Goal: Task Accomplishment & Management: Manage account settings

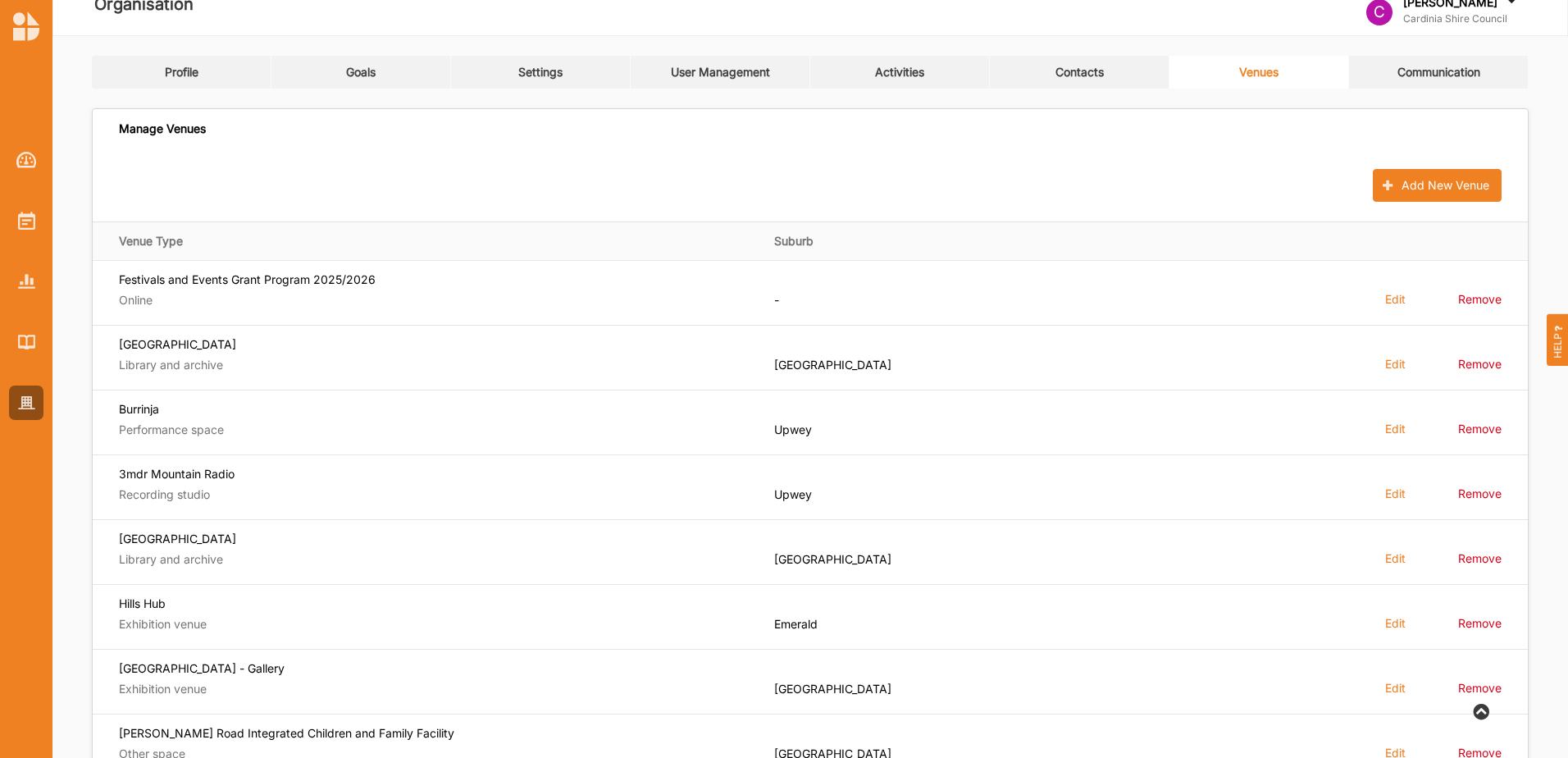
scroll to position [82, 0]
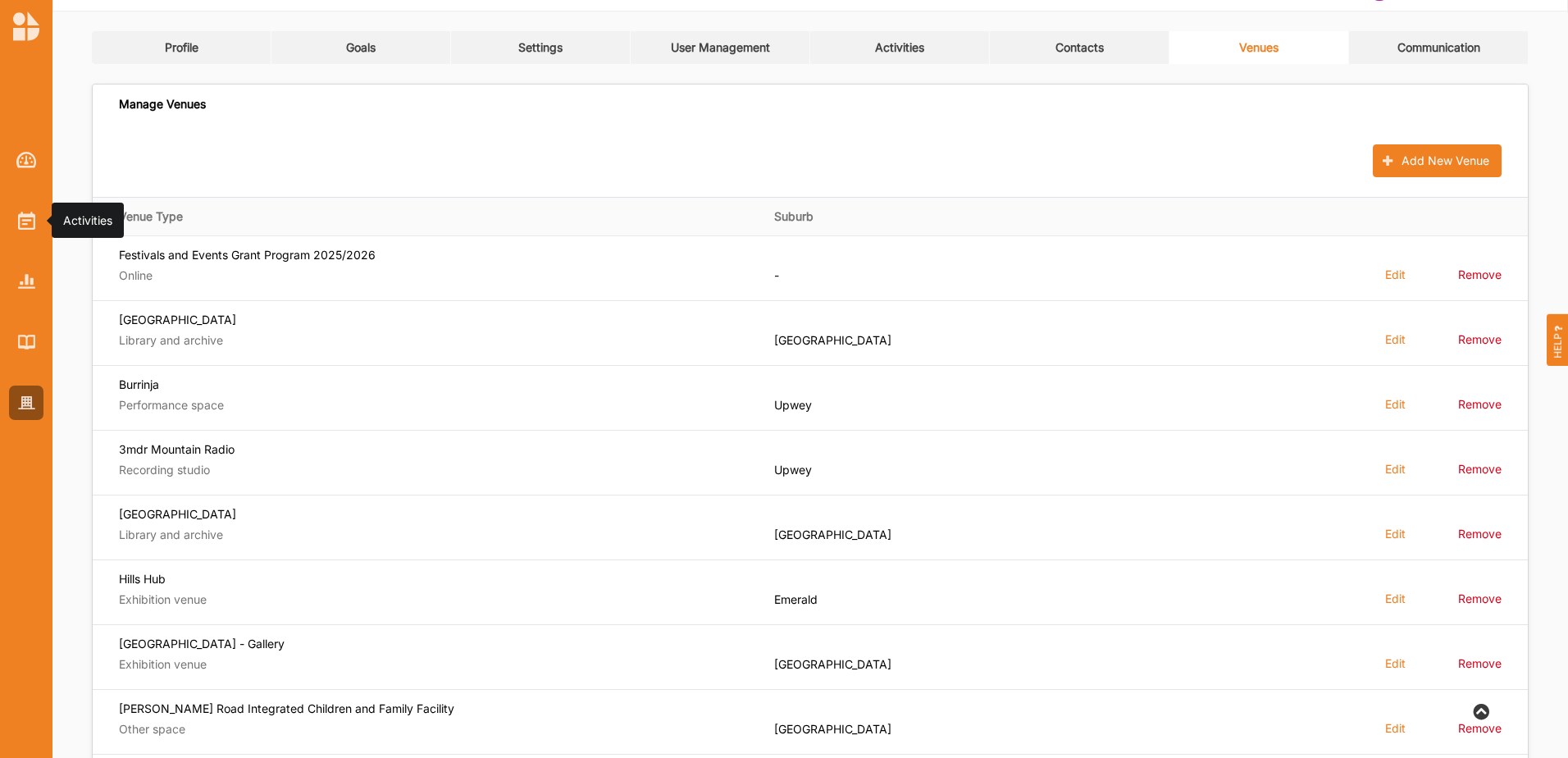
click at [25, 212] on img at bounding box center [26, 221] width 17 height 18
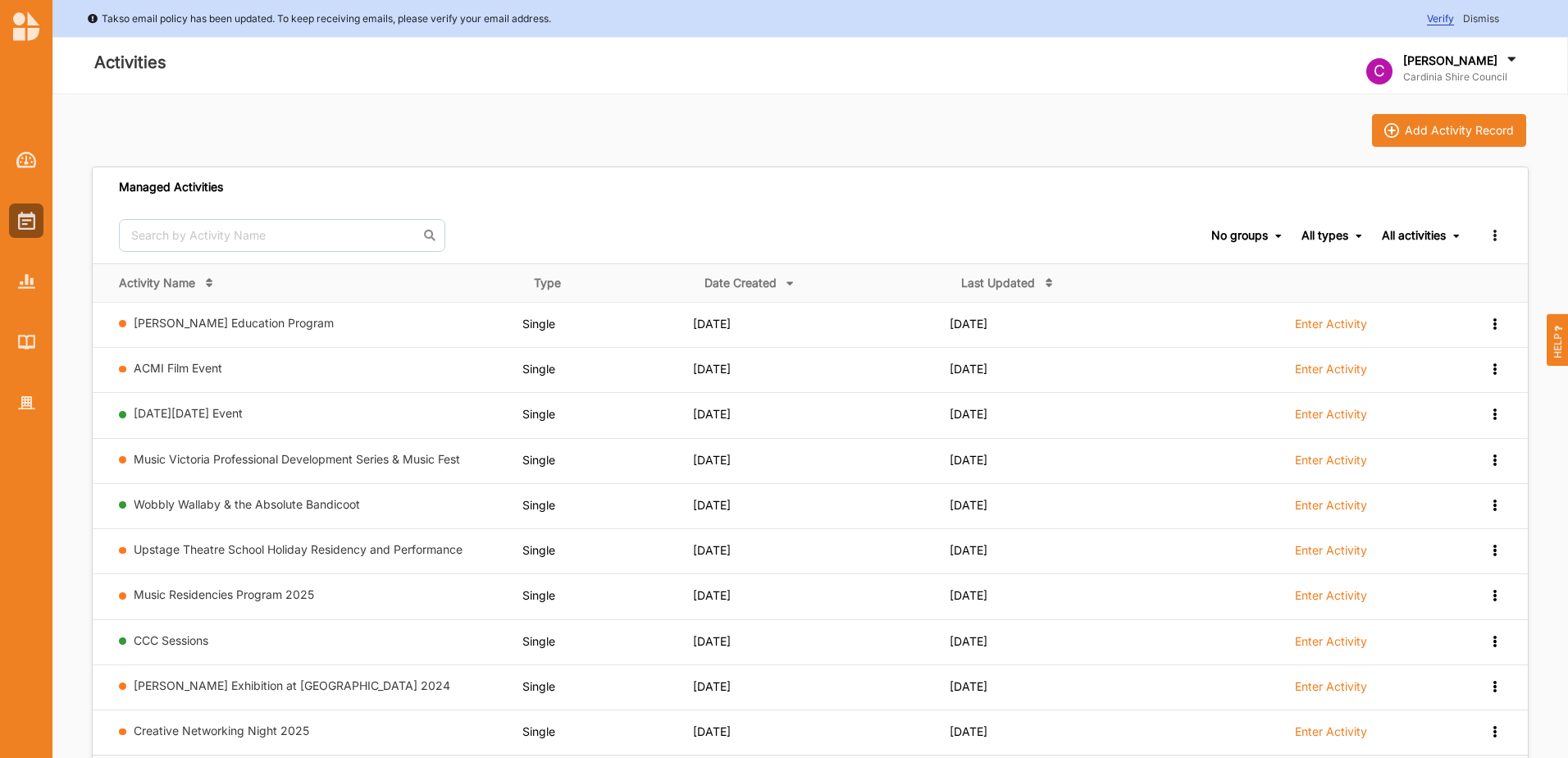
scroll to position [82, 0]
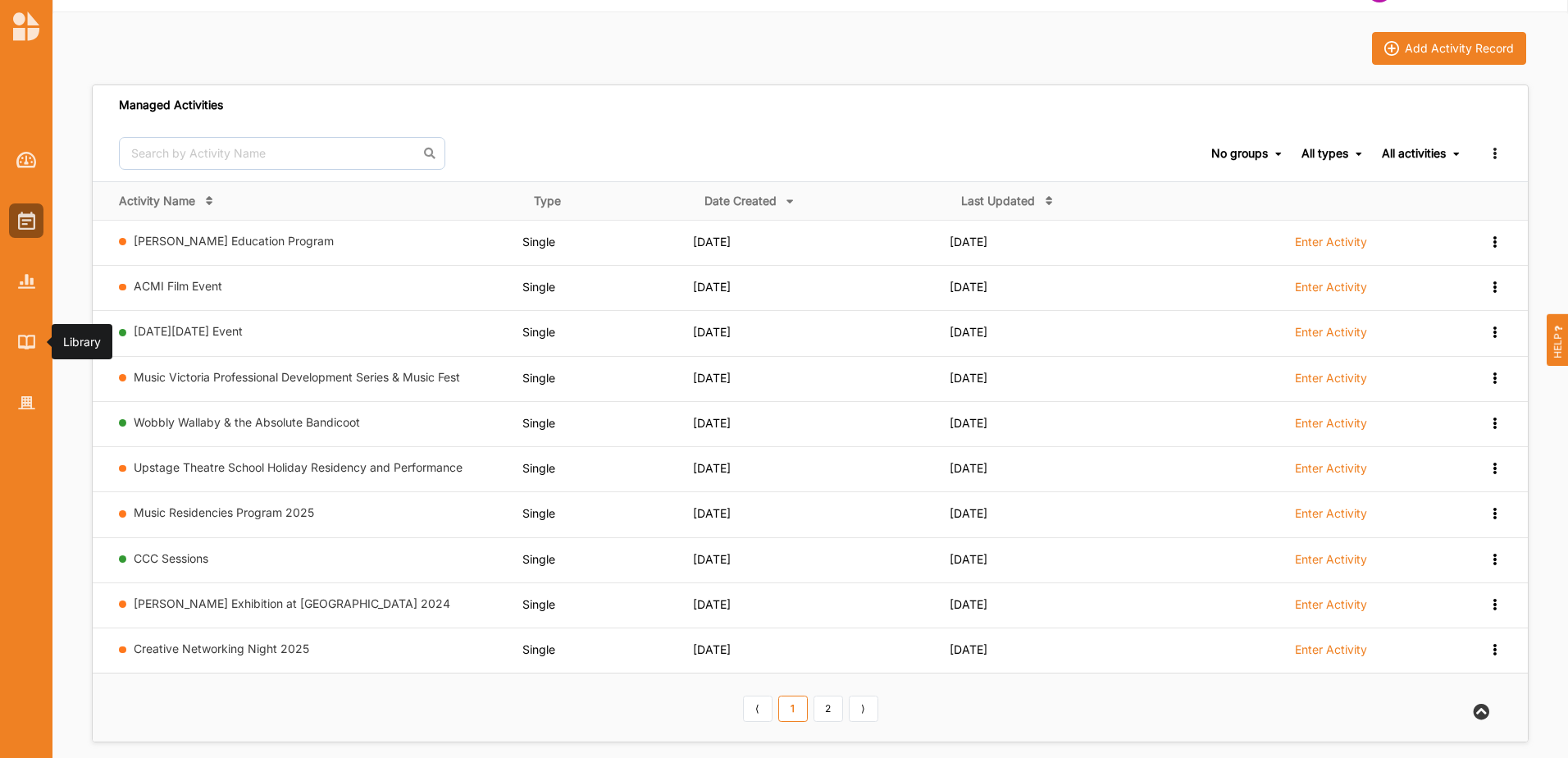
click at [18, 337] on img at bounding box center [26, 342] width 17 height 14
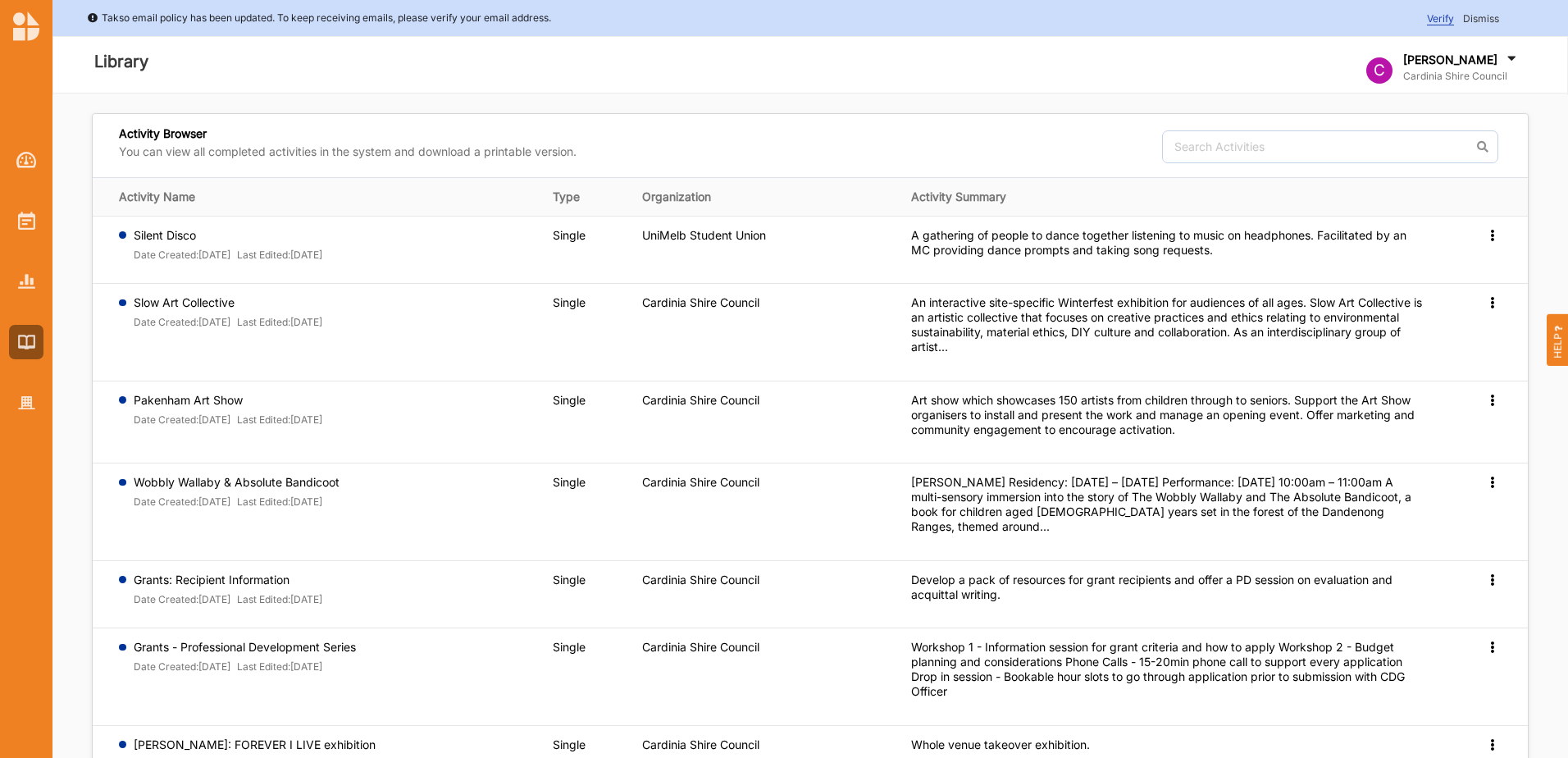
click at [1496, 240] on icon at bounding box center [1492, 233] width 14 height 12
click at [1484, 329] on span "Preview" at bounding box center [1466, 329] width 43 height 14
click at [1490, 240] on icon at bounding box center [1492, 233] width 14 height 12
click at [1480, 428] on span "Preview" at bounding box center [1466, 426] width 43 height 14
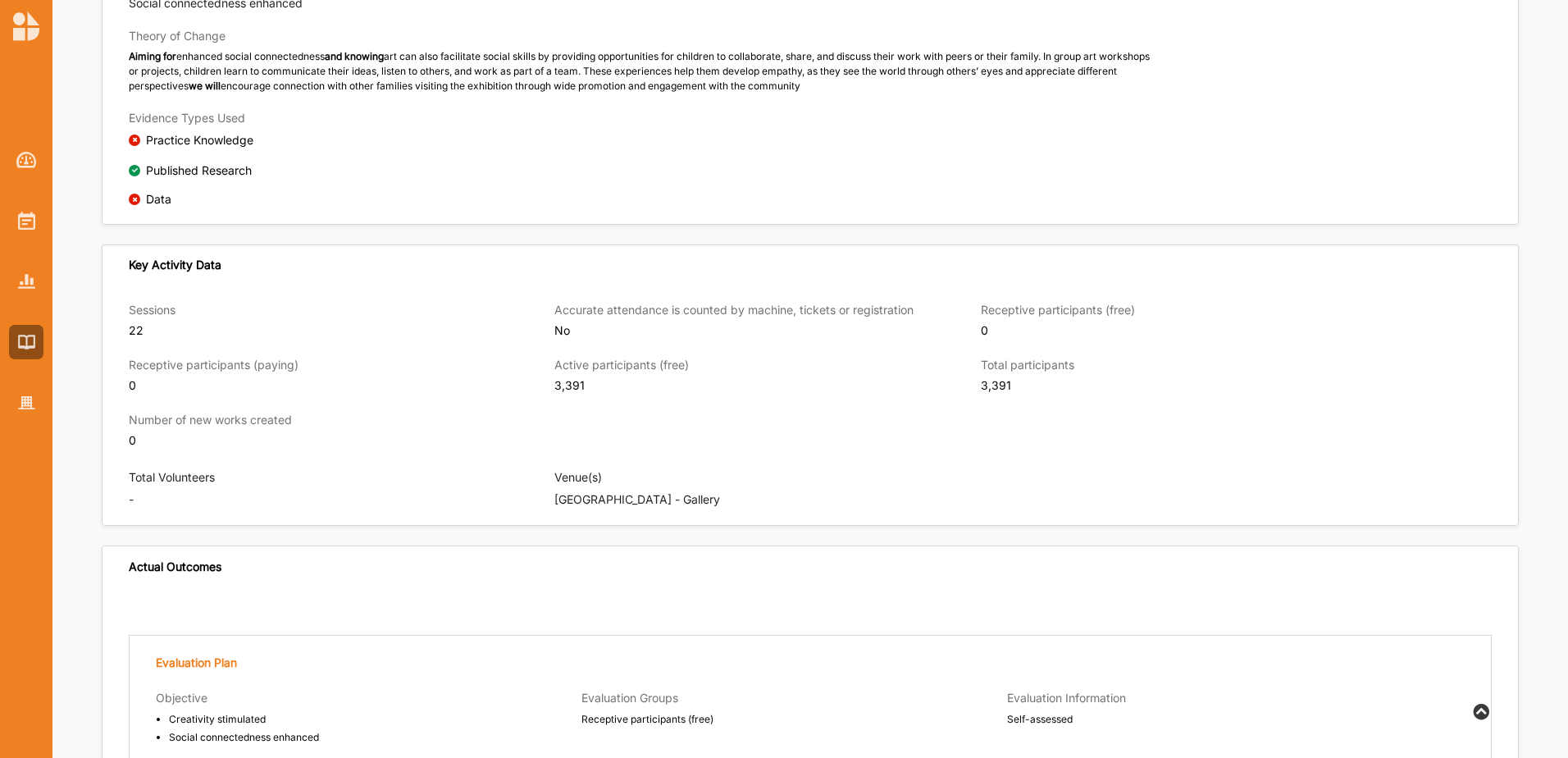
scroll to position [738, 0]
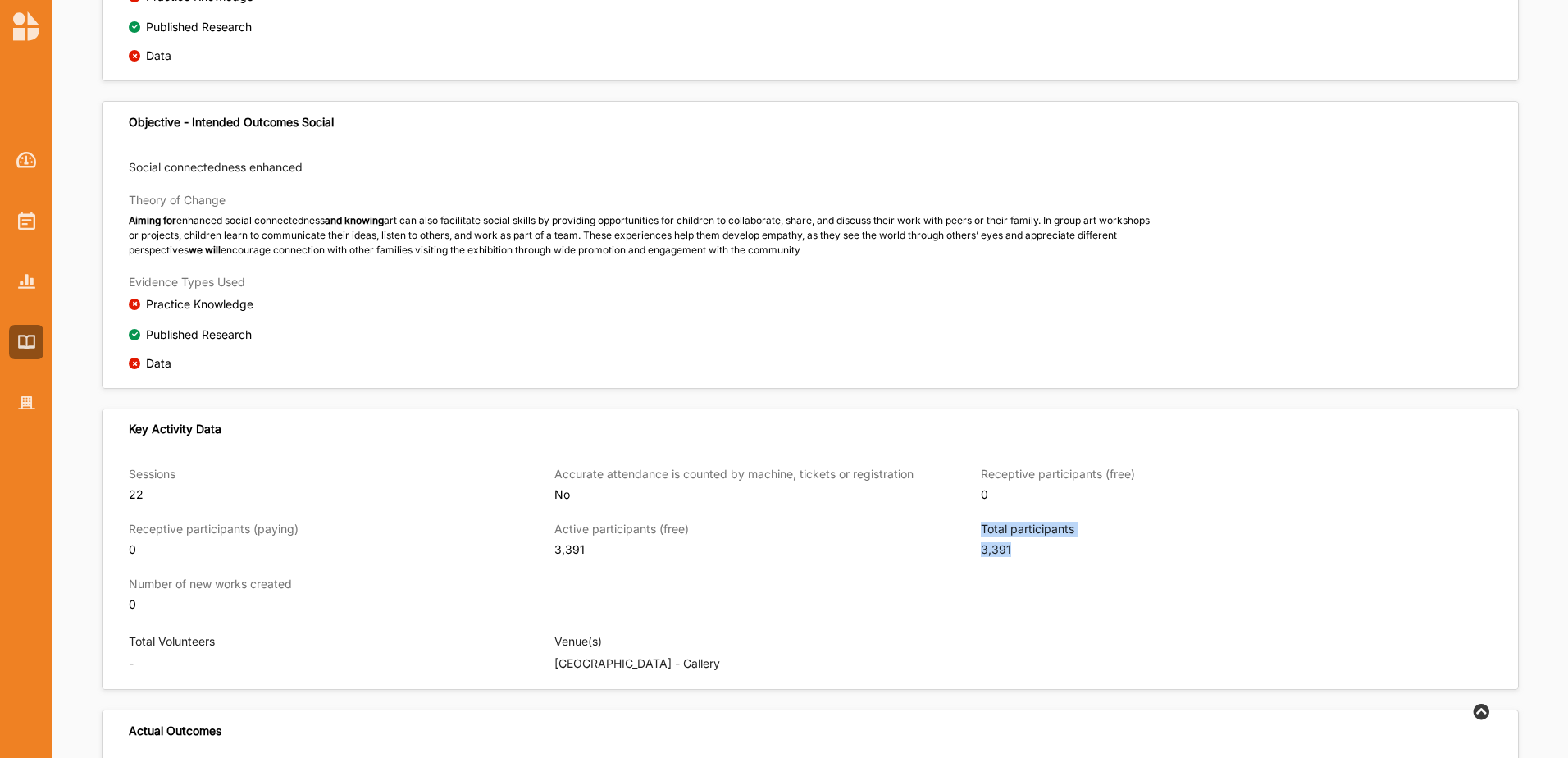
drag, startPoint x: 1017, startPoint y: 558, endPoint x: 979, endPoint y: 567, distance: 39.1
click at [979, 567] on div "Sessions 22 Accurate attendance is counted by machine, tickets or registration …" at bounding box center [811, 549] width 1363 height 165
drag, startPoint x: 979, startPoint y: 567, endPoint x: 1106, endPoint y: 567, distance: 127.0
click at [1106, 557] on div "3,391" at bounding box center [1187, 550] width 412 height 15
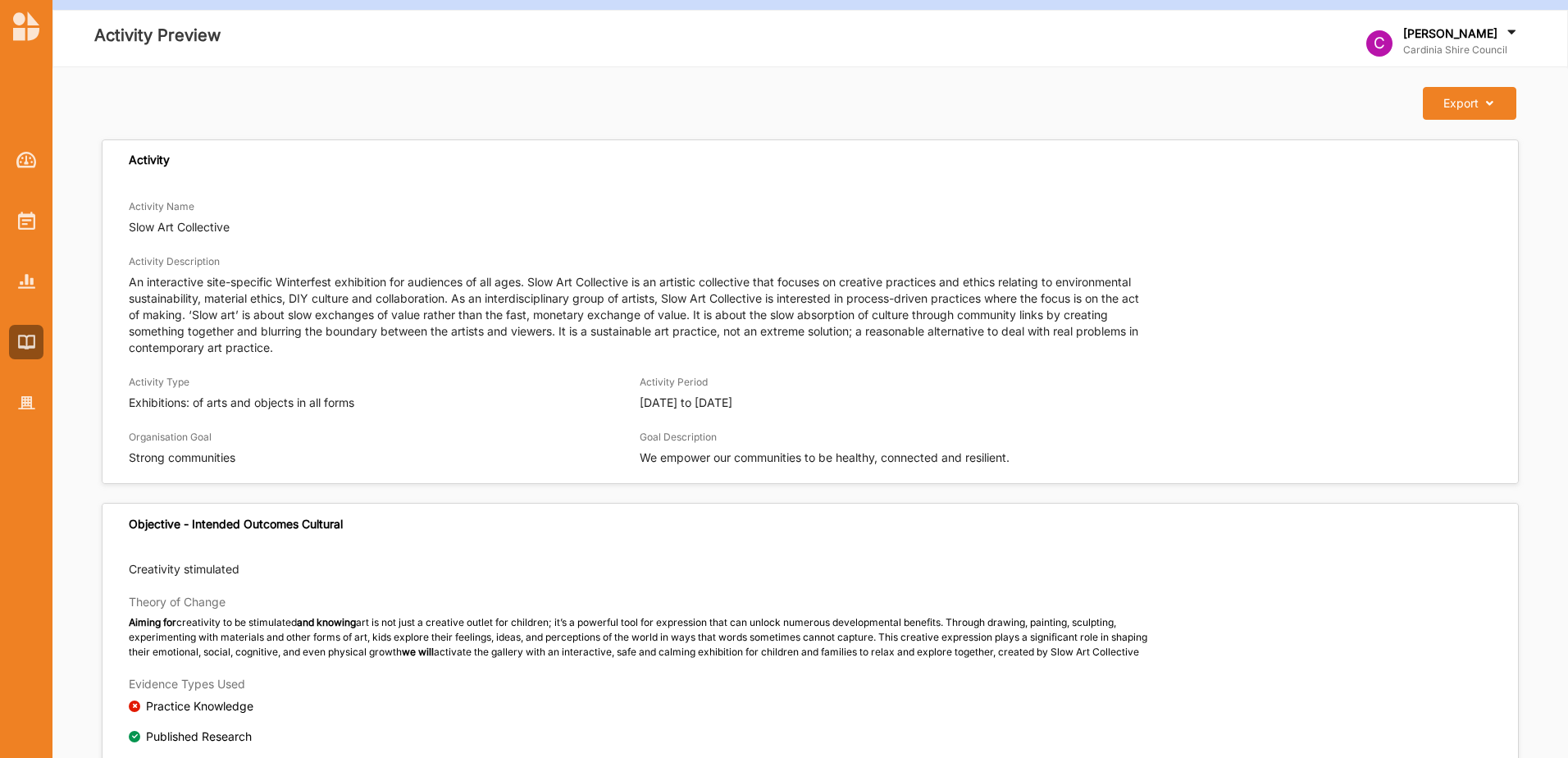
scroll to position [0, 0]
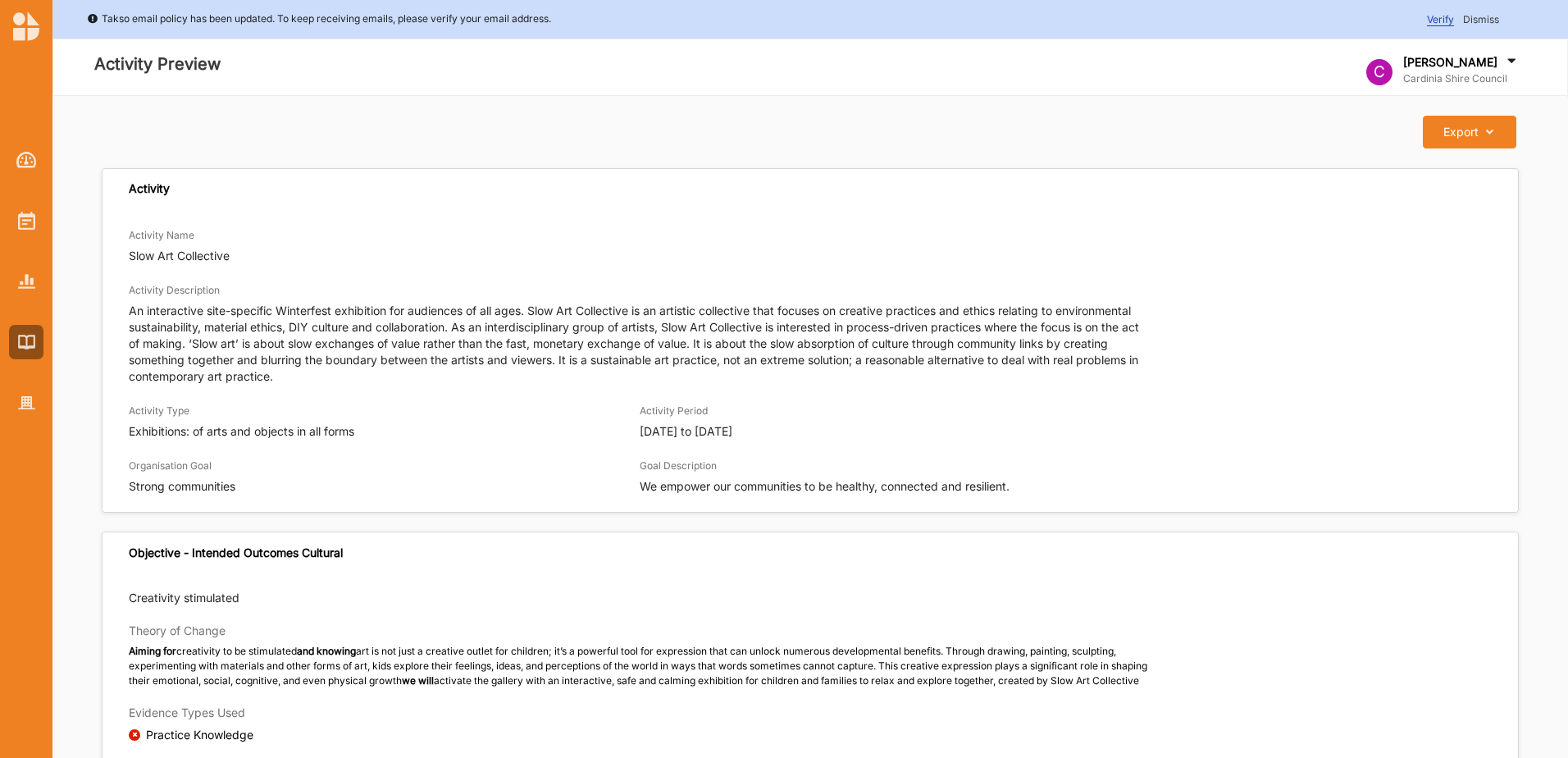
click at [1507, 133] on button "Export Download Report" at bounding box center [1469, 132] width 93 height 33
click at [1491, 133] on icon at bounding box center [1486, 132] width 14 height 12
click at [1473, 160] on label "Download Report" at bounding box center [1457, 166] width 93 height 12
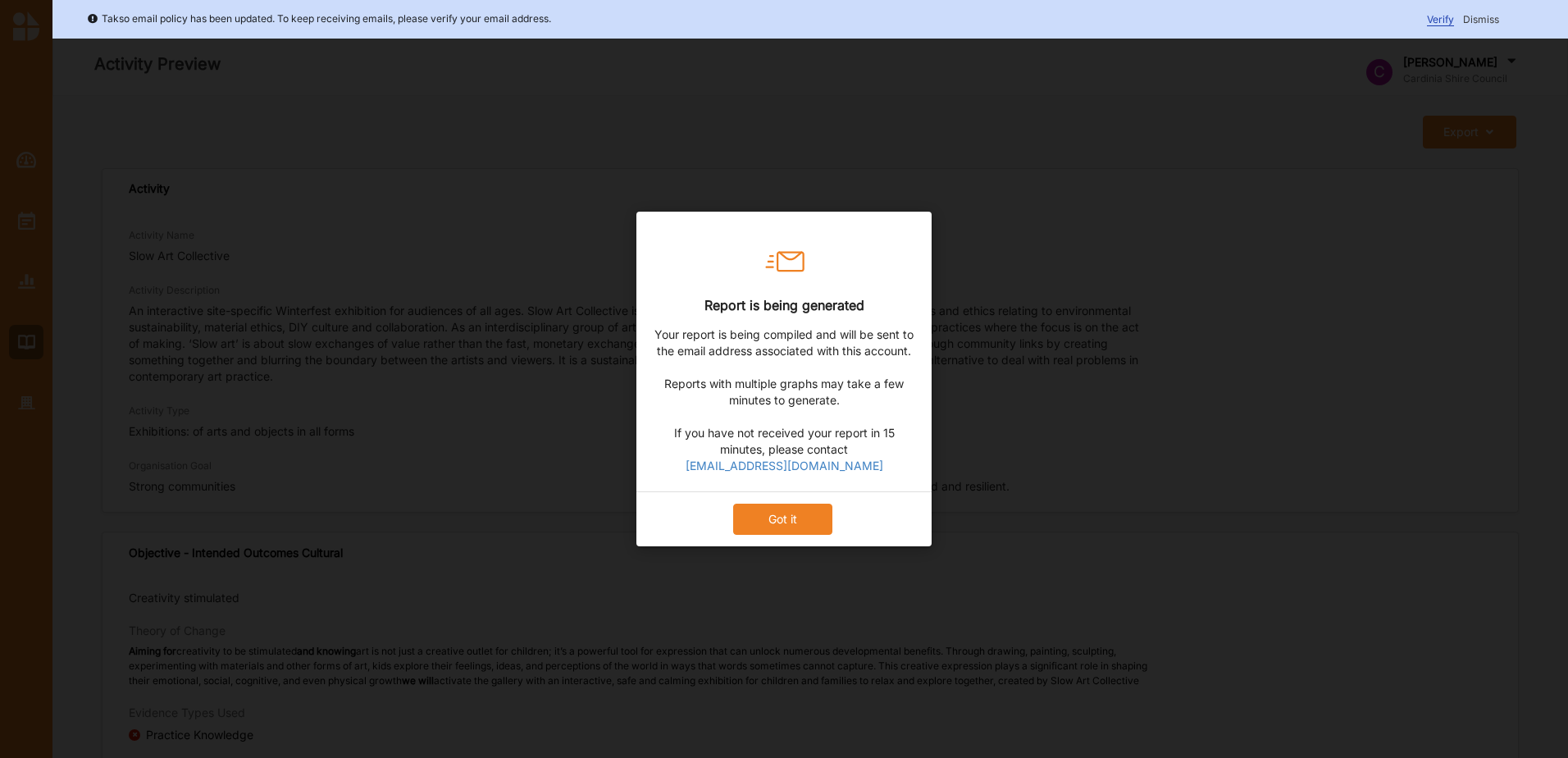
click at [776, 520] on button "Got it" at bounding box center [782, 518] width 99 height 31
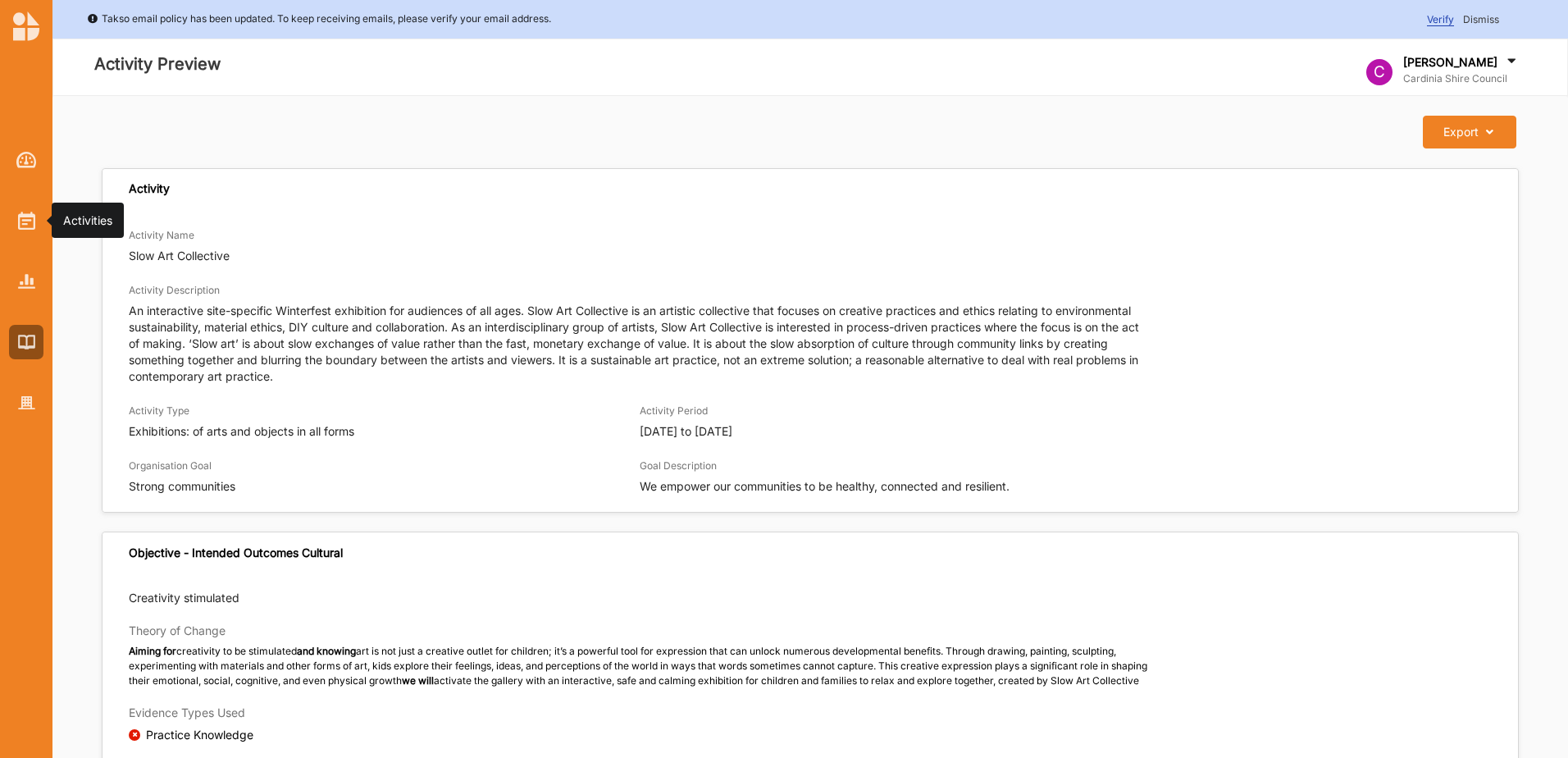
click at [27, 221] on img at bounding box center [26, 221] width 17 height 18
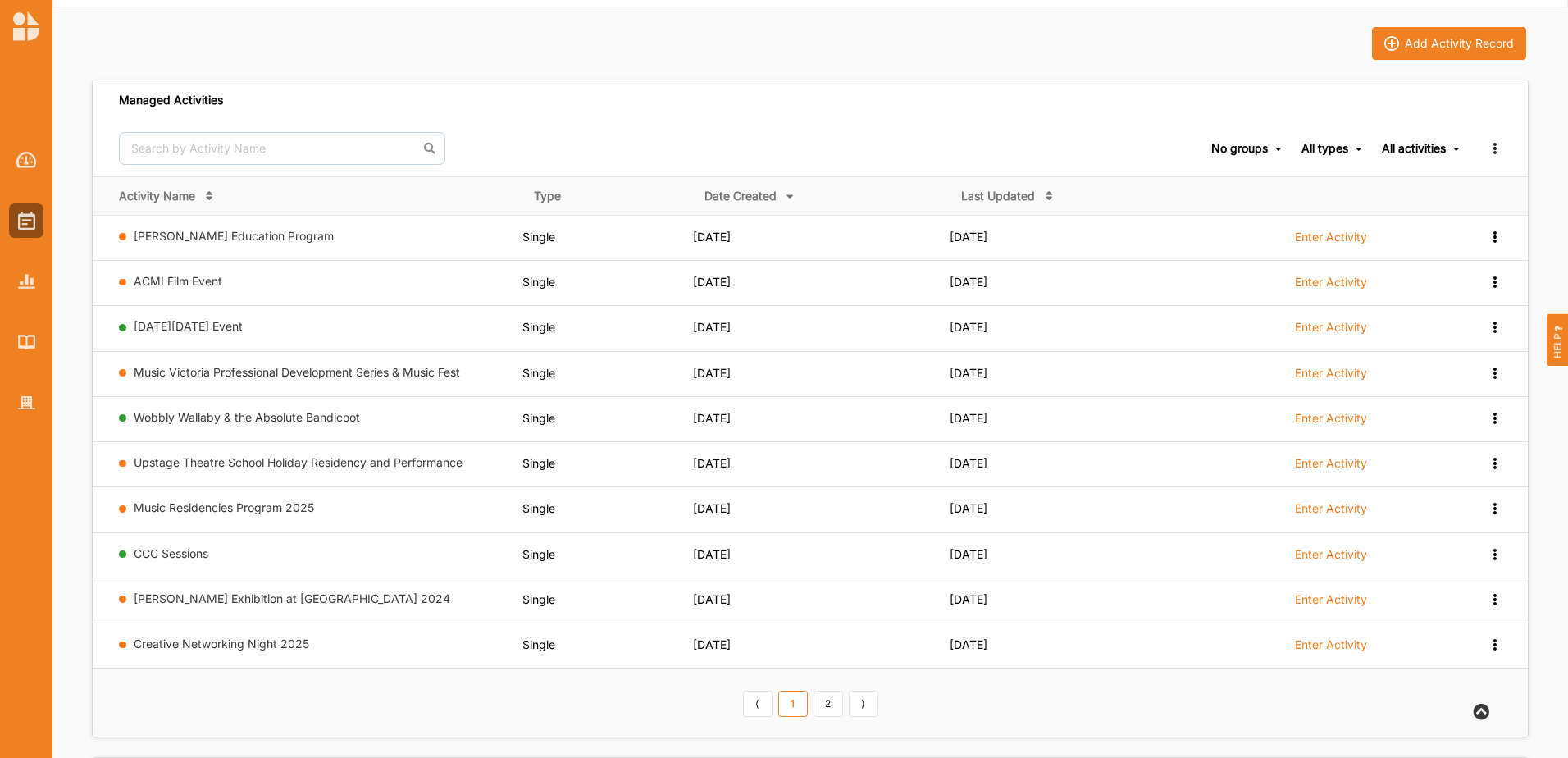
scroll to position [164, 0]
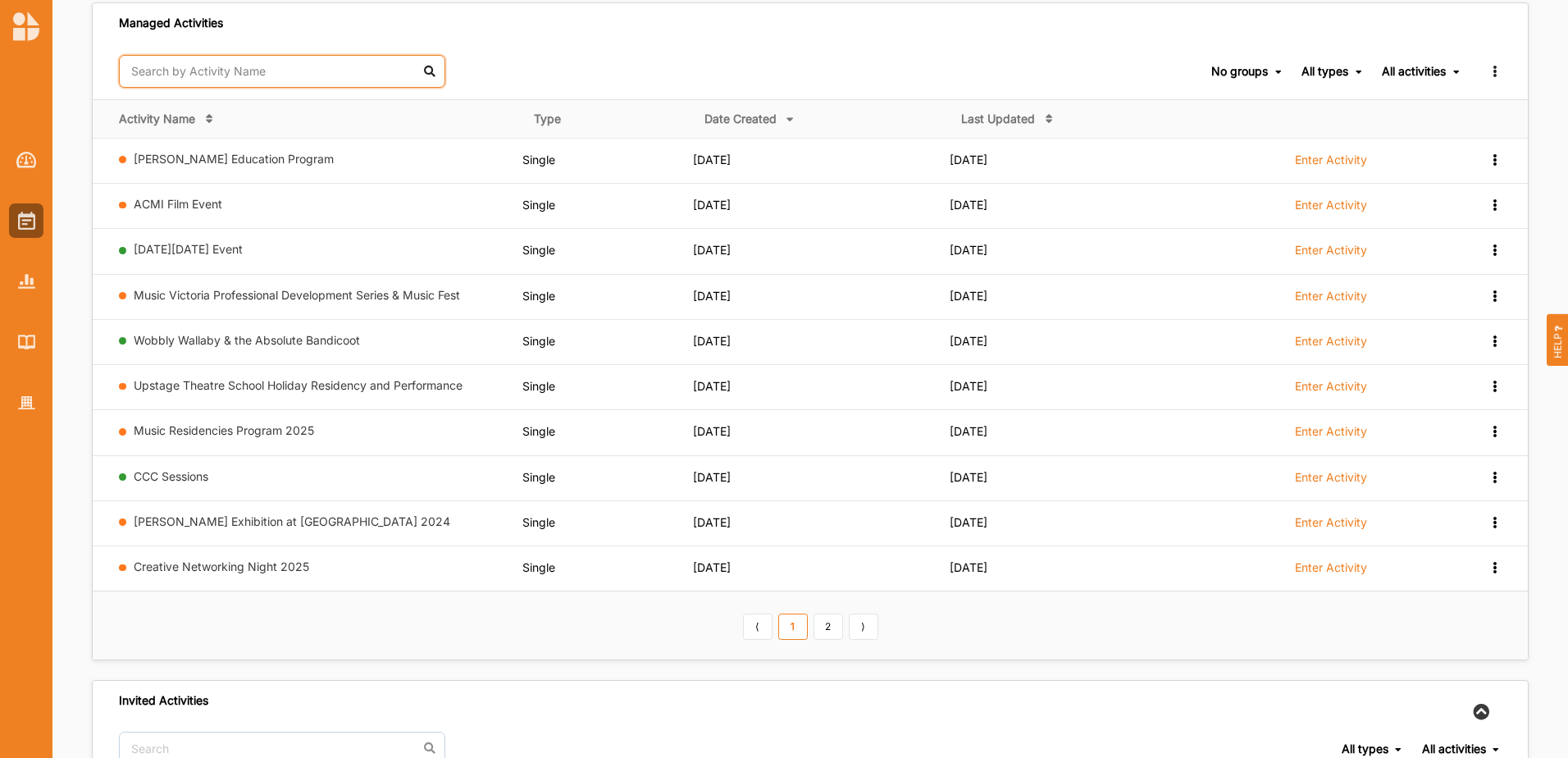
click at [245, 67] on input "text" at bounding box center [282, 71] width 326 height 33
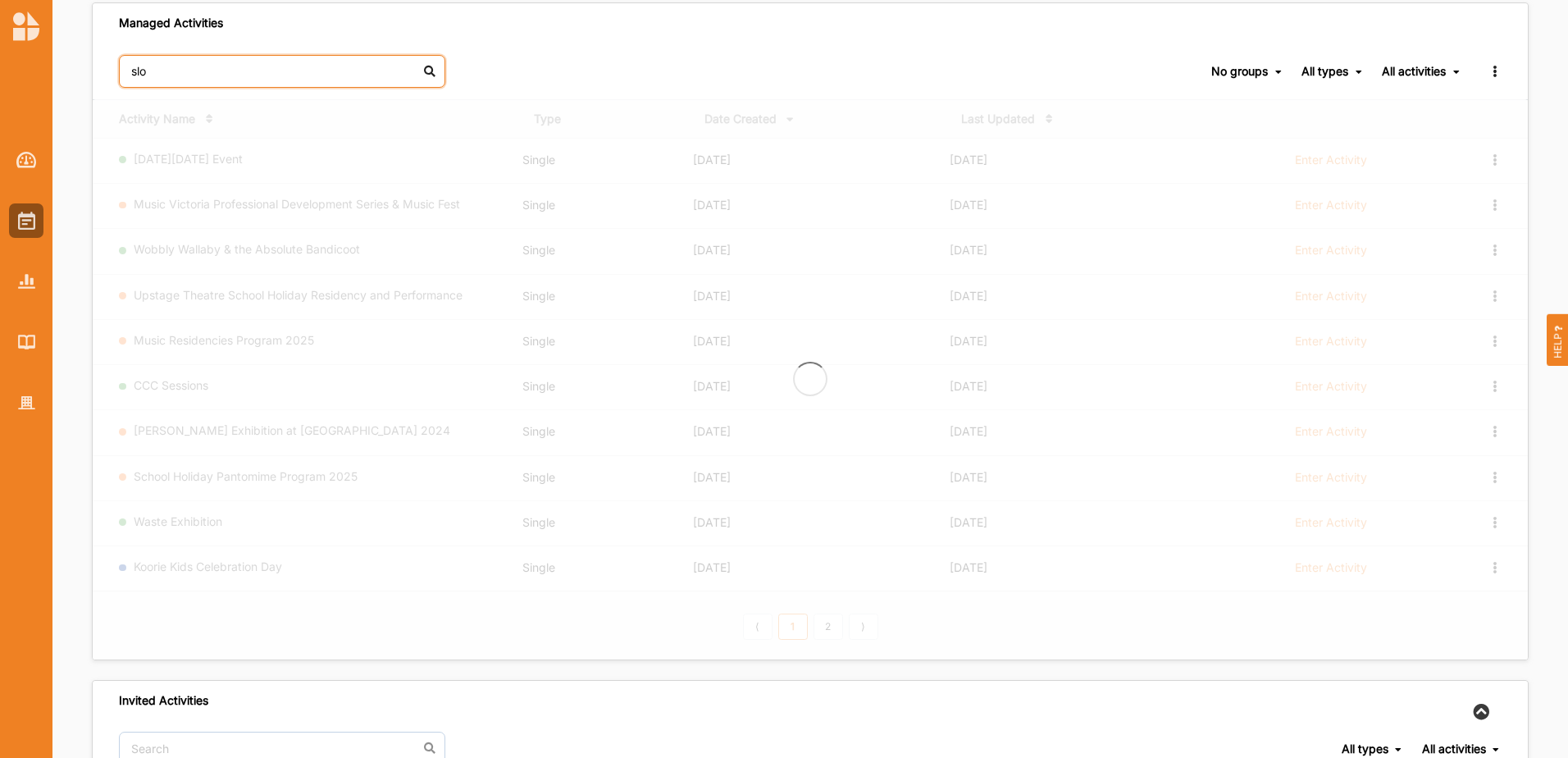
scroll to position [163, 0]
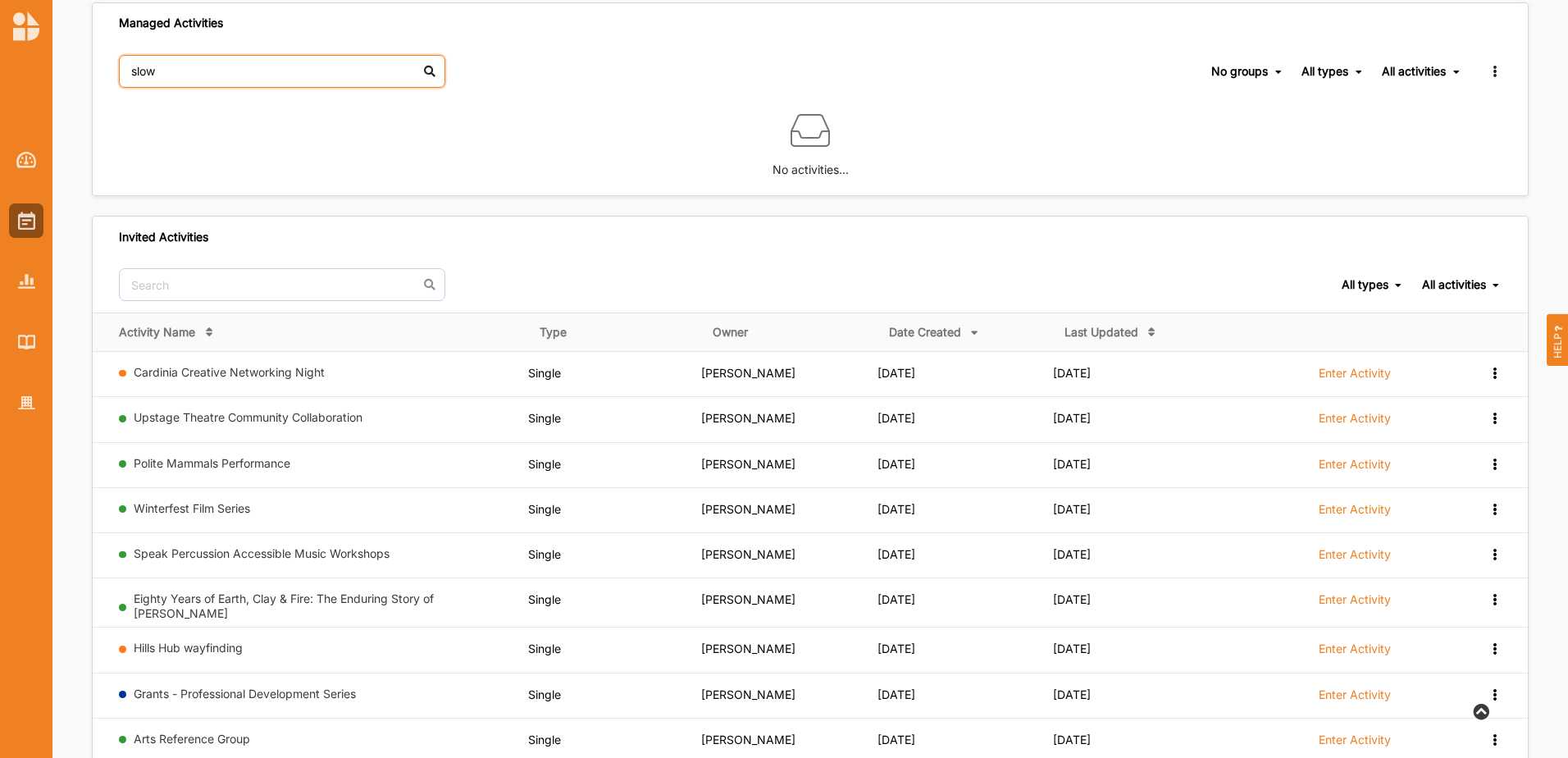
click at [426, 70] on input "slow" at bounding box center [282, 71] width 326 height 33
type input "slow"
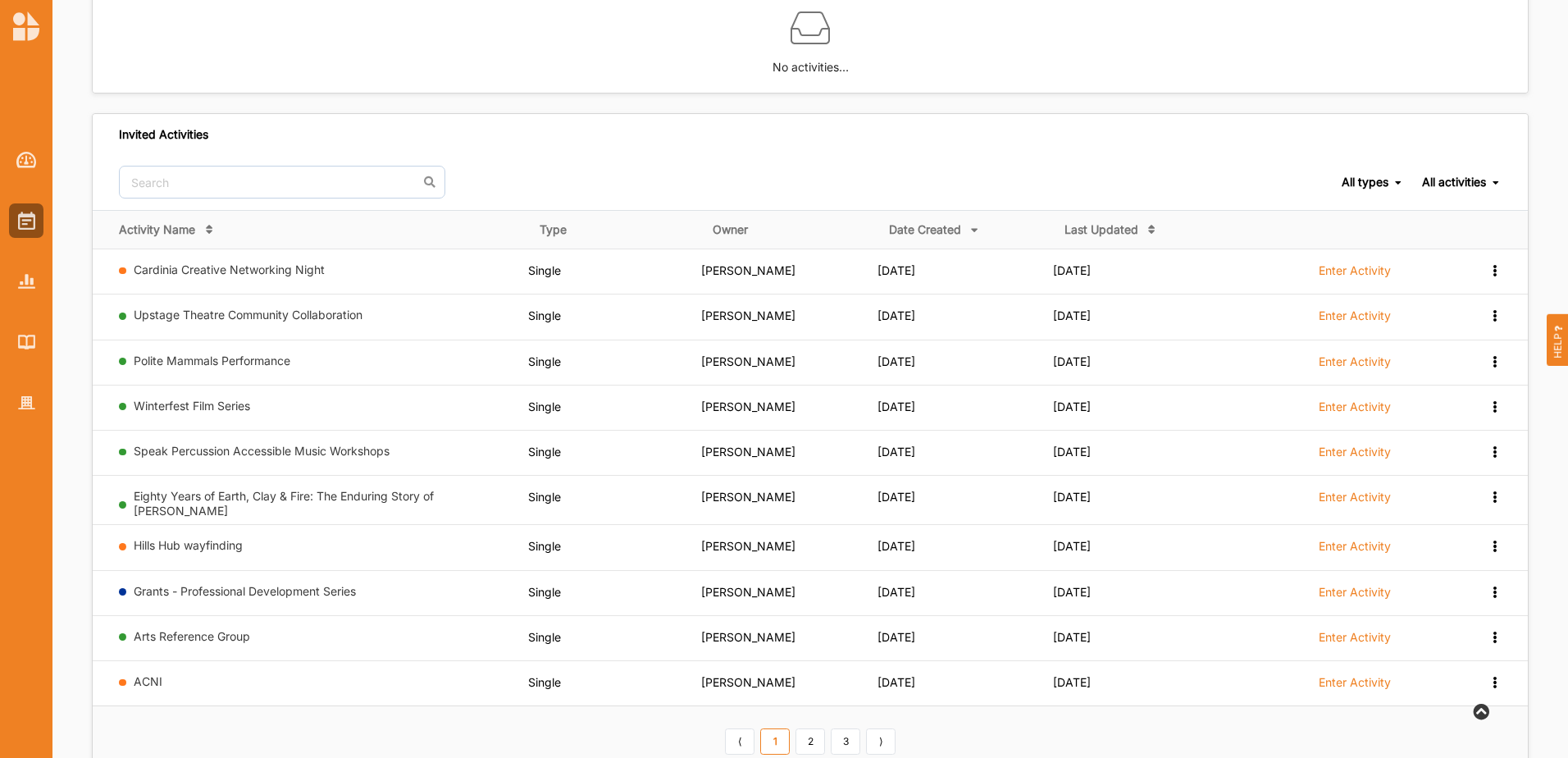
scroll to position [237, 0]
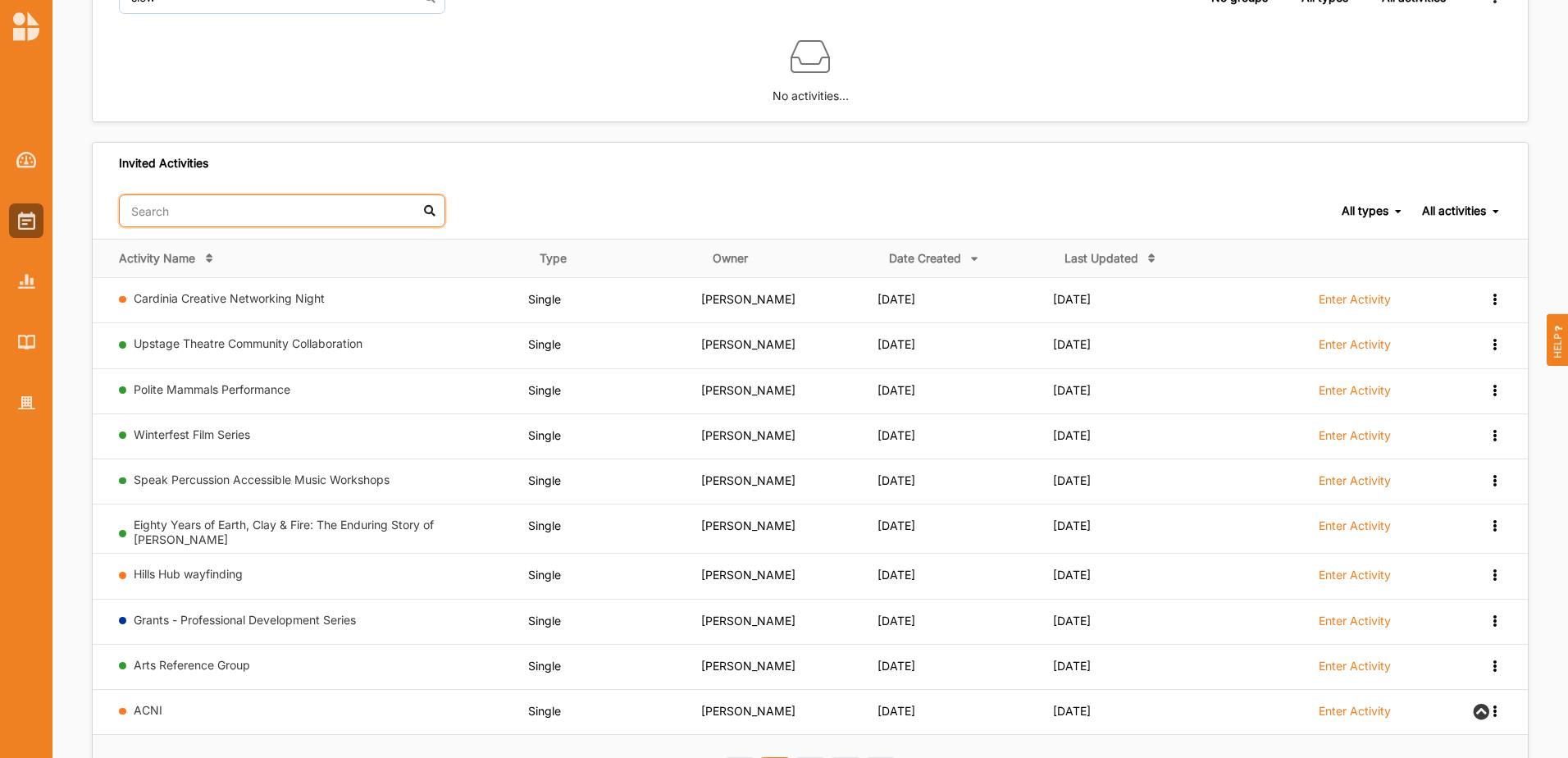
click at [205, 218] on input "text" at bounding box center [282, 210] width 326 height 33
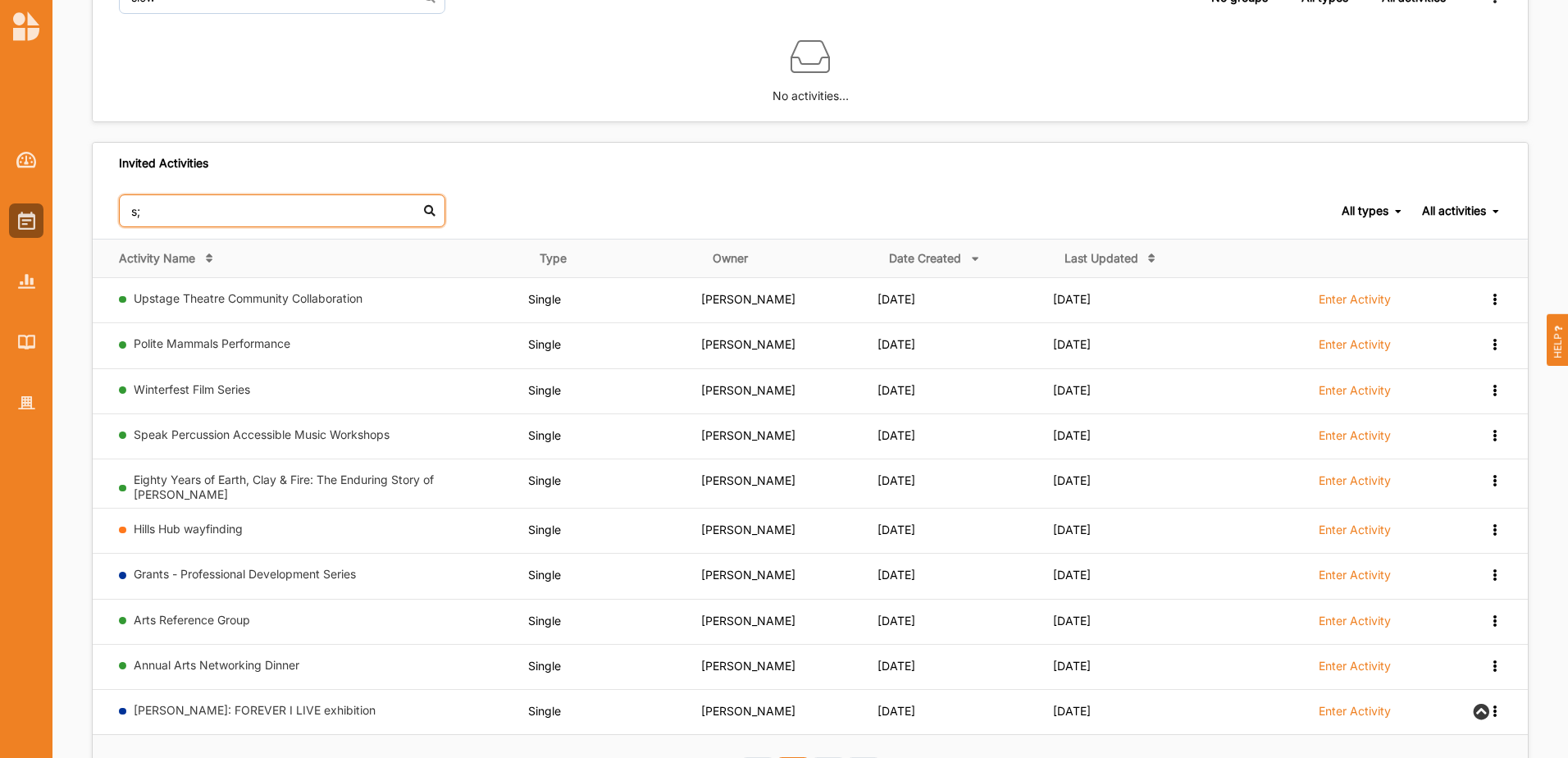
scroll to position [0, 0]
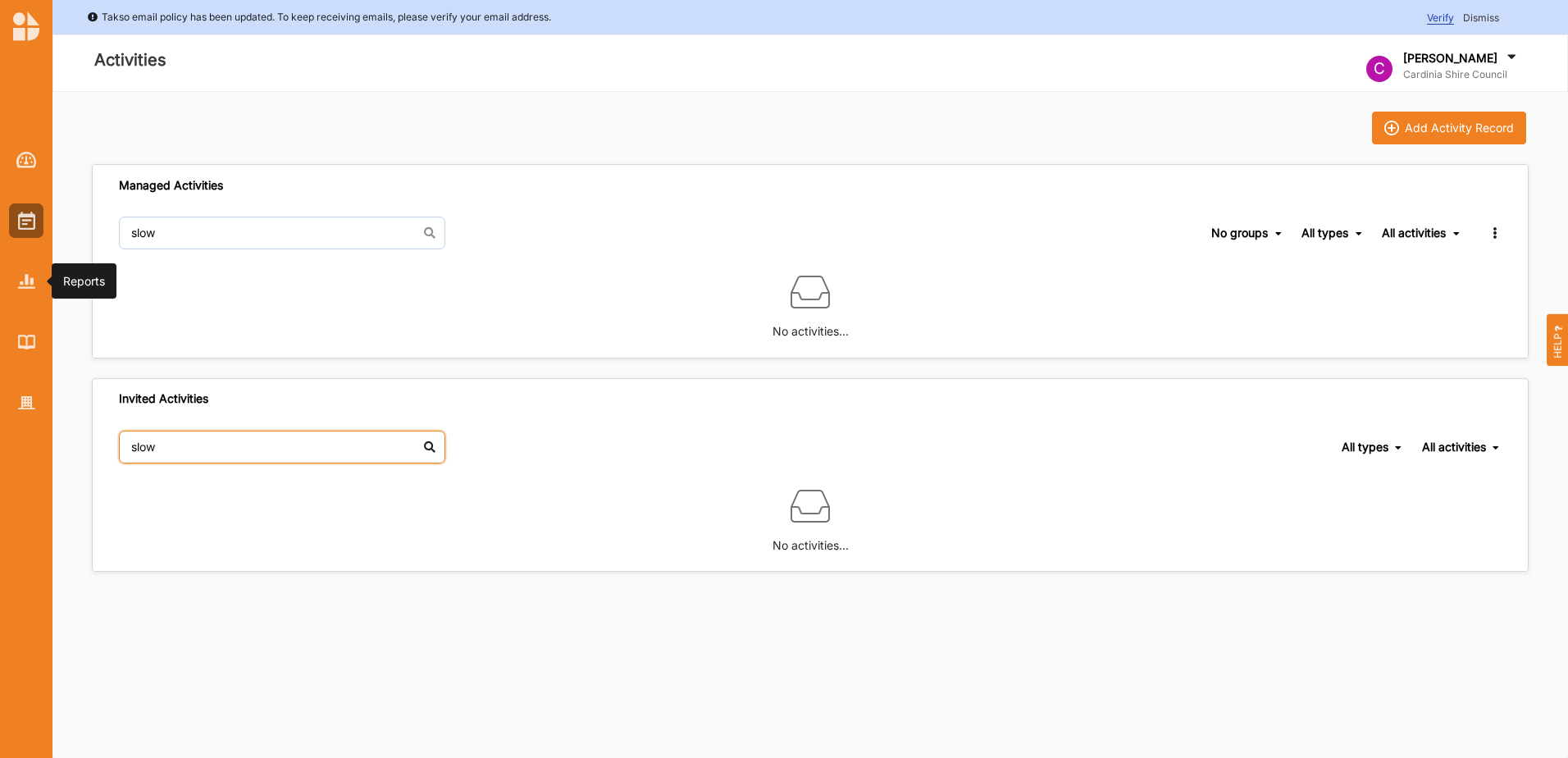
type input "slow"
click at [18, 280] on img at bounding box center [26, 281] width 17 height 14
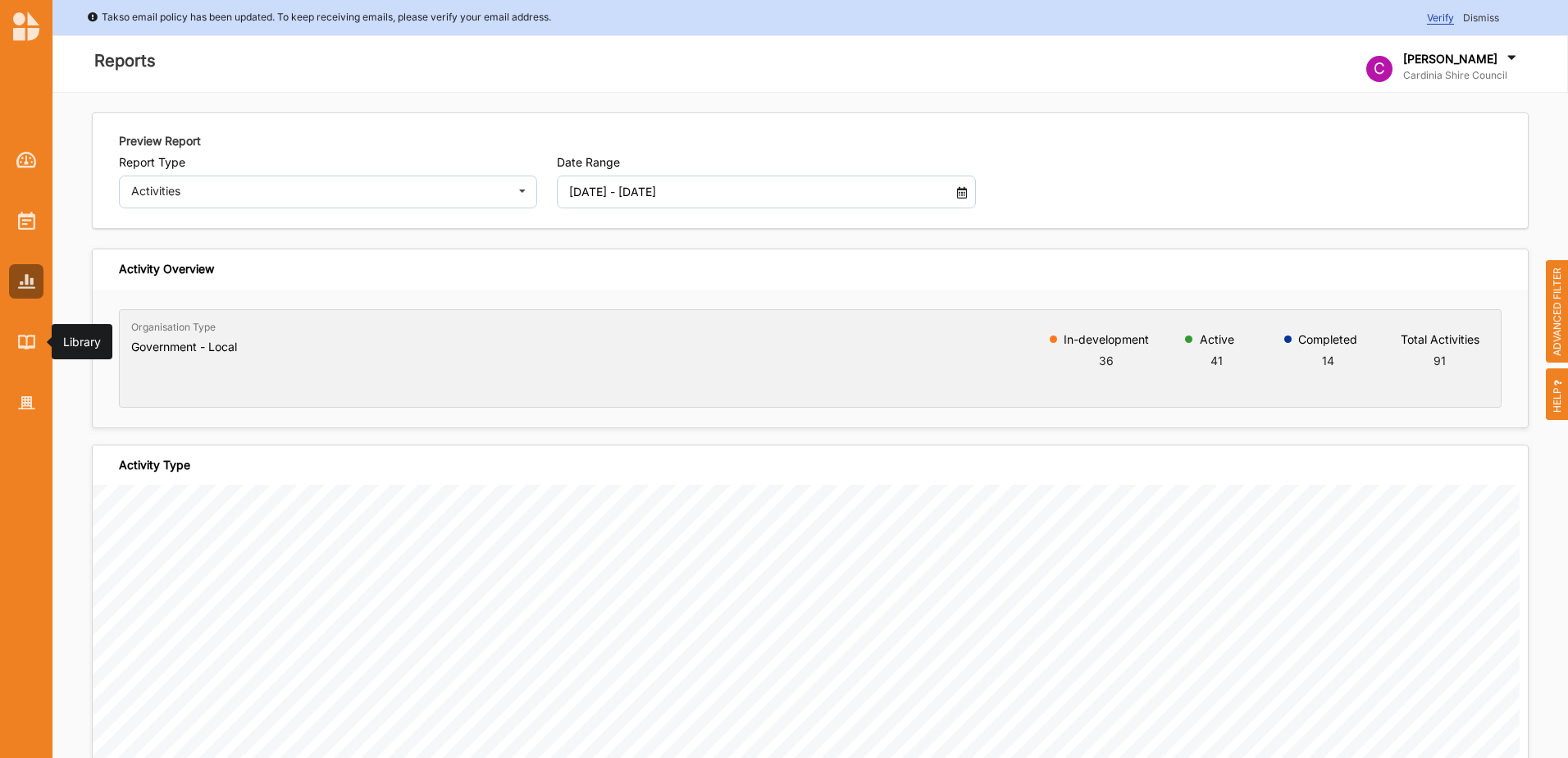
click at [15, 346] on div at bounding box center [26, 342] width 35 height 35
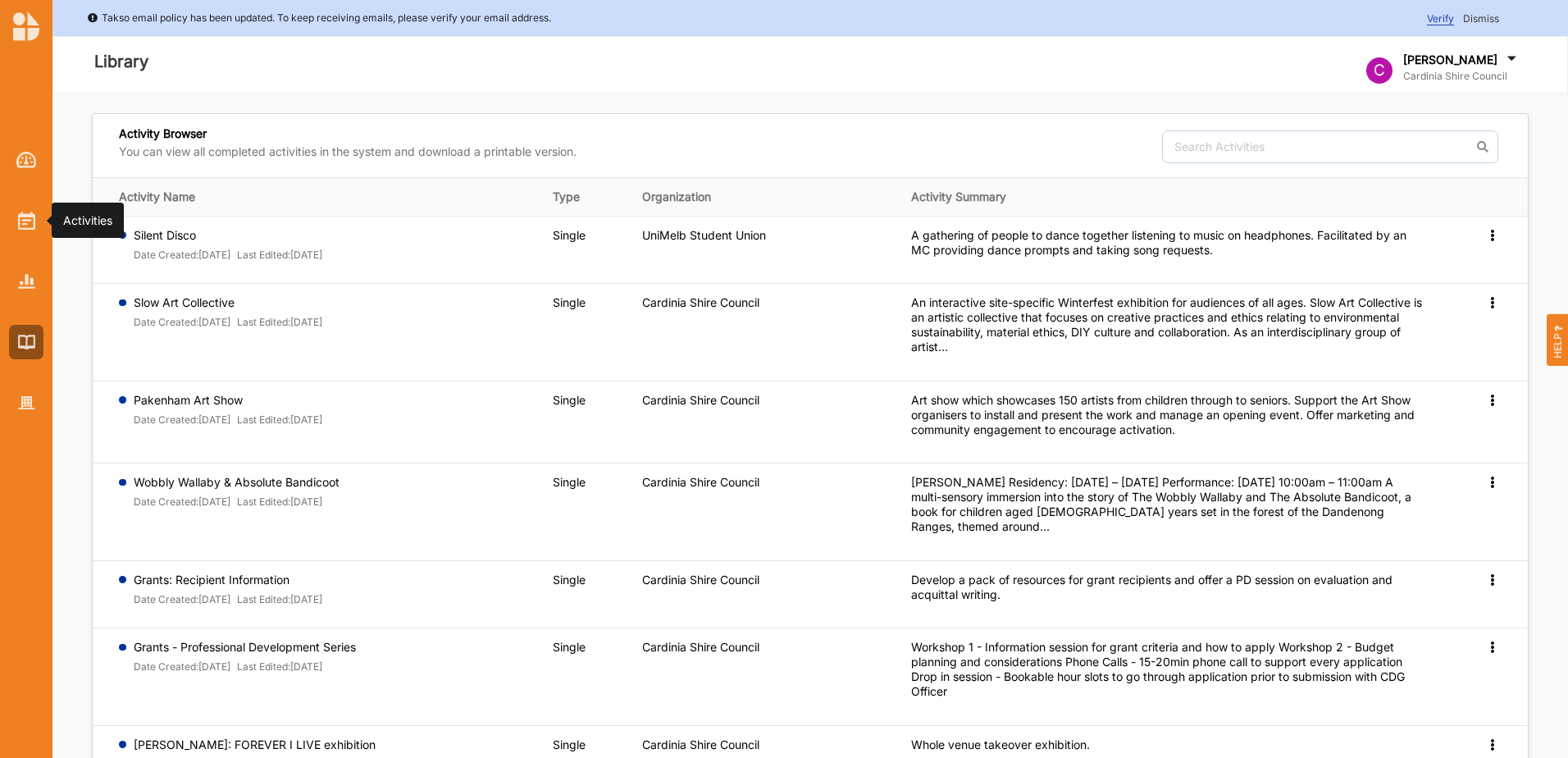
click at [19, 225] on img at bounding box center [26, 221] width 17 height 18
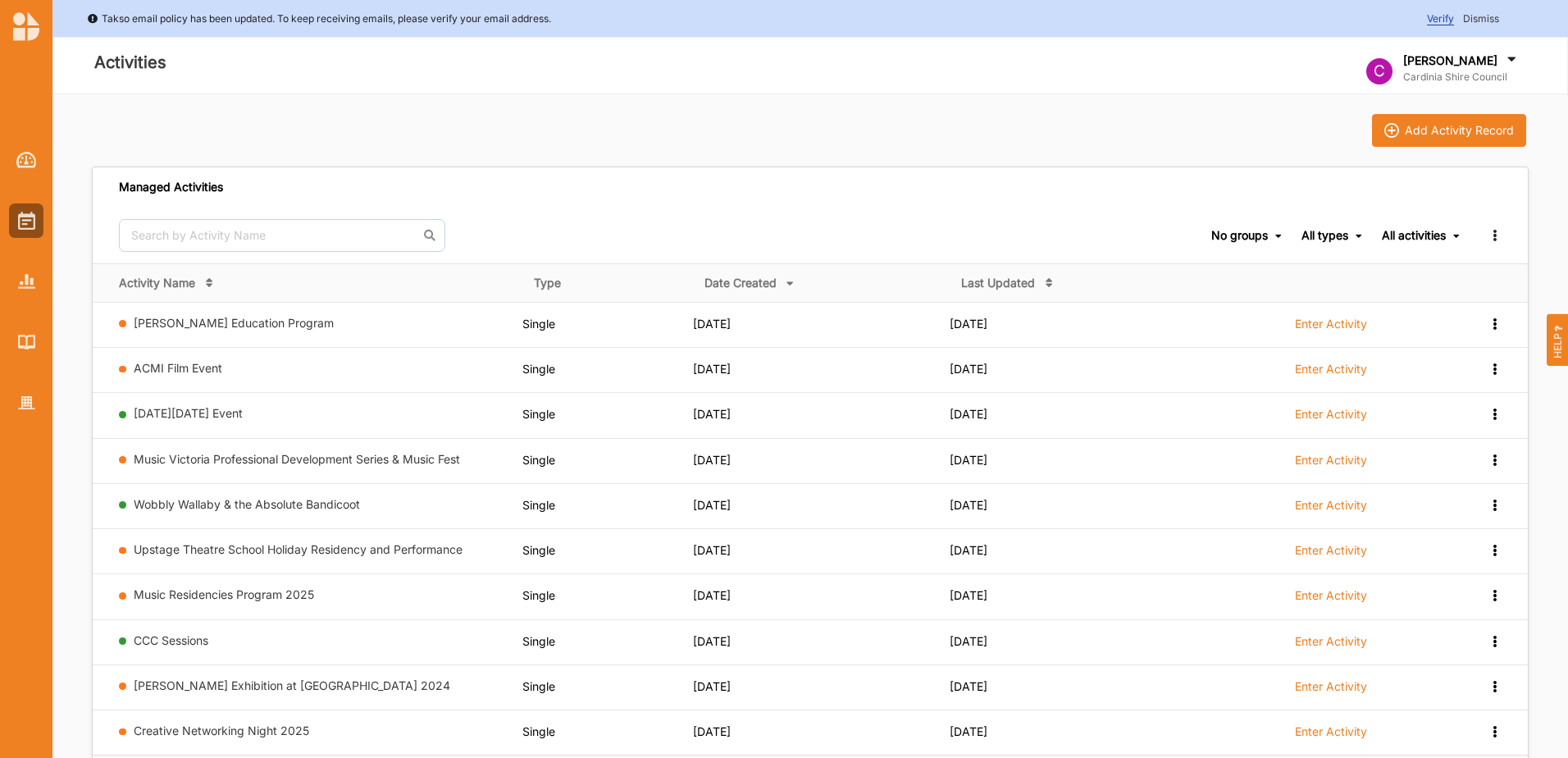
click at [1456, 234] on icon at bounding box center [1457, 236] width 6 height 10
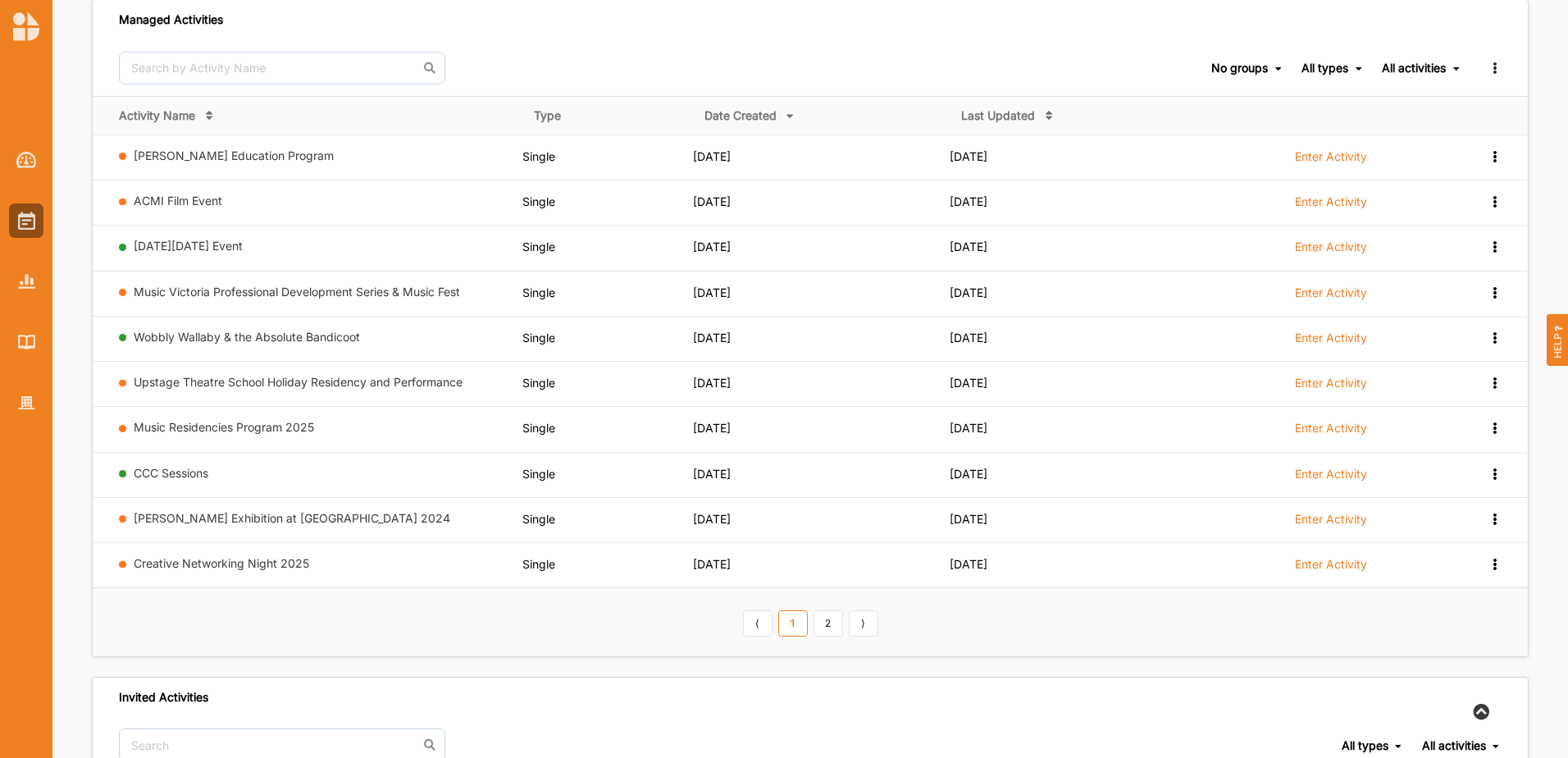
scroll to position [492, 0]
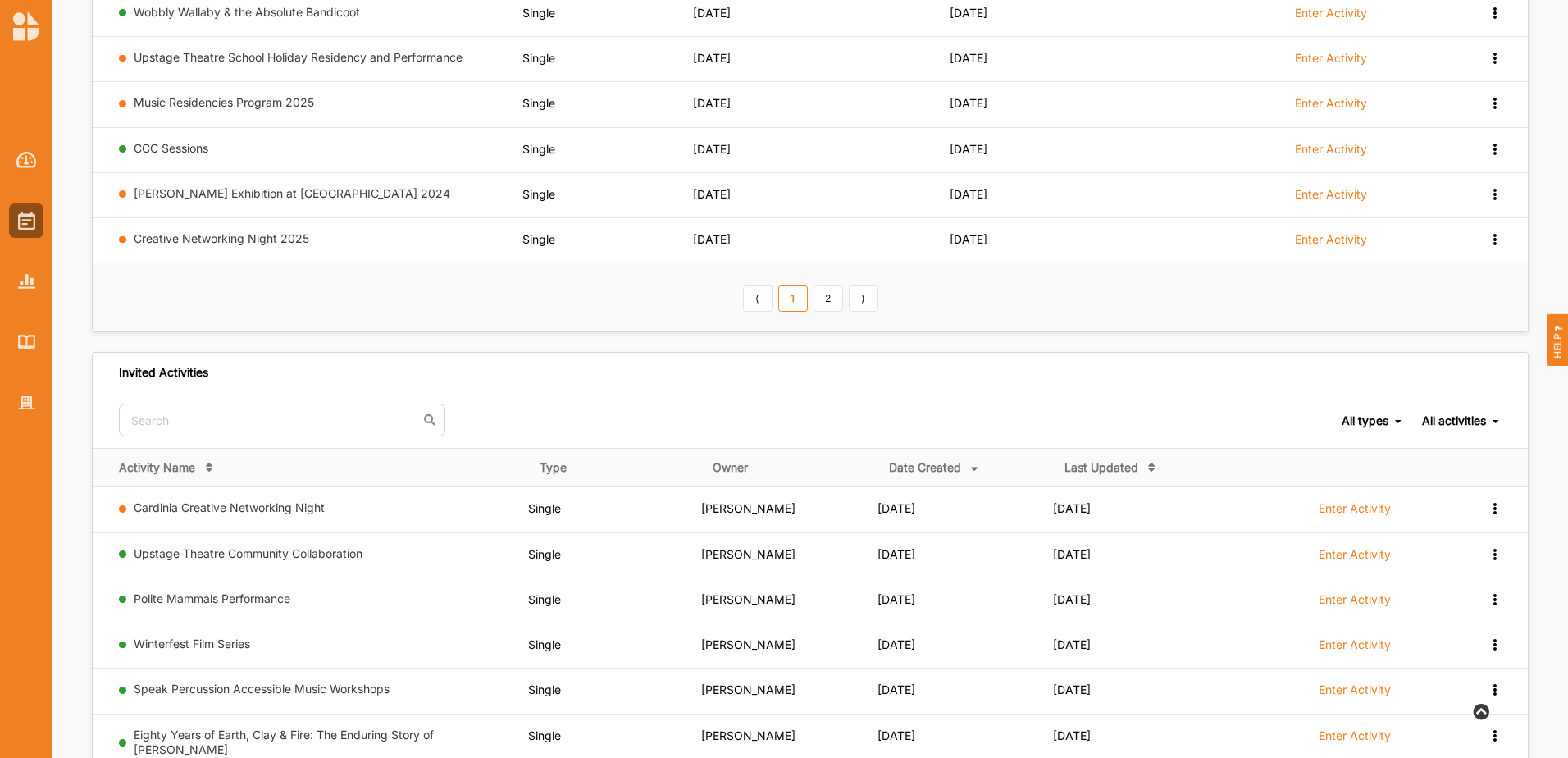
click at [1401, 420] on icon at bounding box center [1398, 421] width 6 height 10
click at [1497, 414] on div "All activities Ongoing Activities Completed Activities All activities" at bounding box center [1462, 420] width 79 height 15
click at [1385, 419] on div "All types" at bounding box center [1365, 420] width 46 height 15
click at [249, 409] on input "text" at bounding box center [282, 420] width 326 height 33
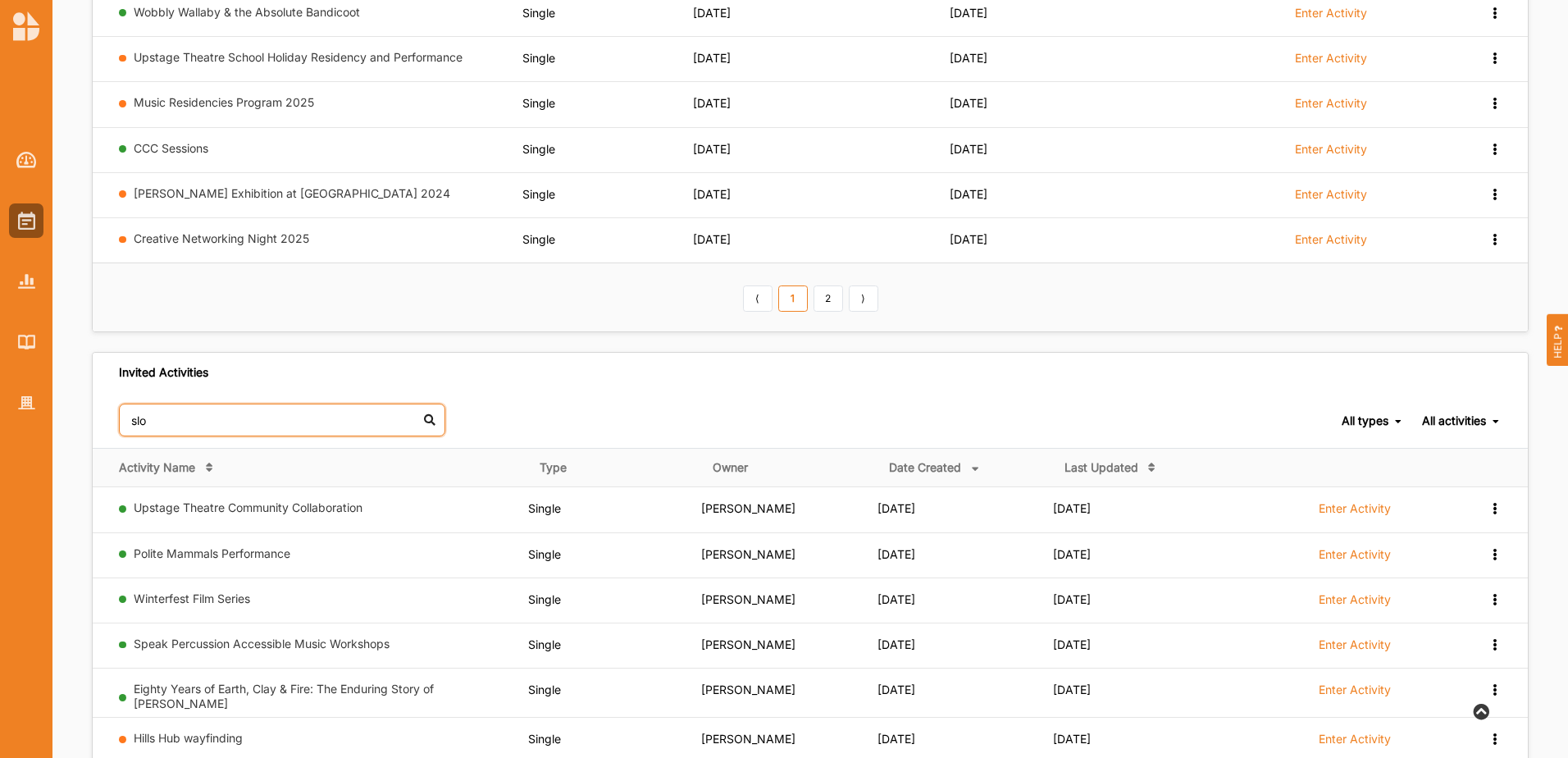
type input "slow"
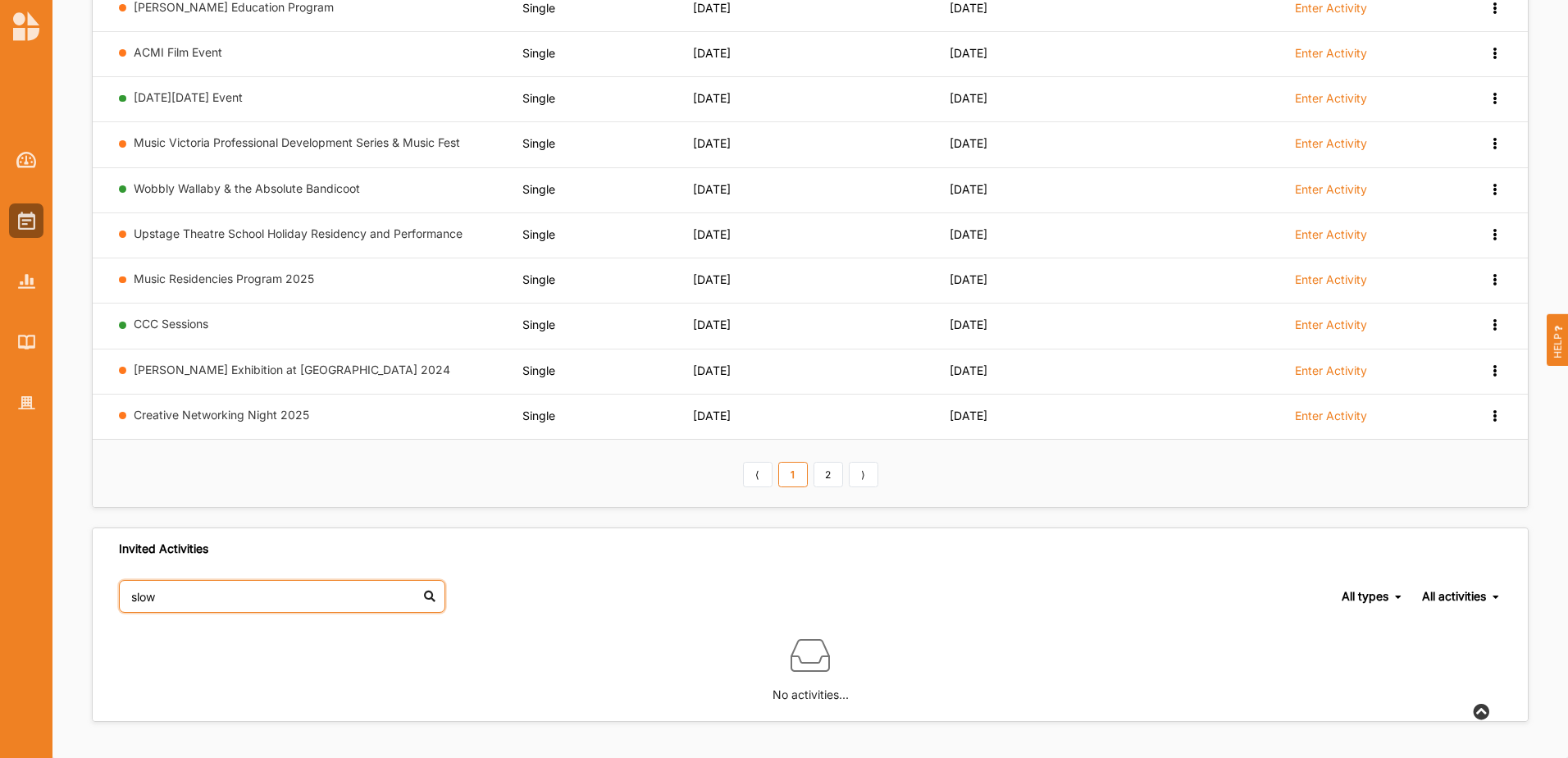
drag, startPoint x: 212, startPoint y: 589, endPoint x: 129, endPoint y: 594, distance: 83.2
click at [129, 594] on input "slow" at bounding box center [282, 596] width 326 height 33
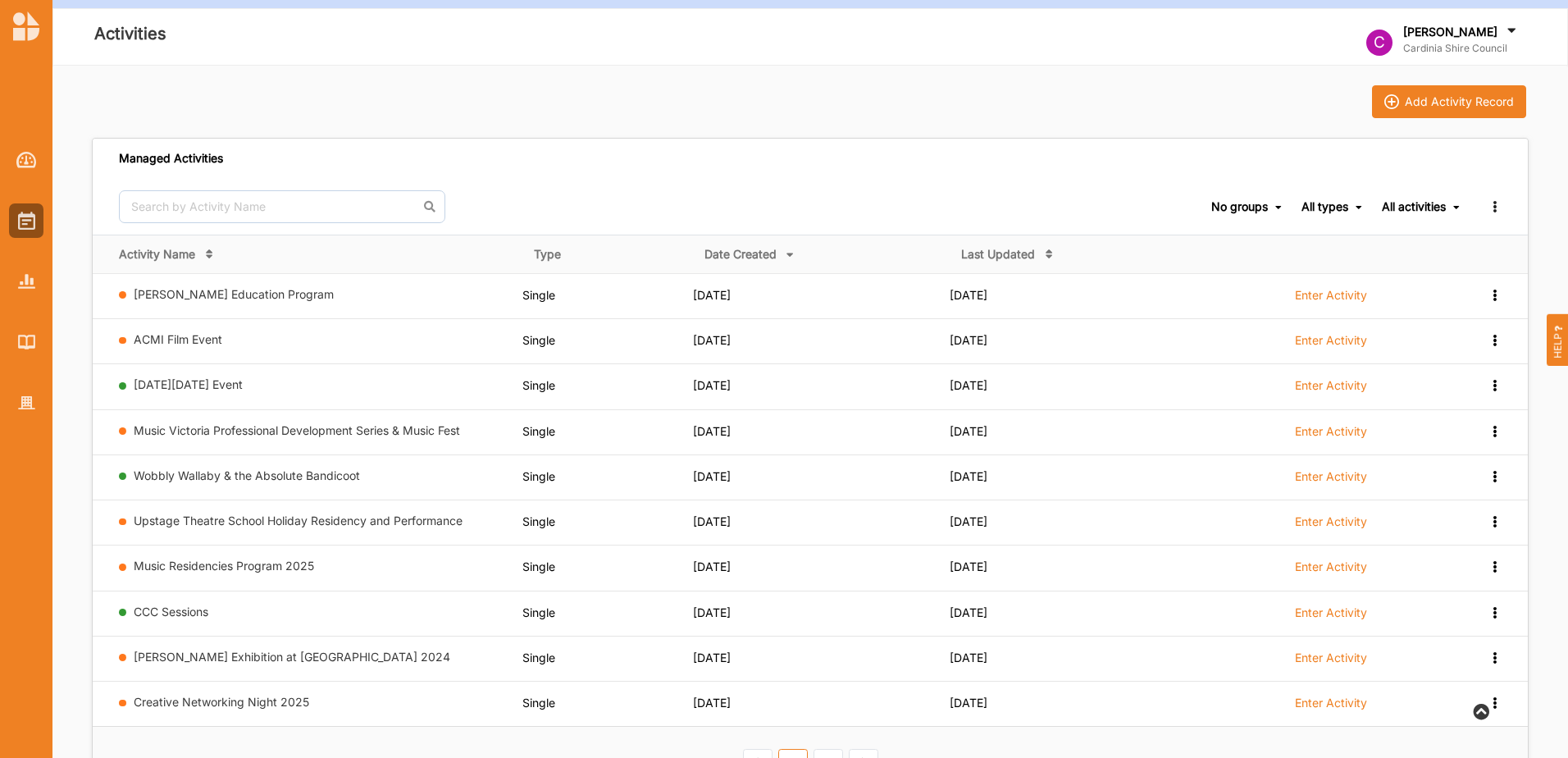
scroll to position [0, 0]
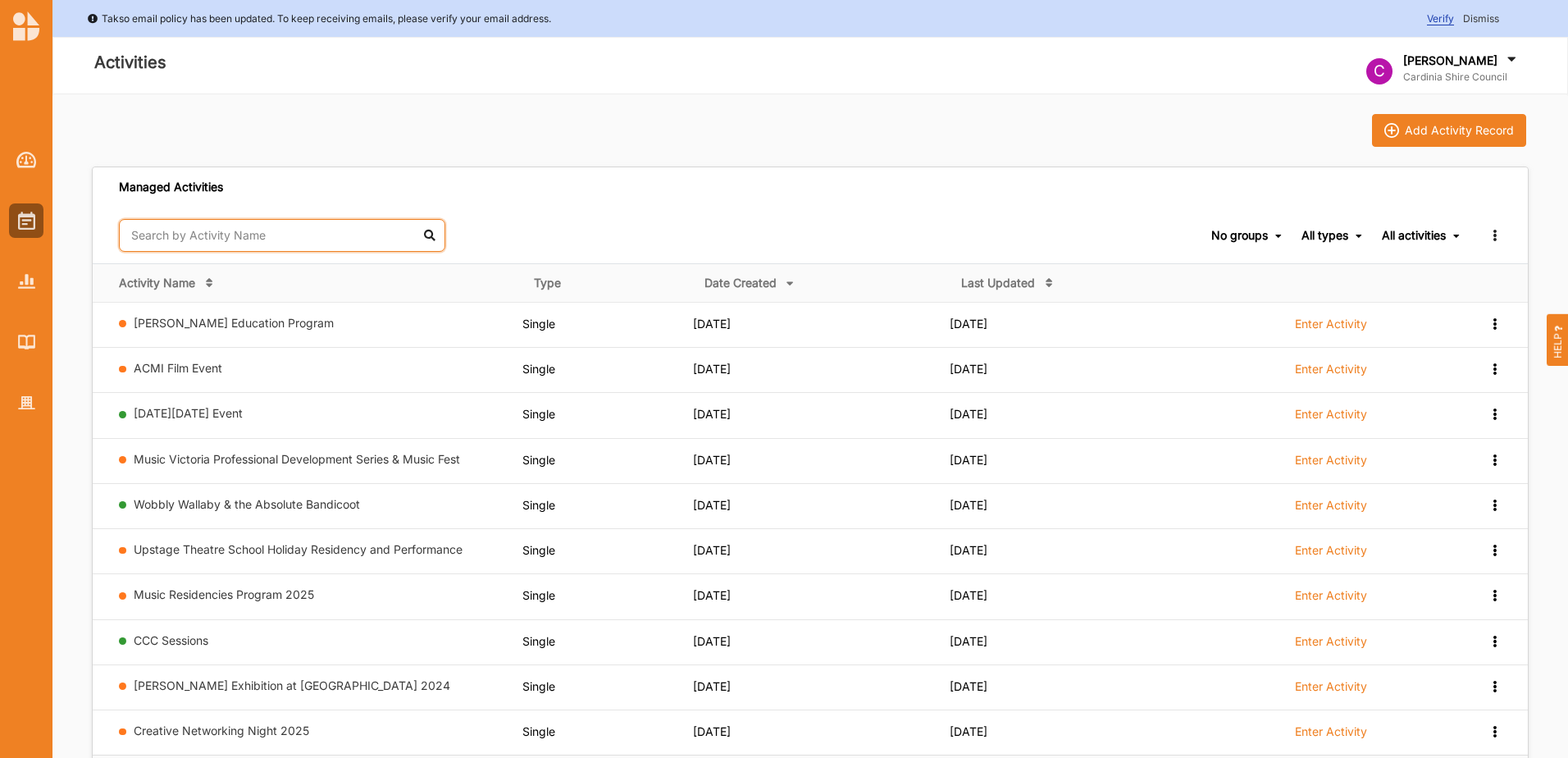
click at [202, 241] on input "text" at bounding box center [282, 235] width 326 height 33
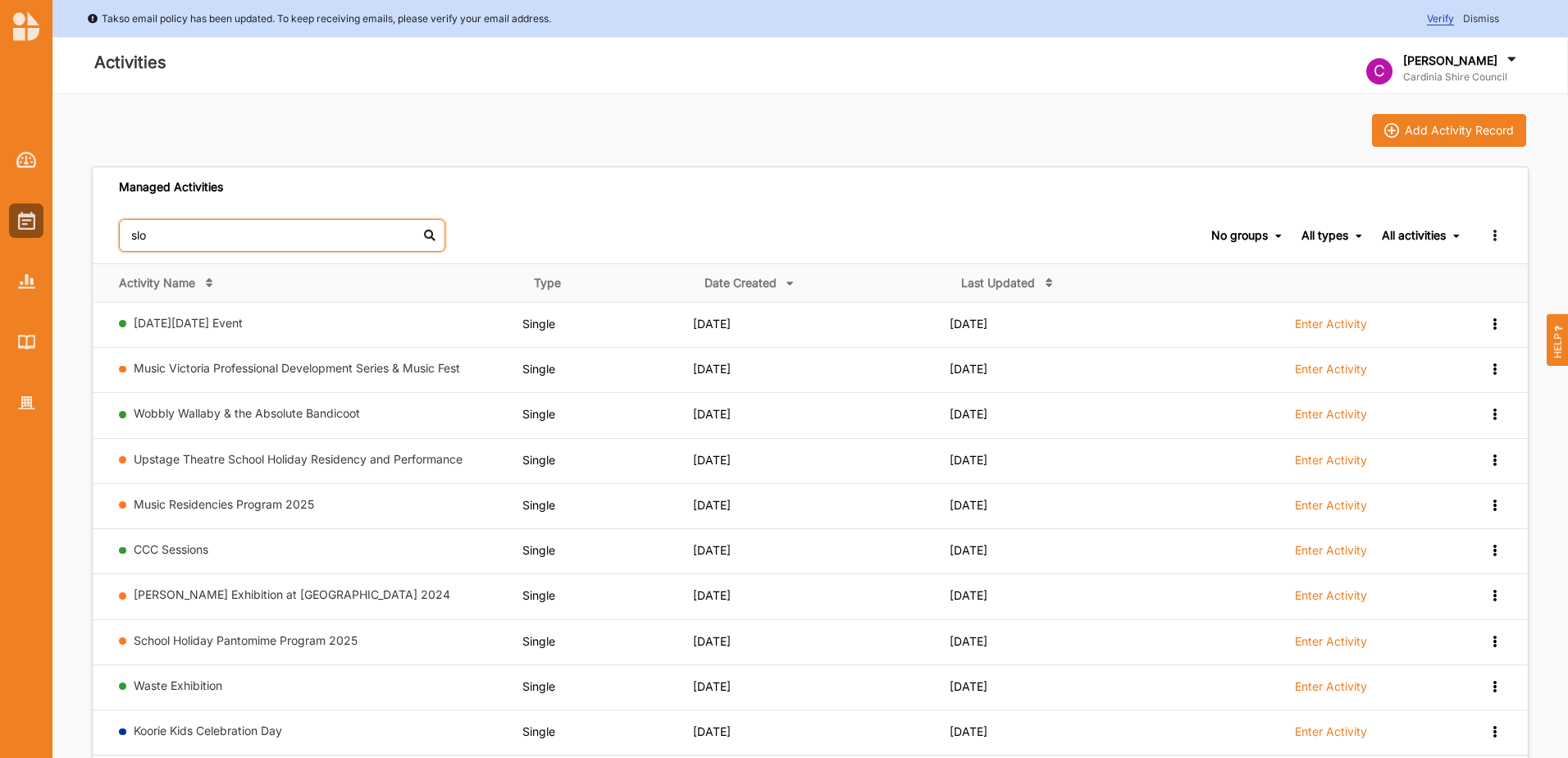
type input "slow"
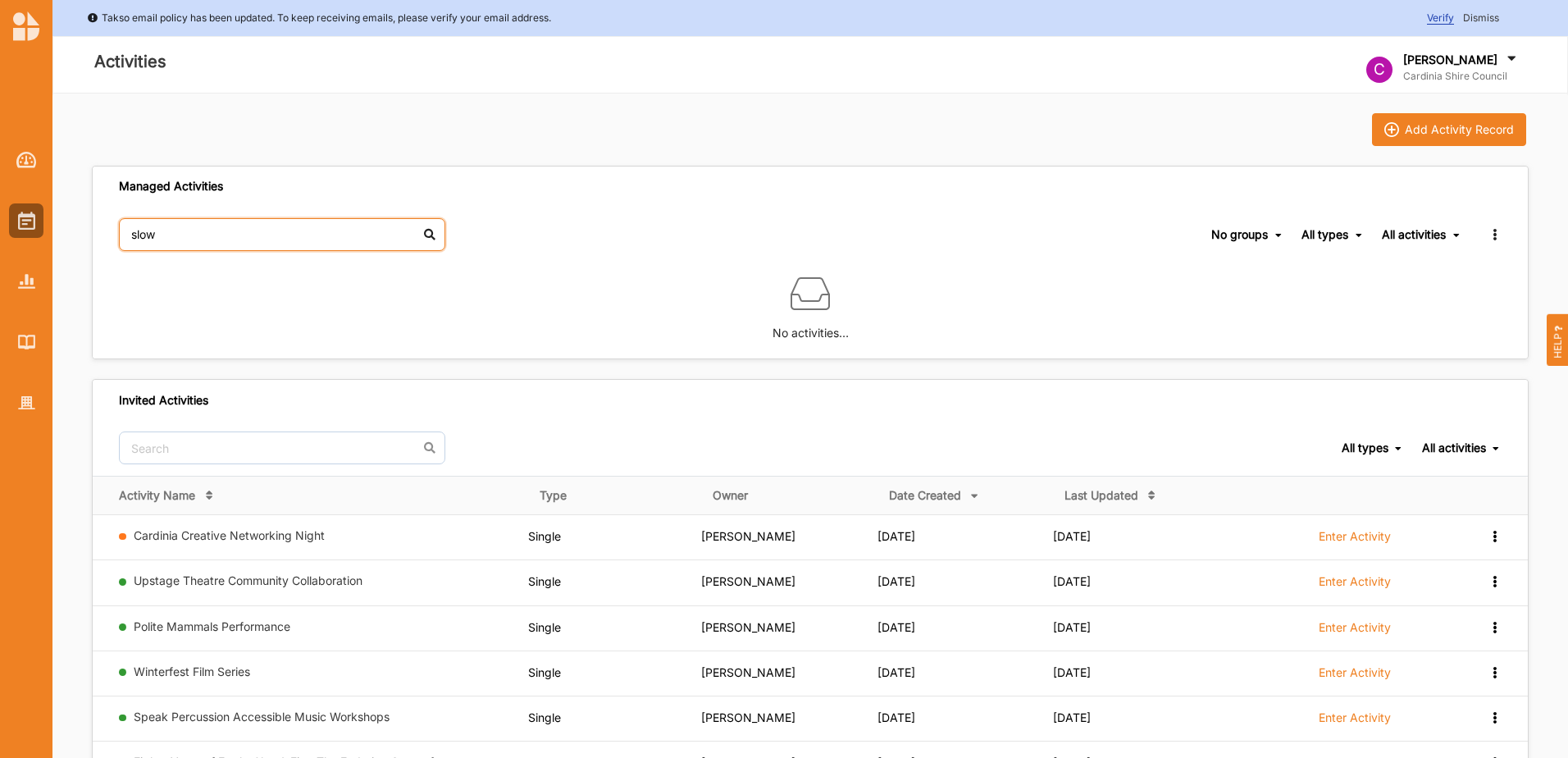
drag, startPoint x: 191, startPoint y: 231, endPoint x: 132, endPoint y: 232, distance: 59.0
click at [132, 232] on input "slow" at bounding box center [282, 234] width 326 height 33
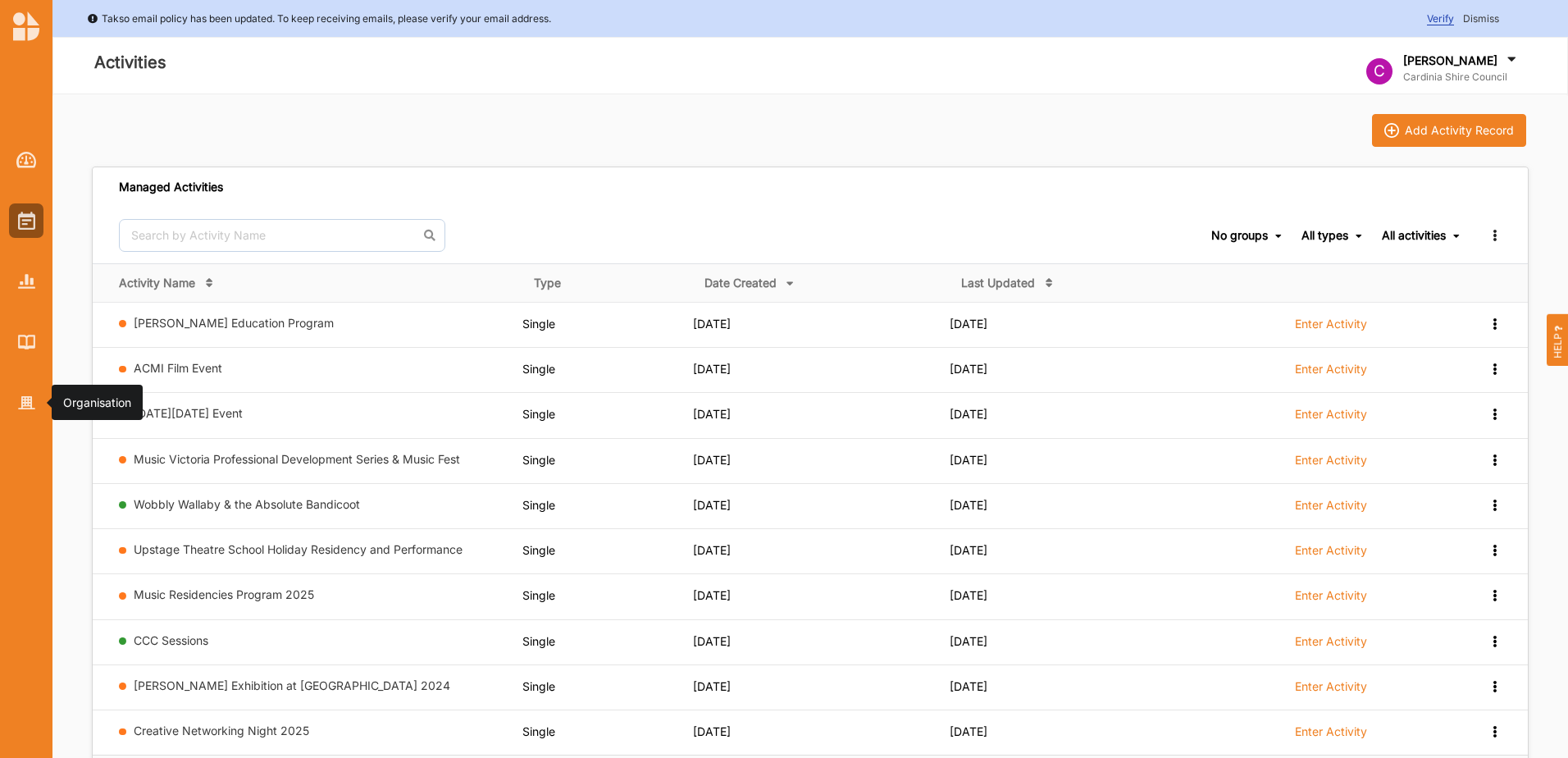
click at [33, 401] on img at bounding box center [26, 403] width 17 height 14
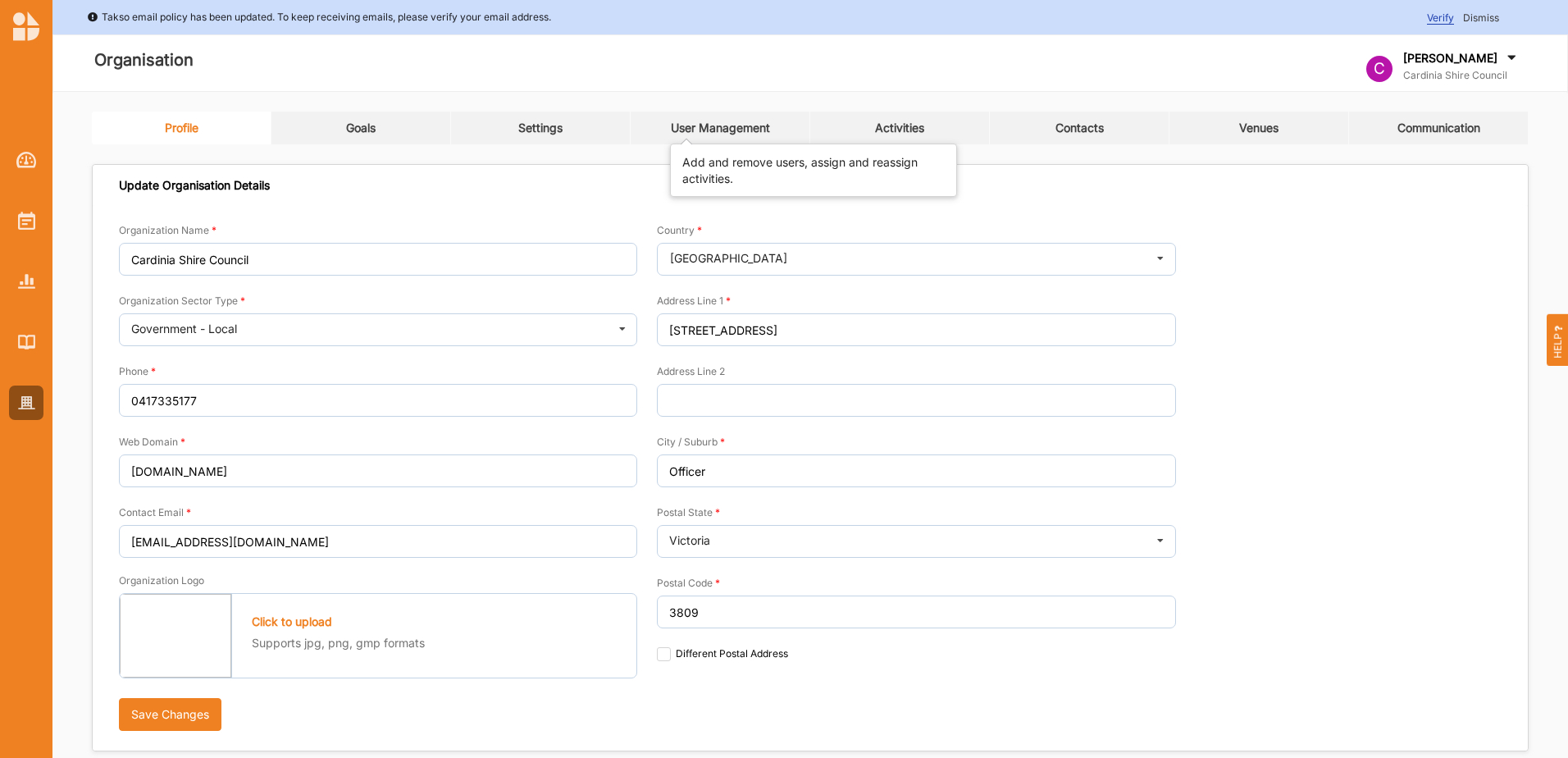
click at [700, 130] on div "User Management" at bounding box center [720, 127] width 99 height 15
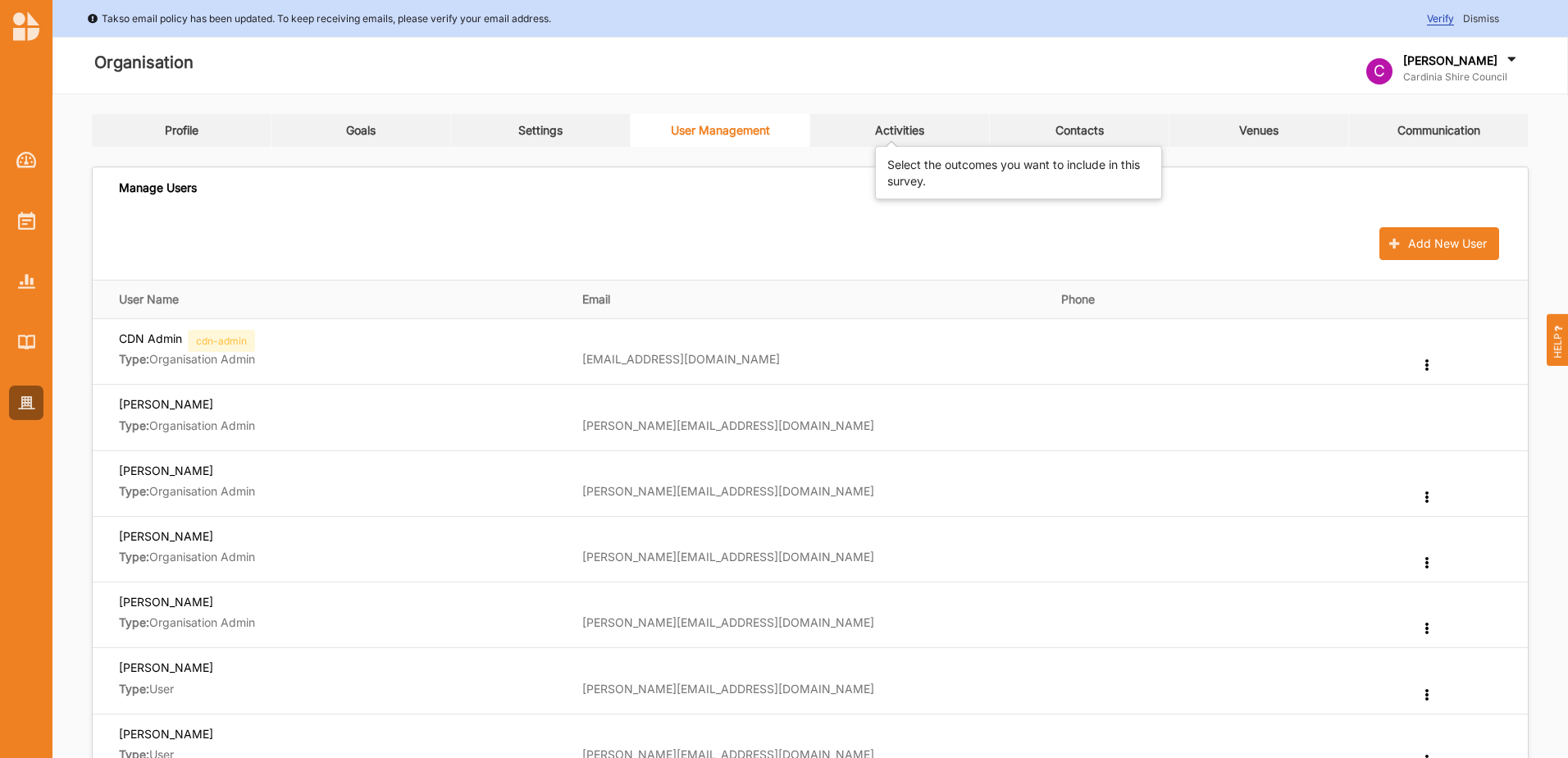
click at [916, 129] on div "Activities" at bounding box center [899, 130] width 49 height 15
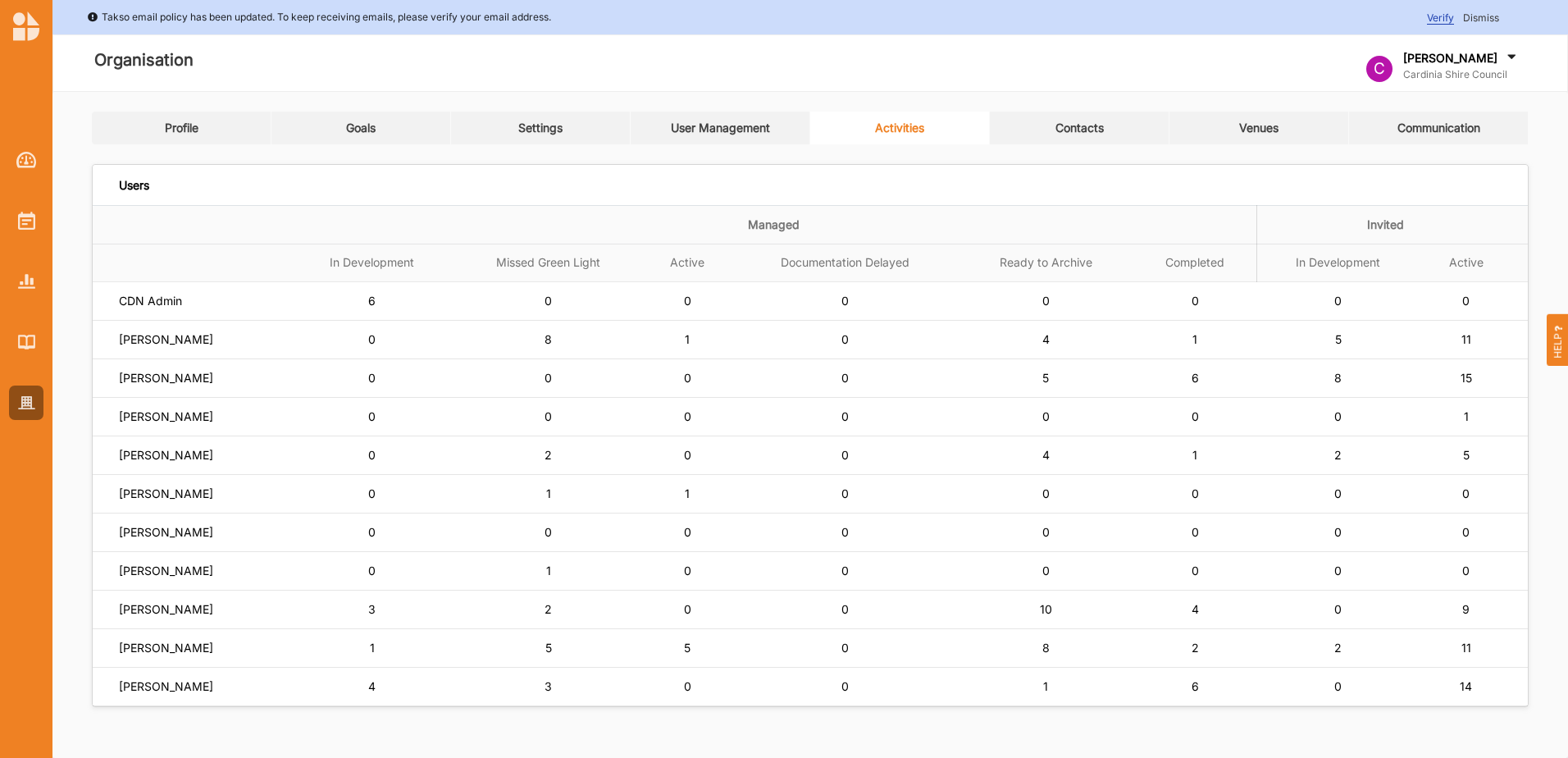
click at [153, 308] on label "[PERSON_NAME]" at bounding box center [151, 301] width 63 height 15
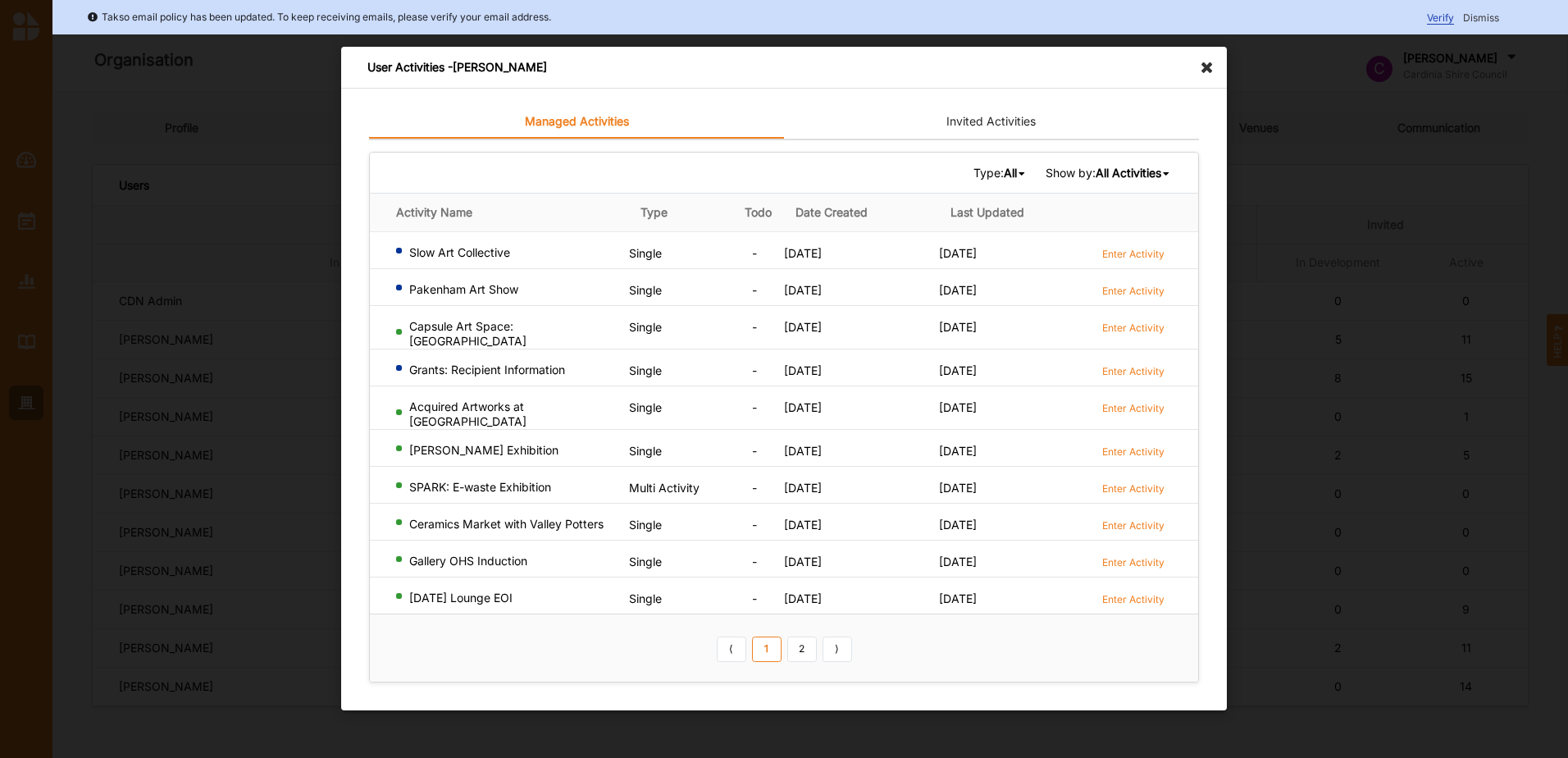
click at [1119, 261] on label "Enter Activity" at bounding box center [1133, 254] width 62 height 14
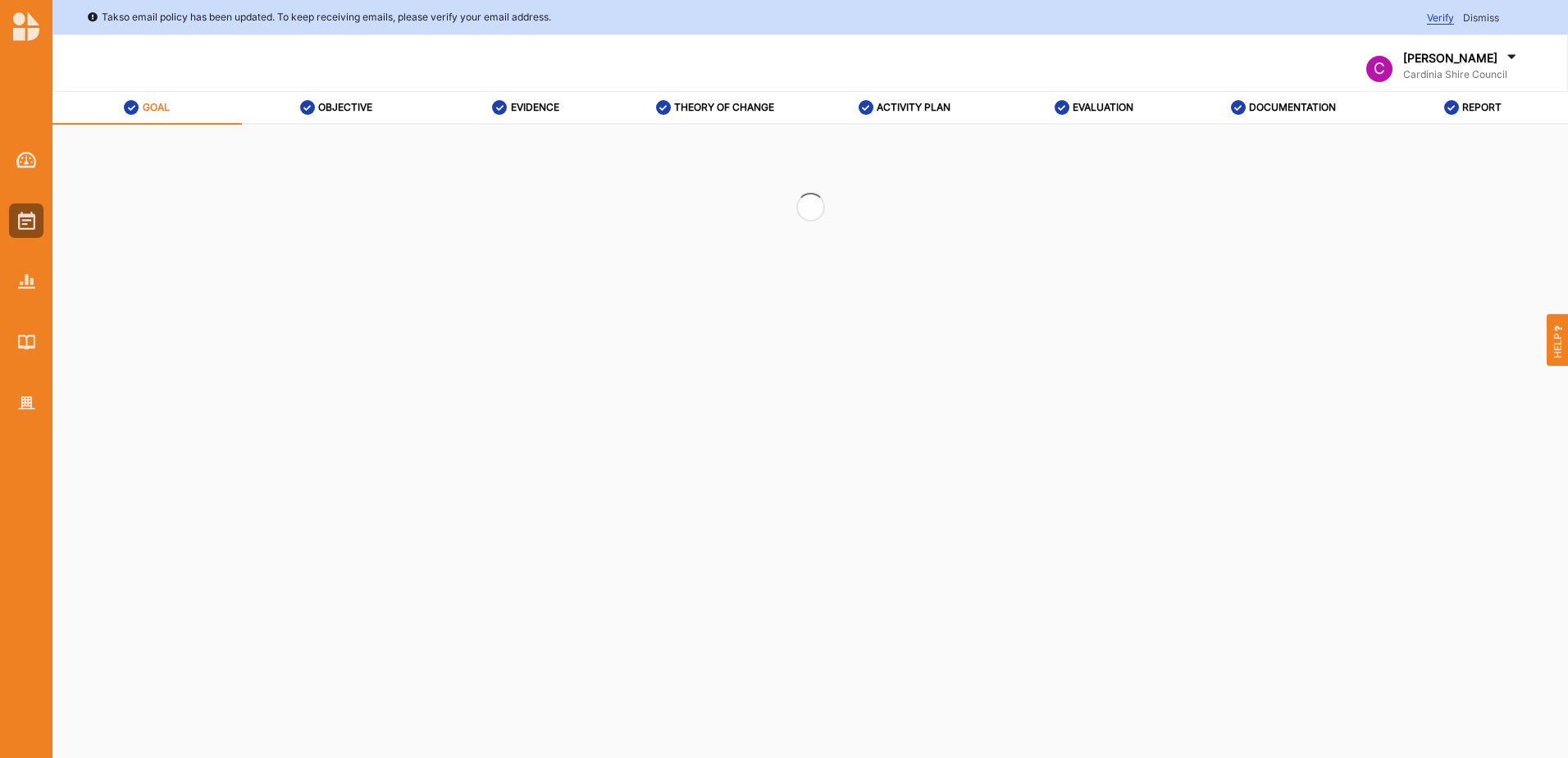
select select "2"
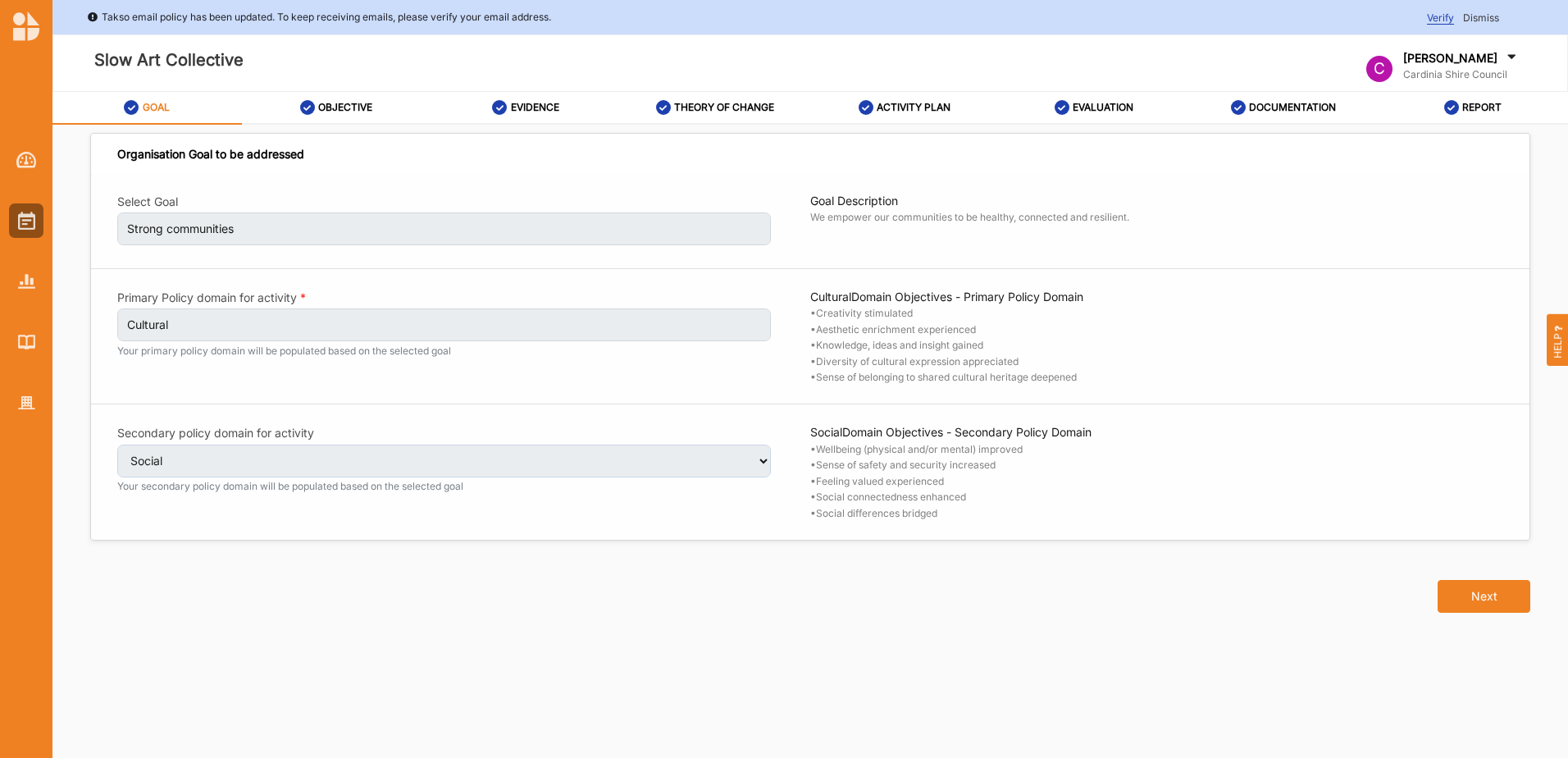
click at [944, 97] on div "ACTIVITY PLAN" at bounding box center [905, 107] width 93 height 29
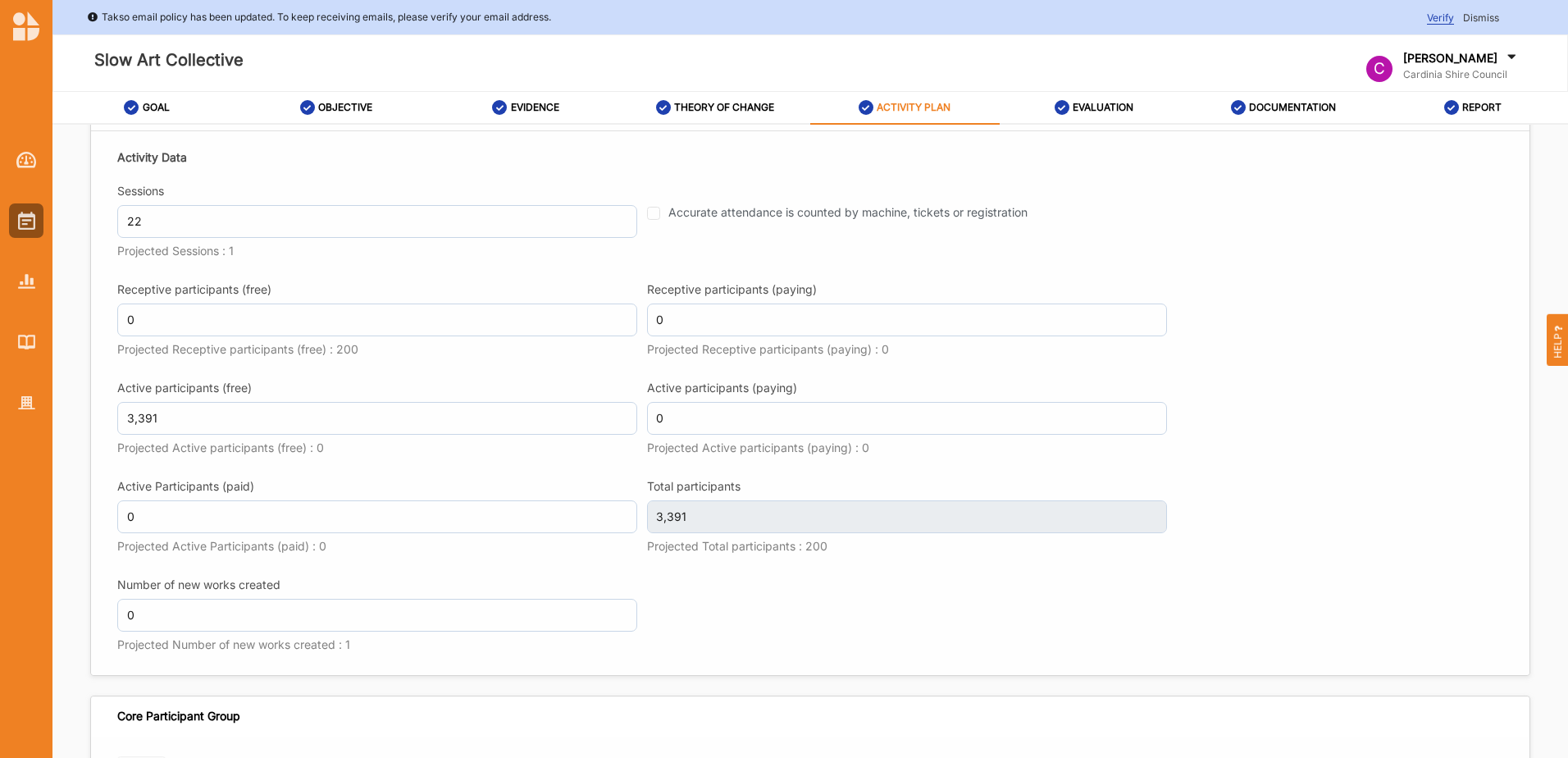
scroll to position [1968, 0]
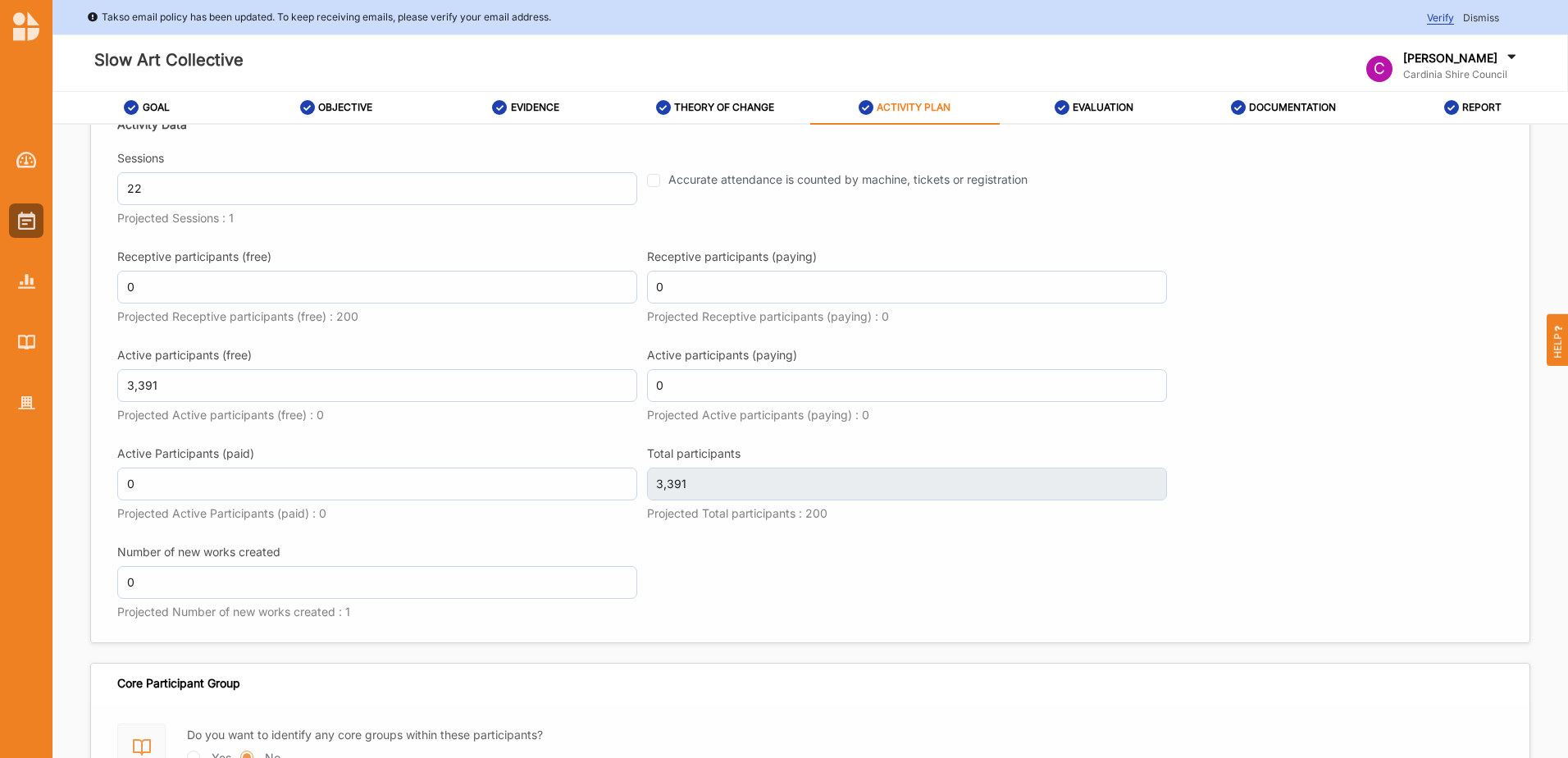
click at [1138, 113] on link "EVALUATION" at bounding box center [1094, 108] width 190 height 33
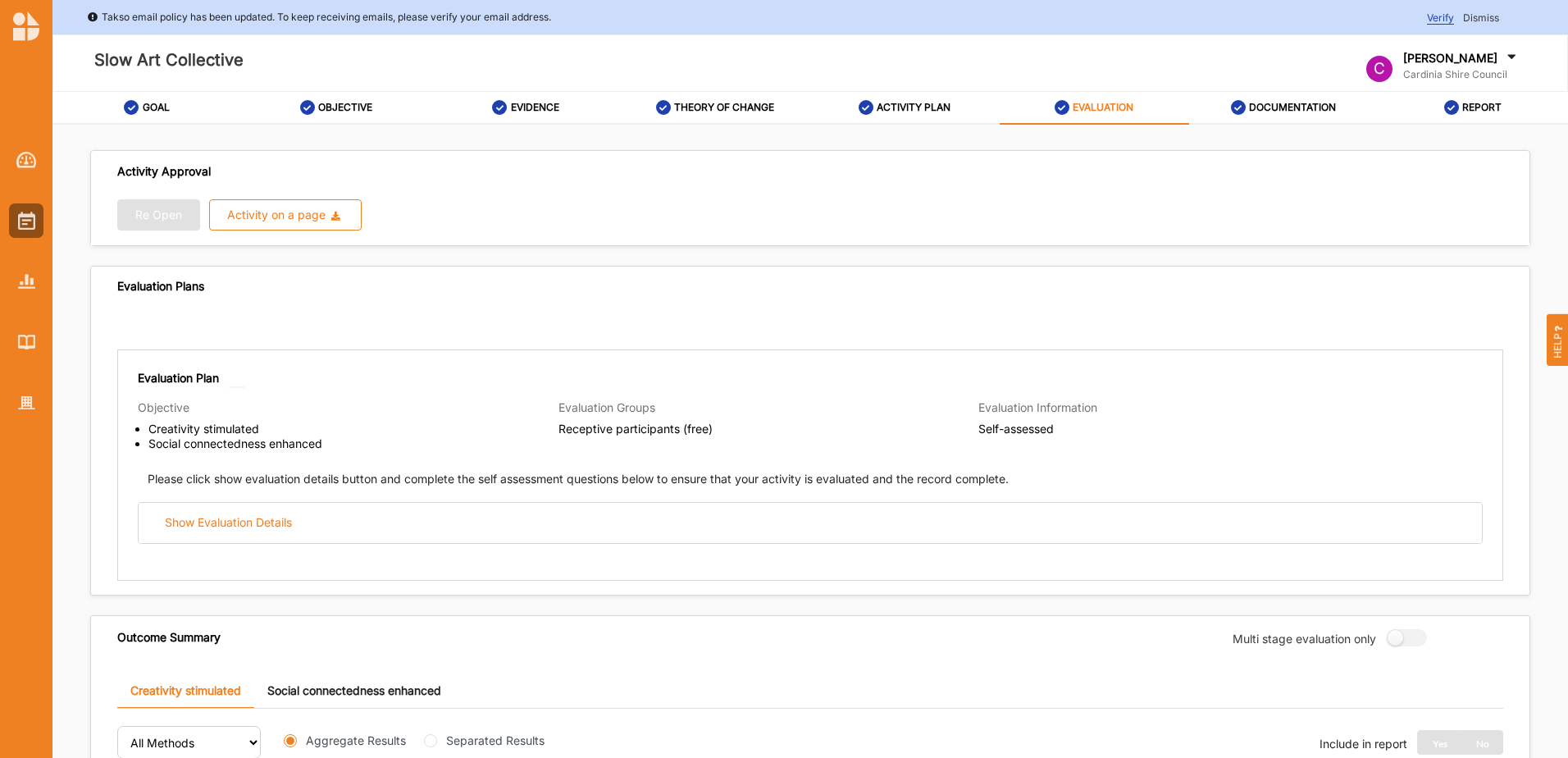
click at [253, 522] on div "Show Evaluation Details" at bounding box center [228, 522] width 127 height 15
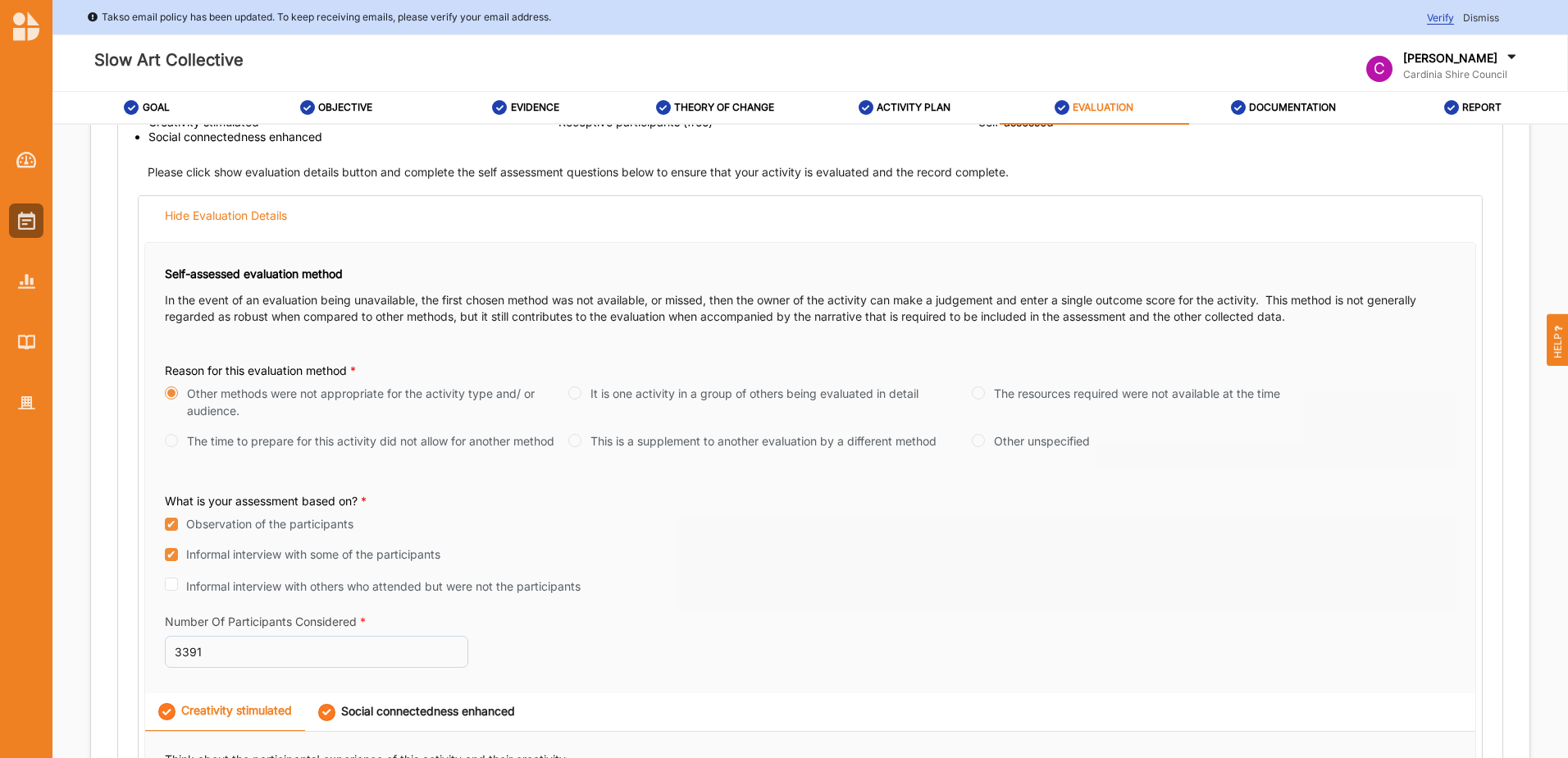
scroll to position [328, 0]
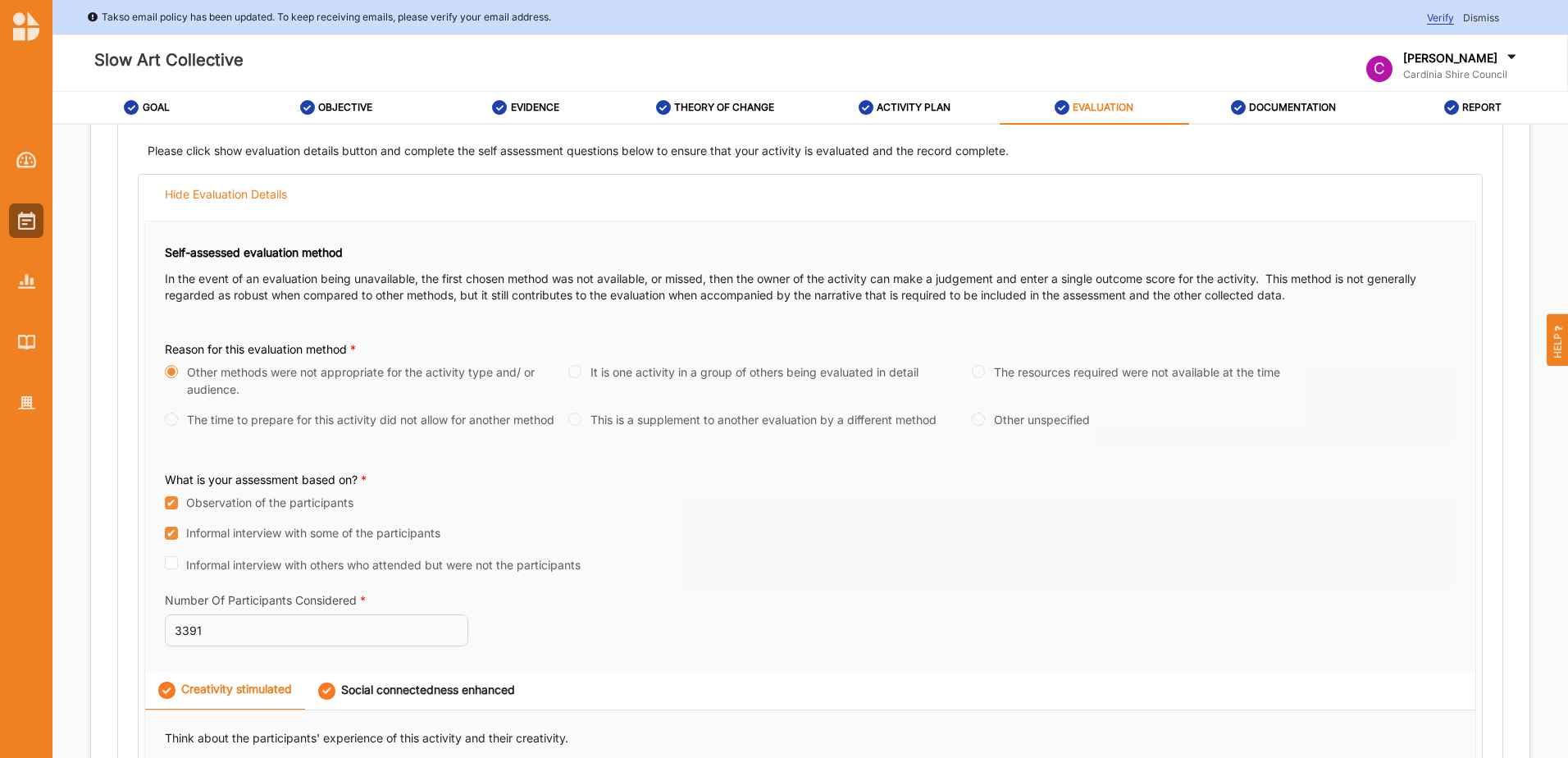
click at [249, 634] on div "Number Of Participants Considered * 3391" at bounding box center [316, 623] width 304 height 61
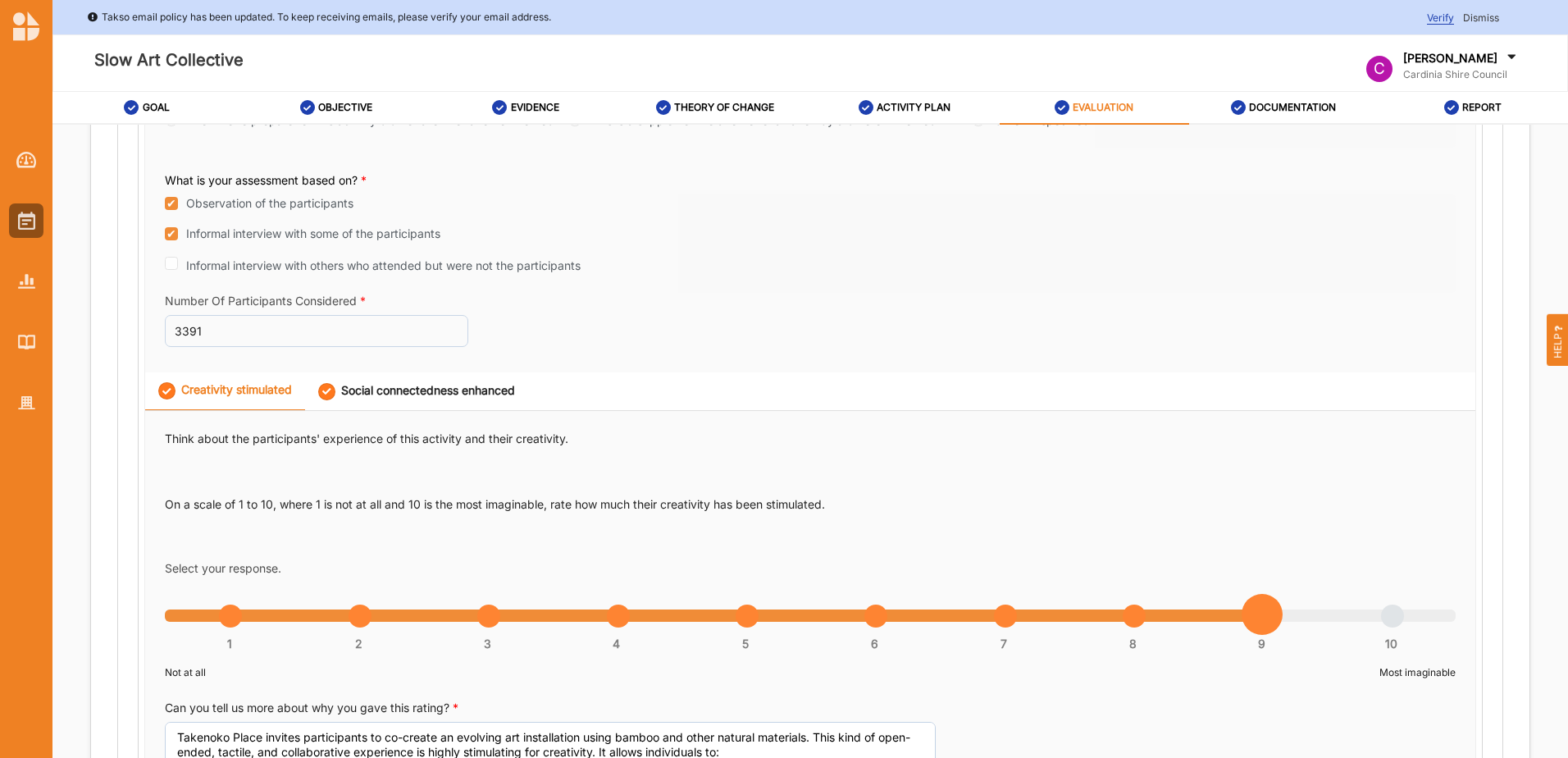
scroll to position [656, 0]
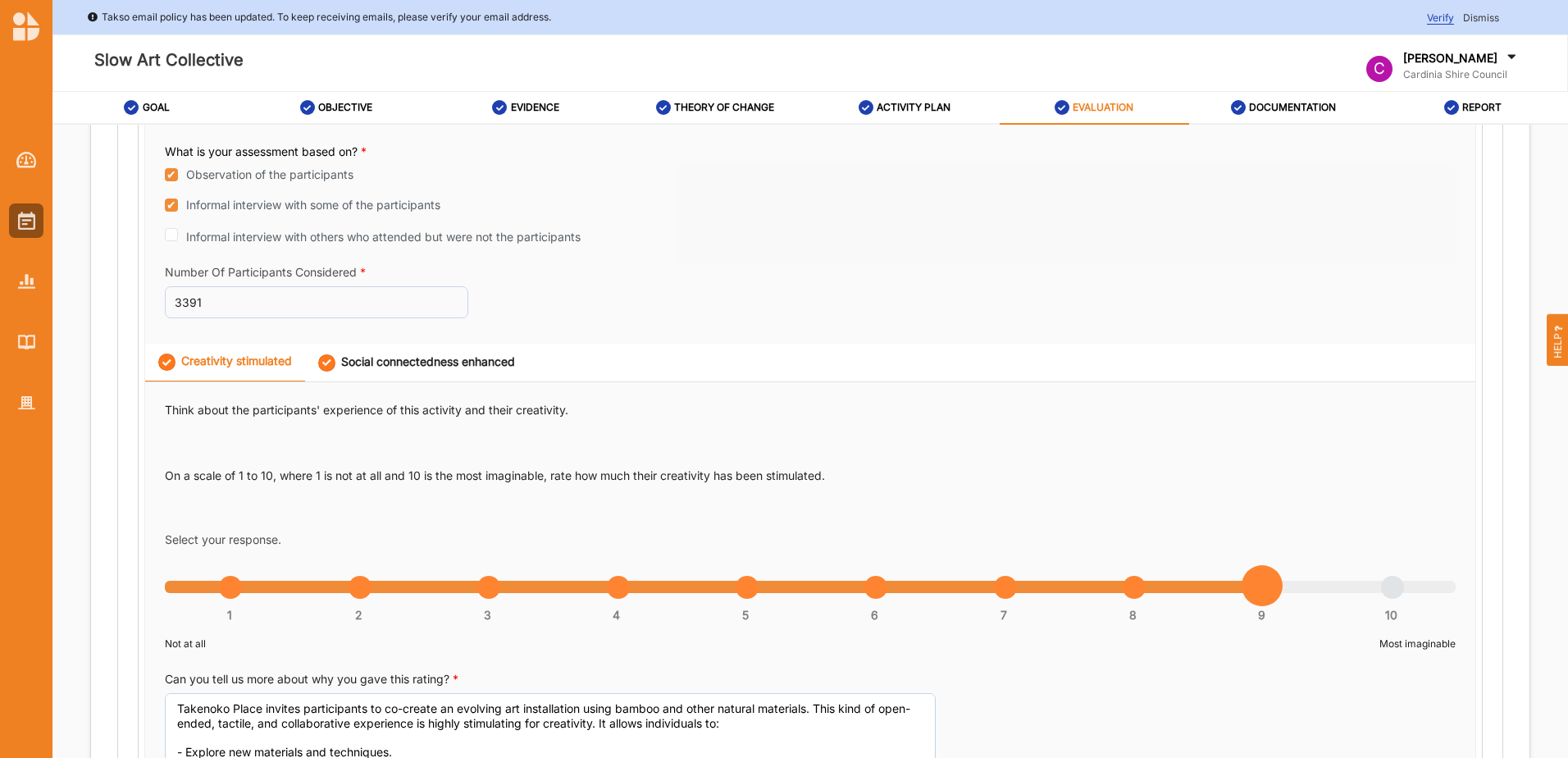
click at [372, 356] on div "Social connectedness enhanced" at bounding box center [416, 363] width 197 height 17
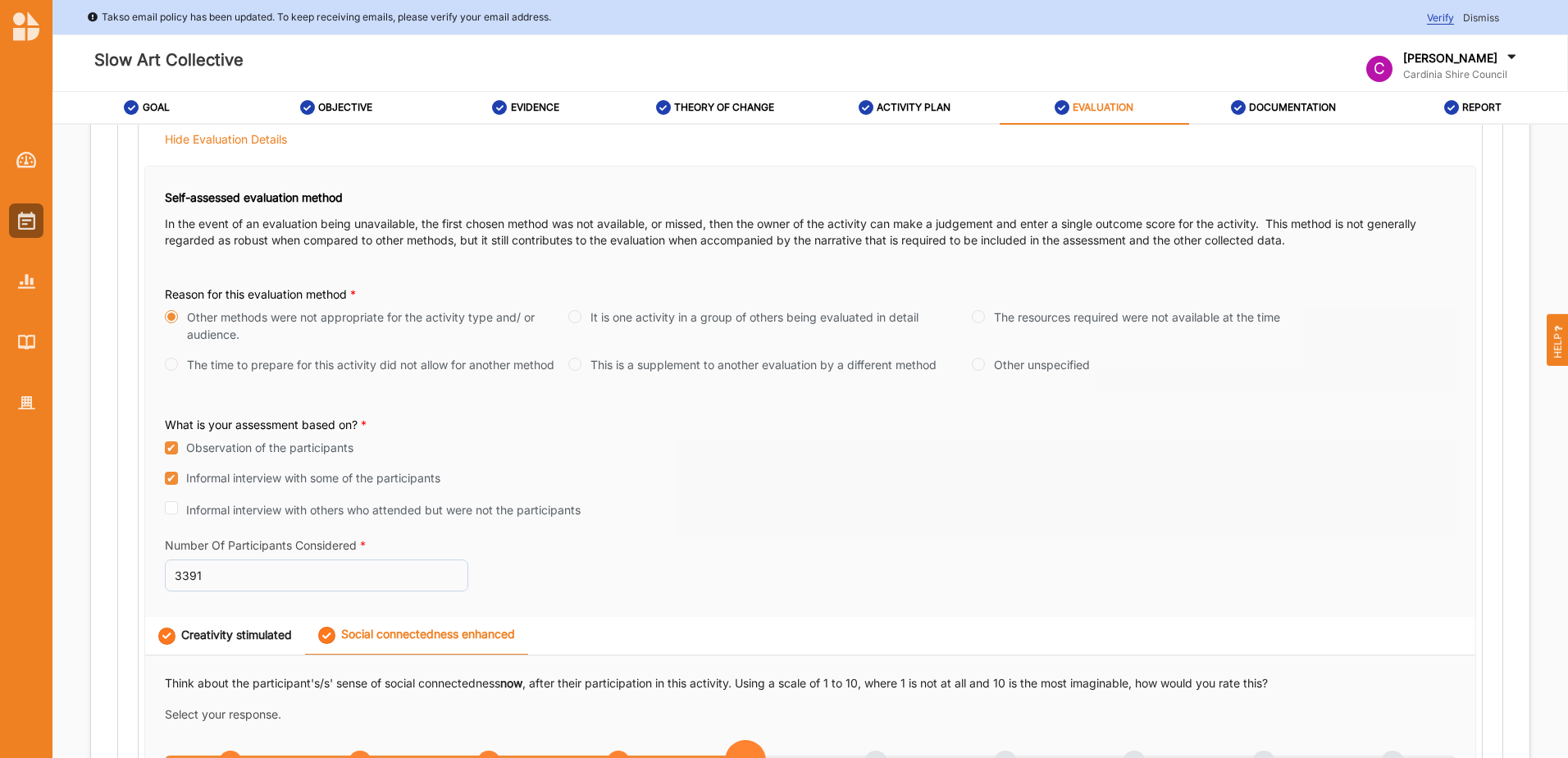
scroll to position [410, 0]
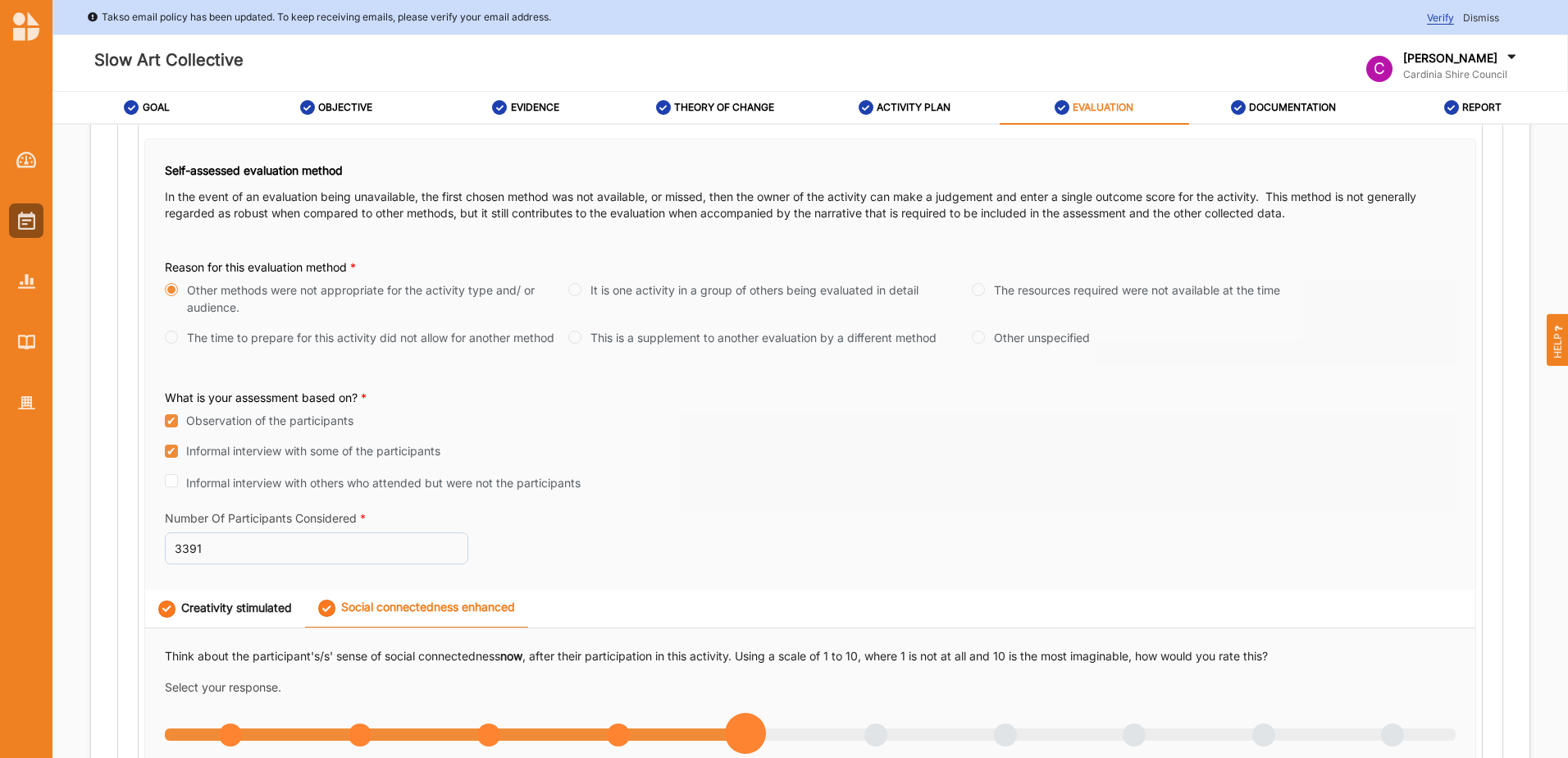
click at [935, 114] on label "ACTIVITY PLAN" at bounding box center [913, 107] width 74 height 13
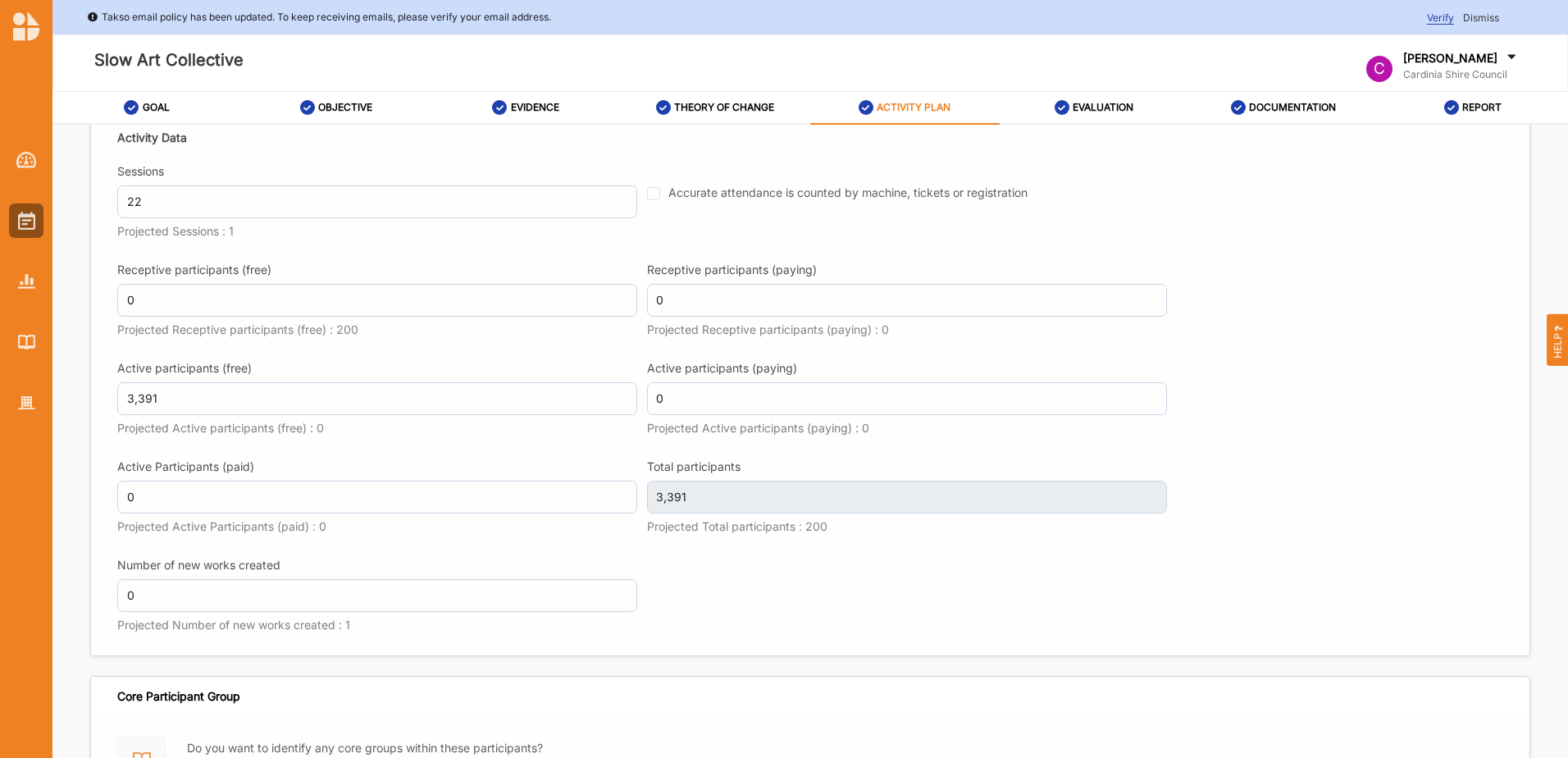
scroll to position [1968, 0]
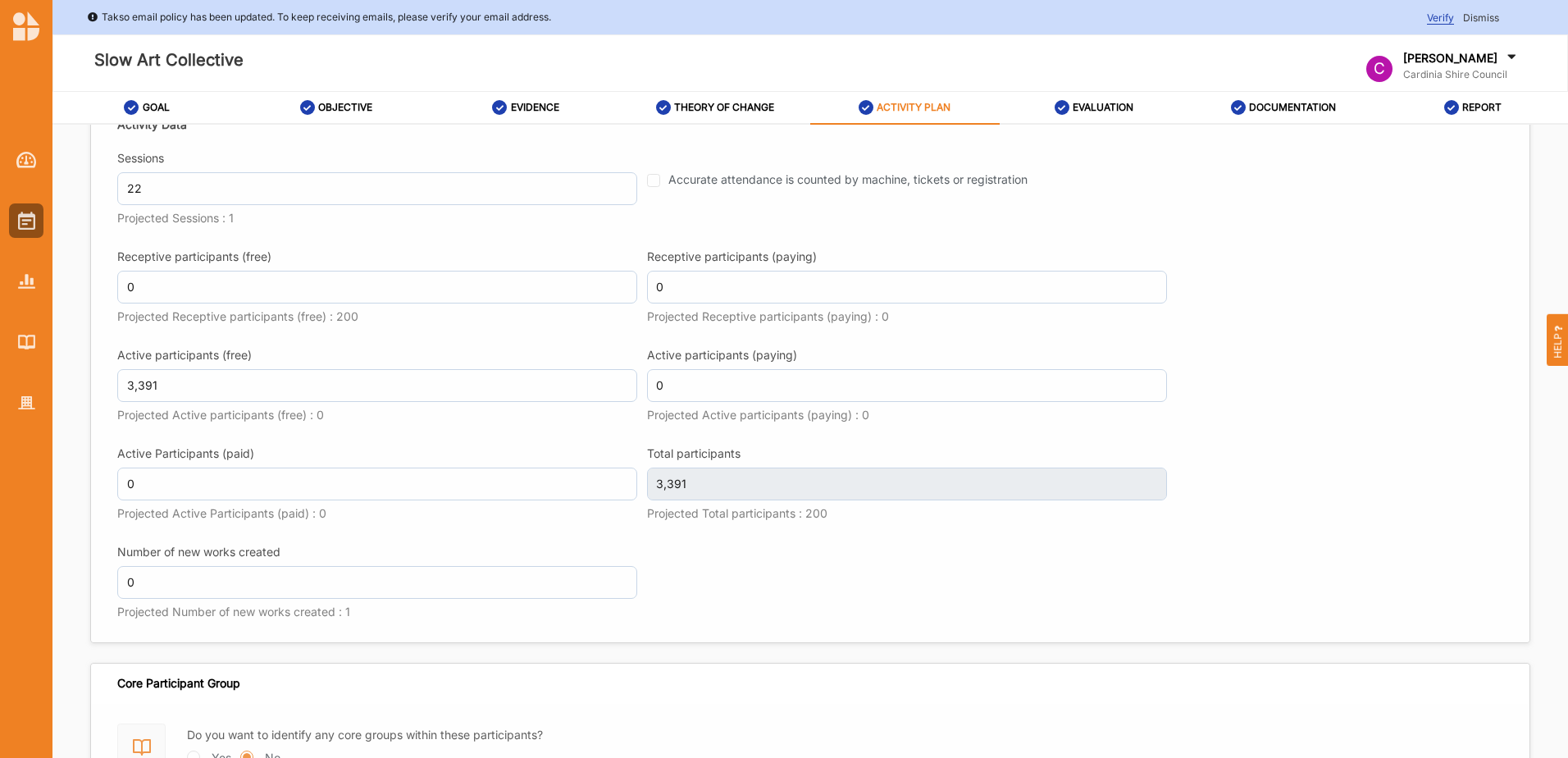
click at [1474, 98] on div "REPORT" at bounding box center [1473, 107] width 58 height 29
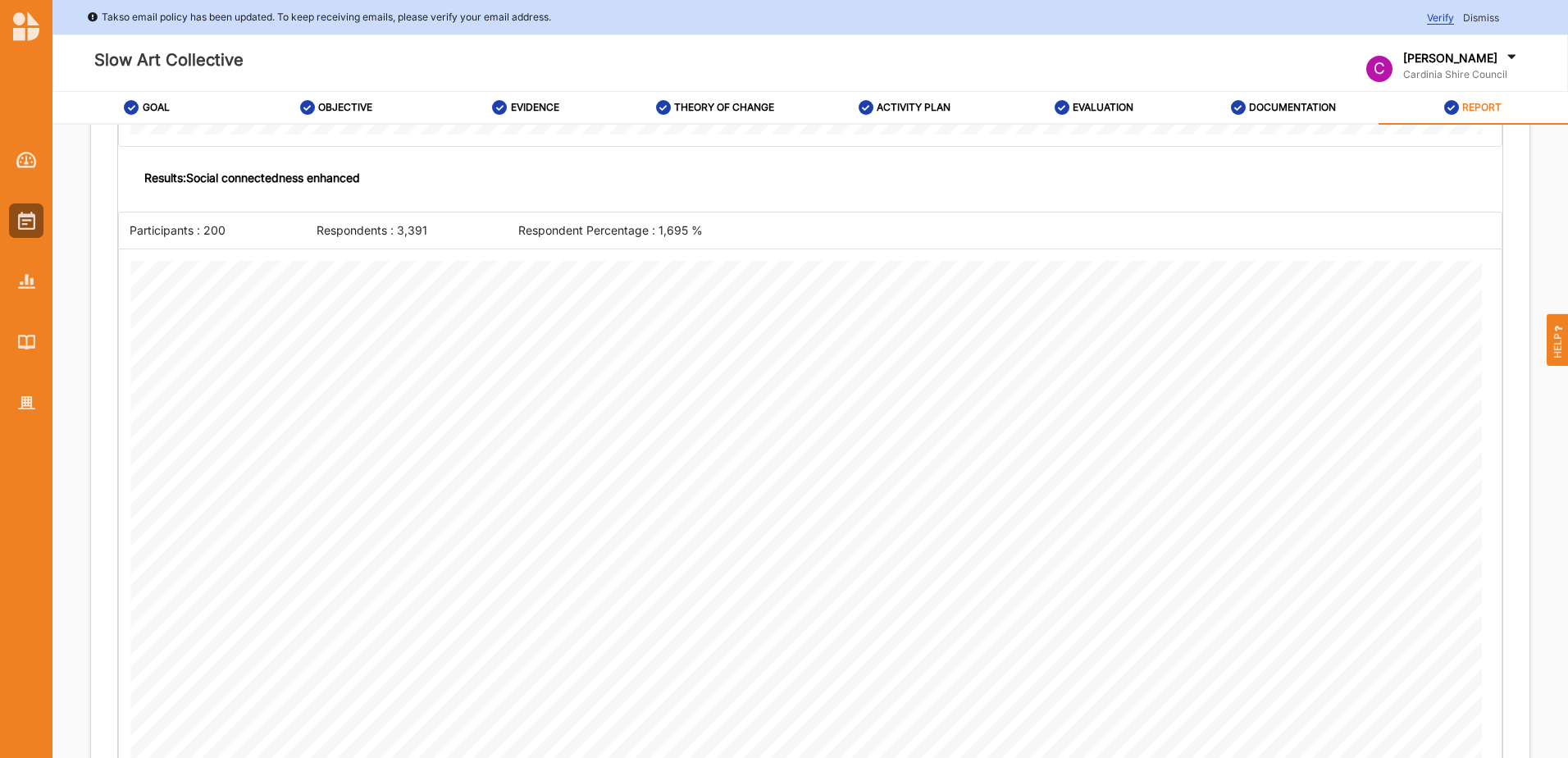
scroll to position [2247, 0]
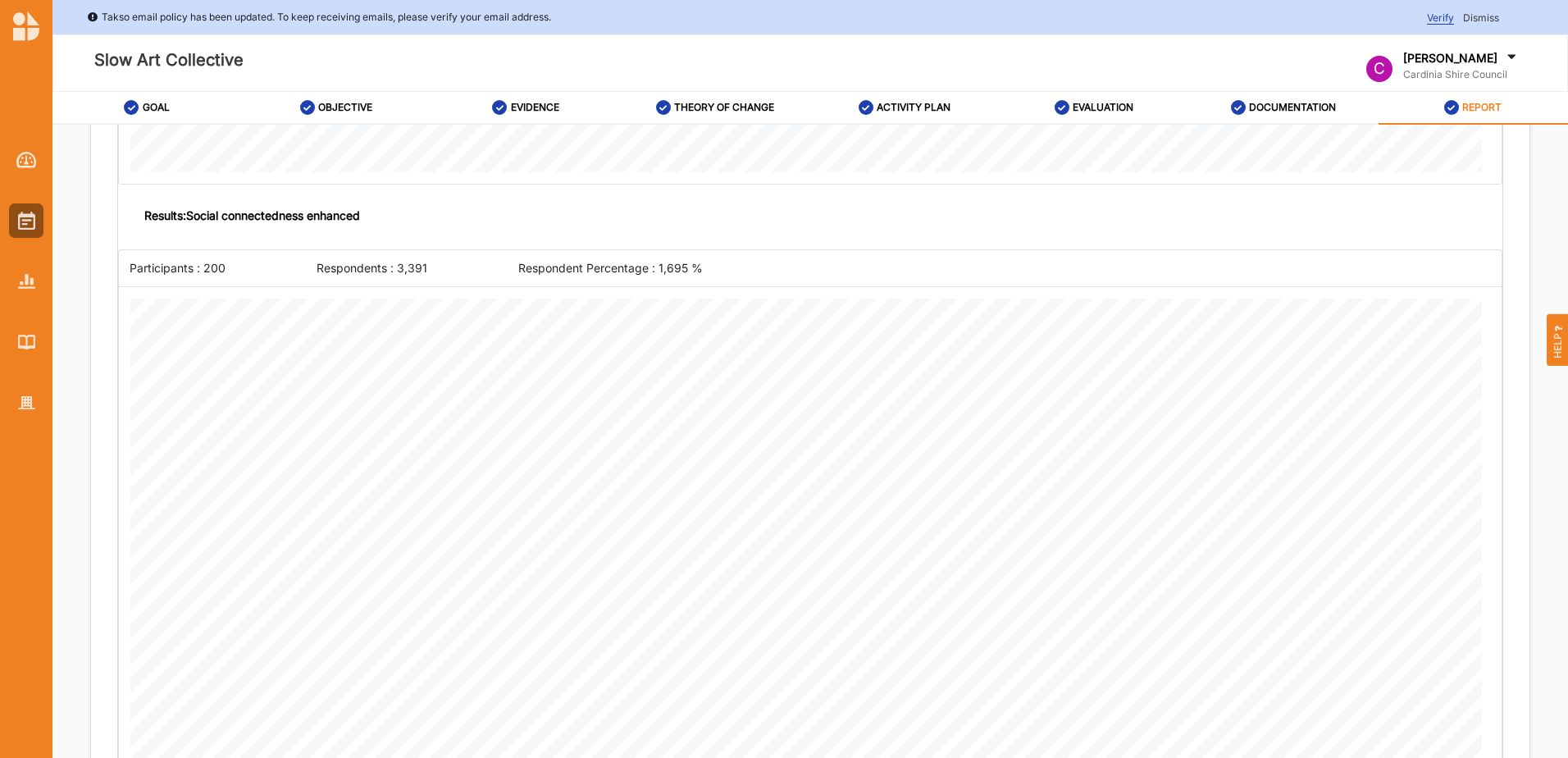
drag, startPoint x: 204, startPoint y: 268, endPoint x: 243, endPoint y: 285, distance: 42.5
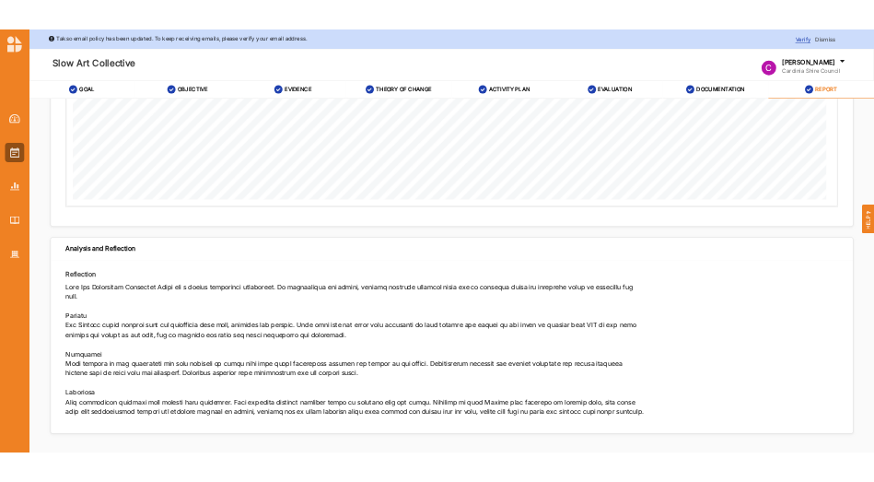
scroll to position [3241, 0]
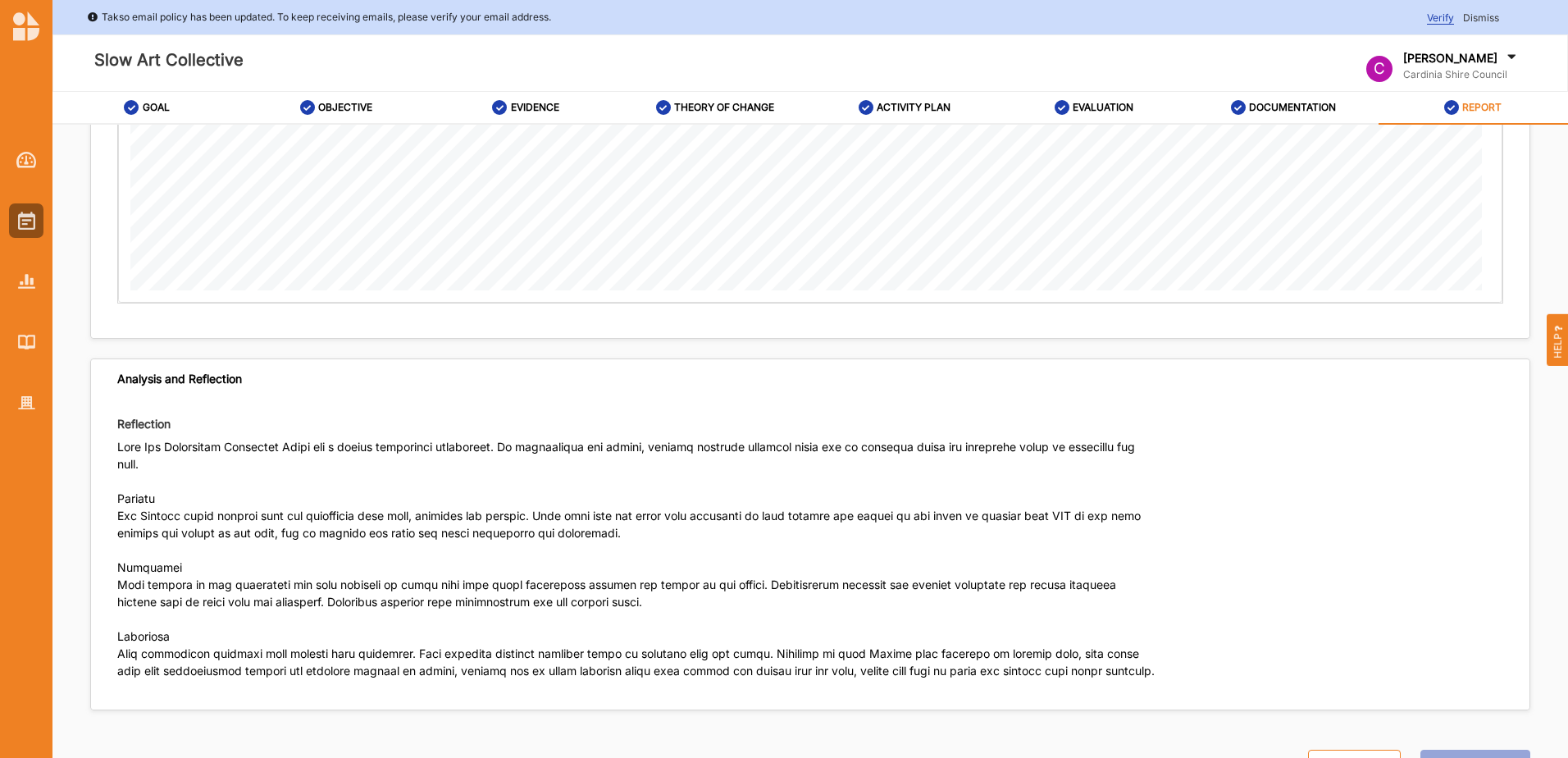
click at [1458, 754] on div "Previous Reopen Activity" at bounding box center [1409, 746] width 242 height 72
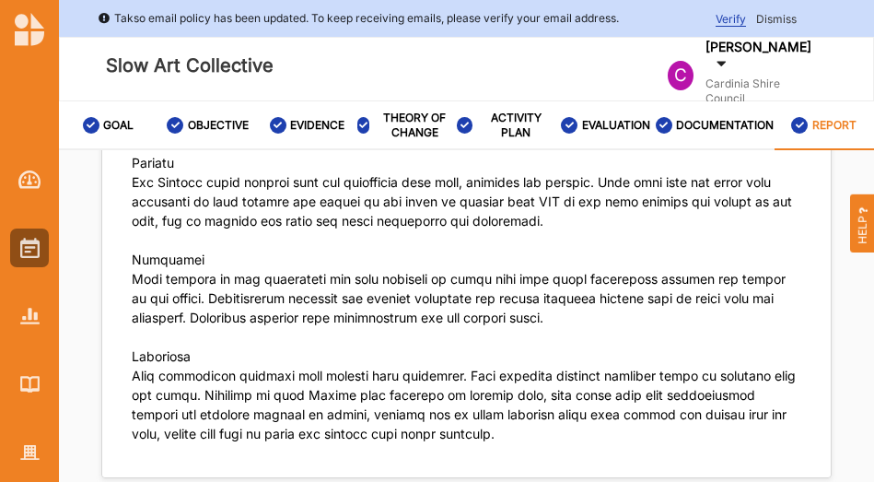
scroll to position [142, 0]
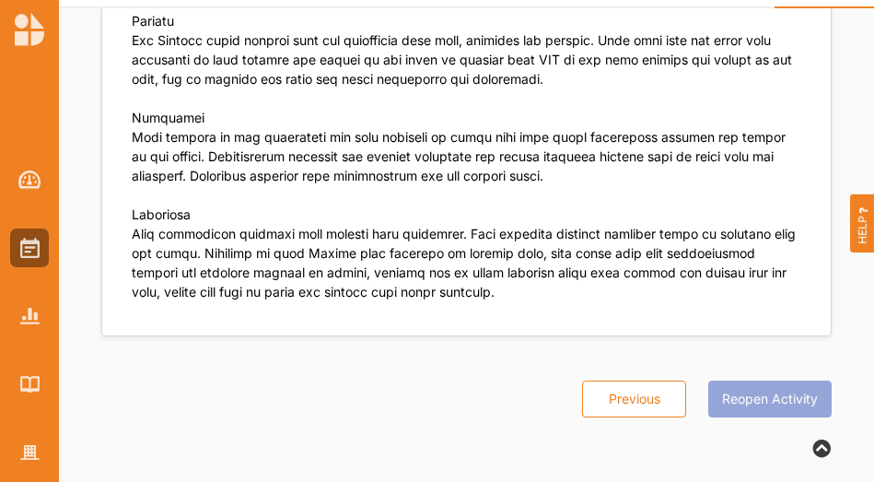
click at [750, 398] on div "Previous Reopen Activity" at bounding box center [696, 376] width 272 height 81
click at [743, 395] on div "Previous Reopen Activity" at bounding box center [696, 376] width 272 height 81
click at [725, 391] on div "Previous Reopen Activity" at bounding box center [696, 376] width 272 height 81
click at [726, 397] on div "Previous Reopen Activity" at bounding box center [696, 376] width 272 height 81
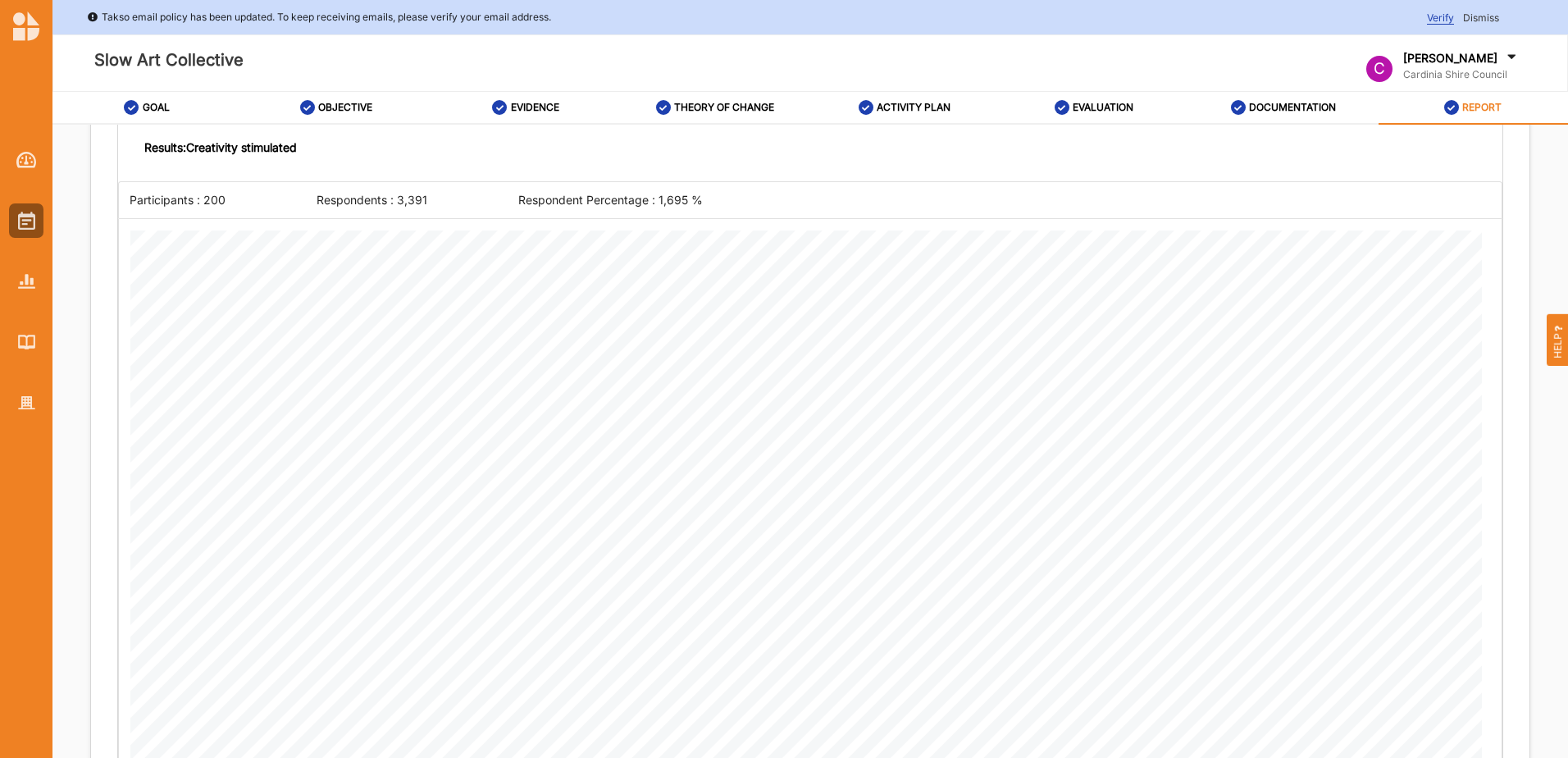
scroll to position [1575, 0]
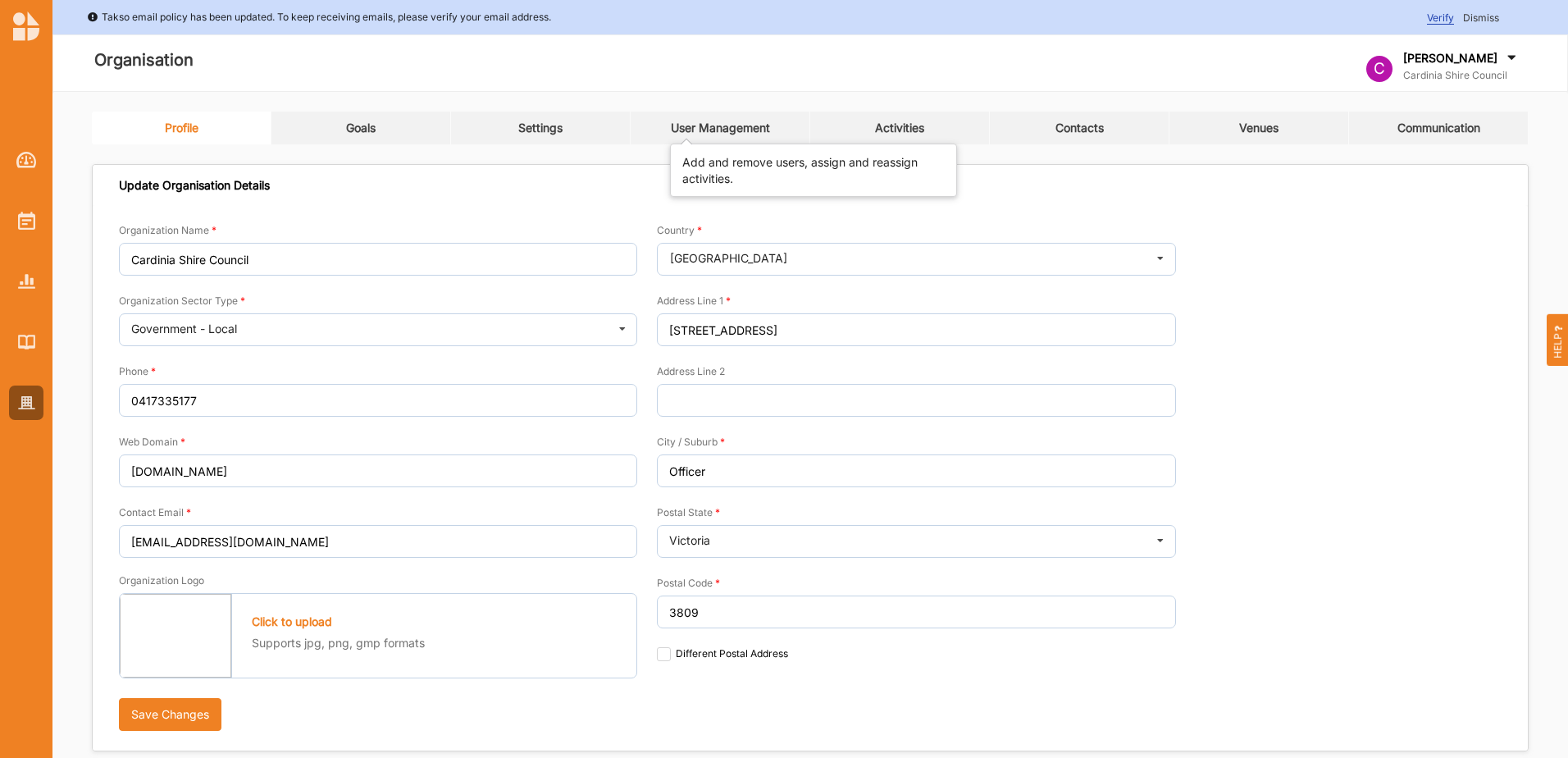
click at [698, 128] on div "User Management" at bounding box center [720, 127] width 99 height 15
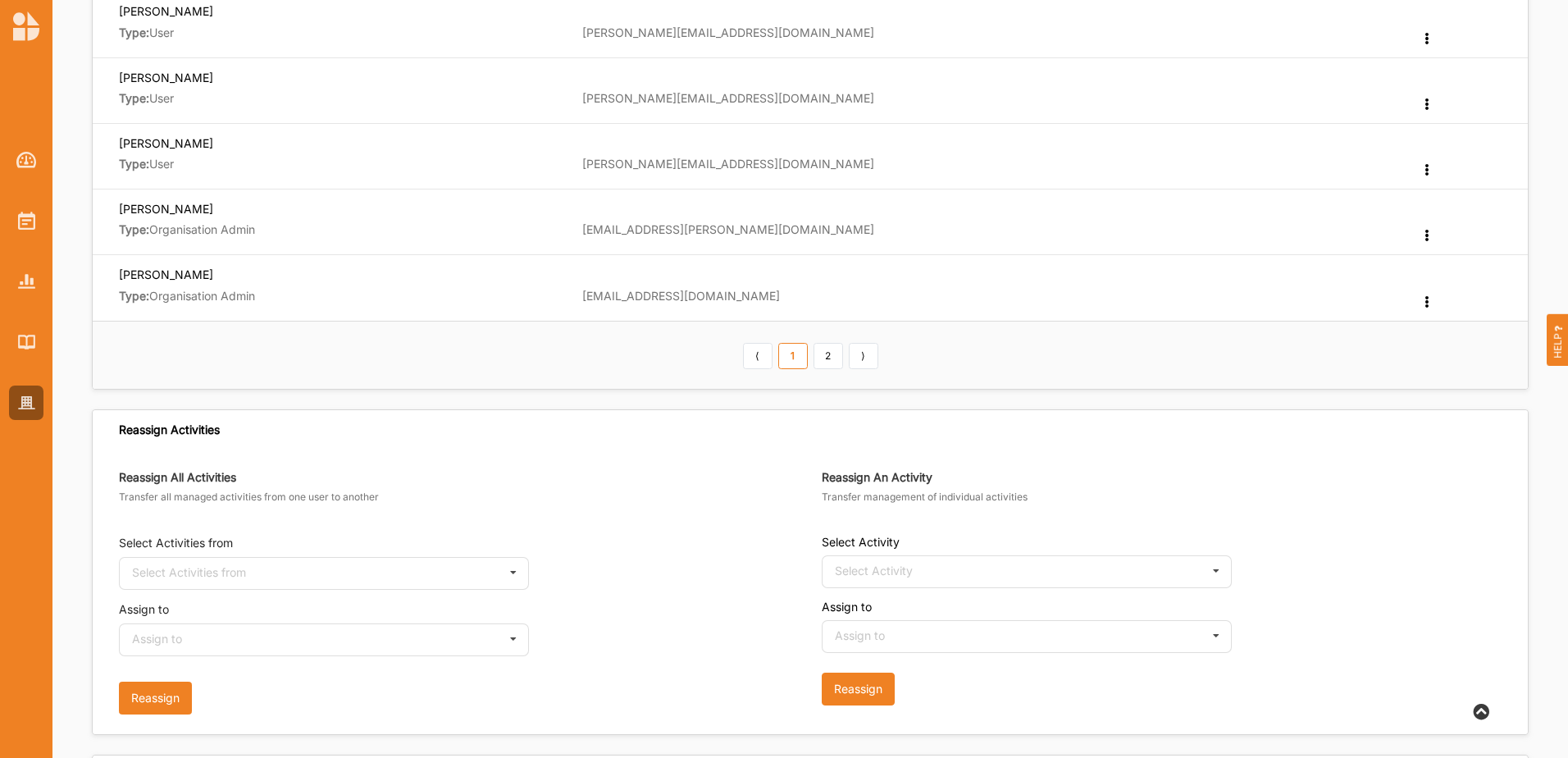
scroll to position [738, 0]
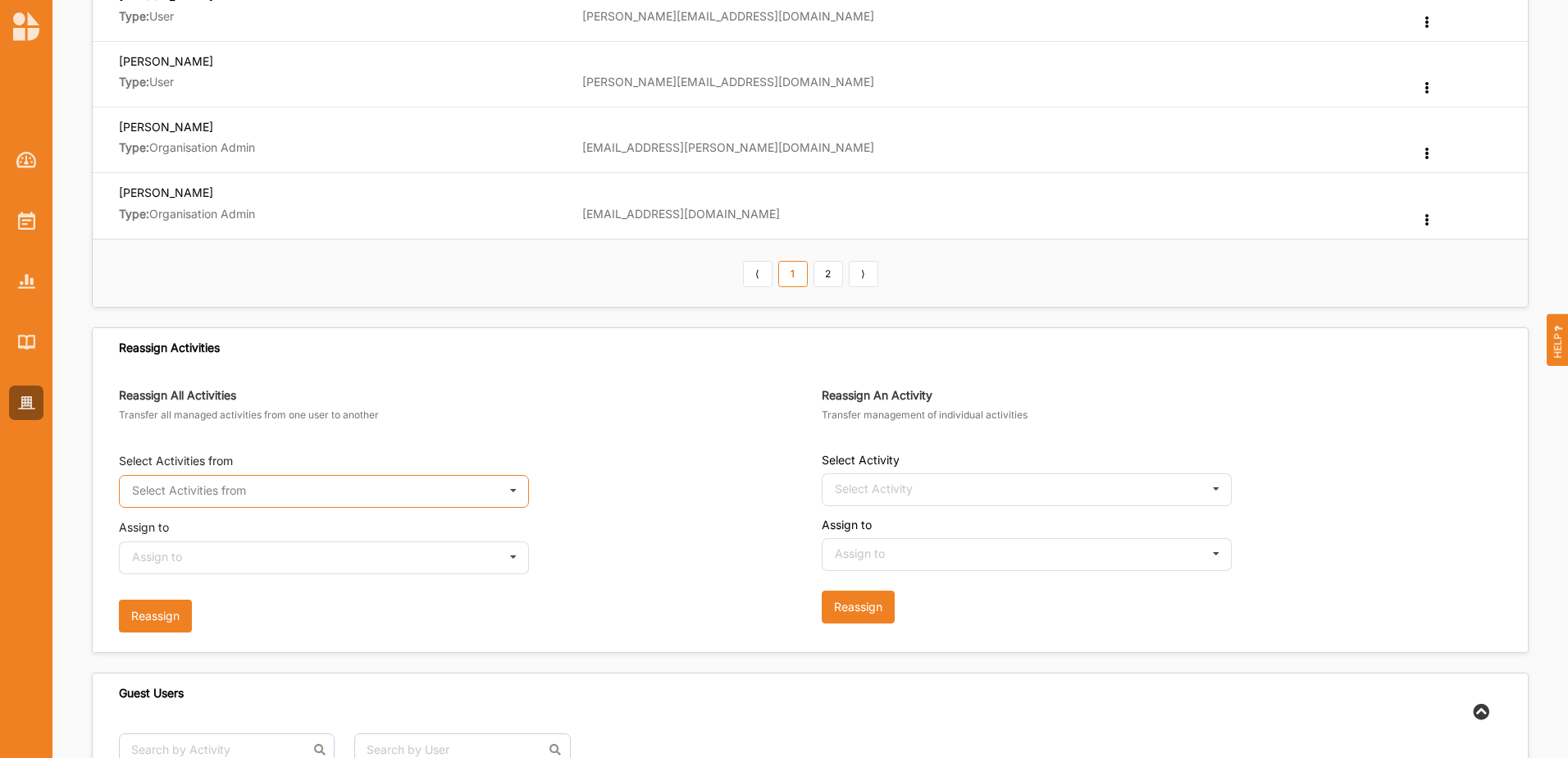
click at [475, 484] on input "text" at bounding box center [324, 492] width 409 height 33
click at [506, 424] on div "Reassign All Activities Transfer all managed activities from one user to another" at bounding box center [465, 415] width 691 height 53
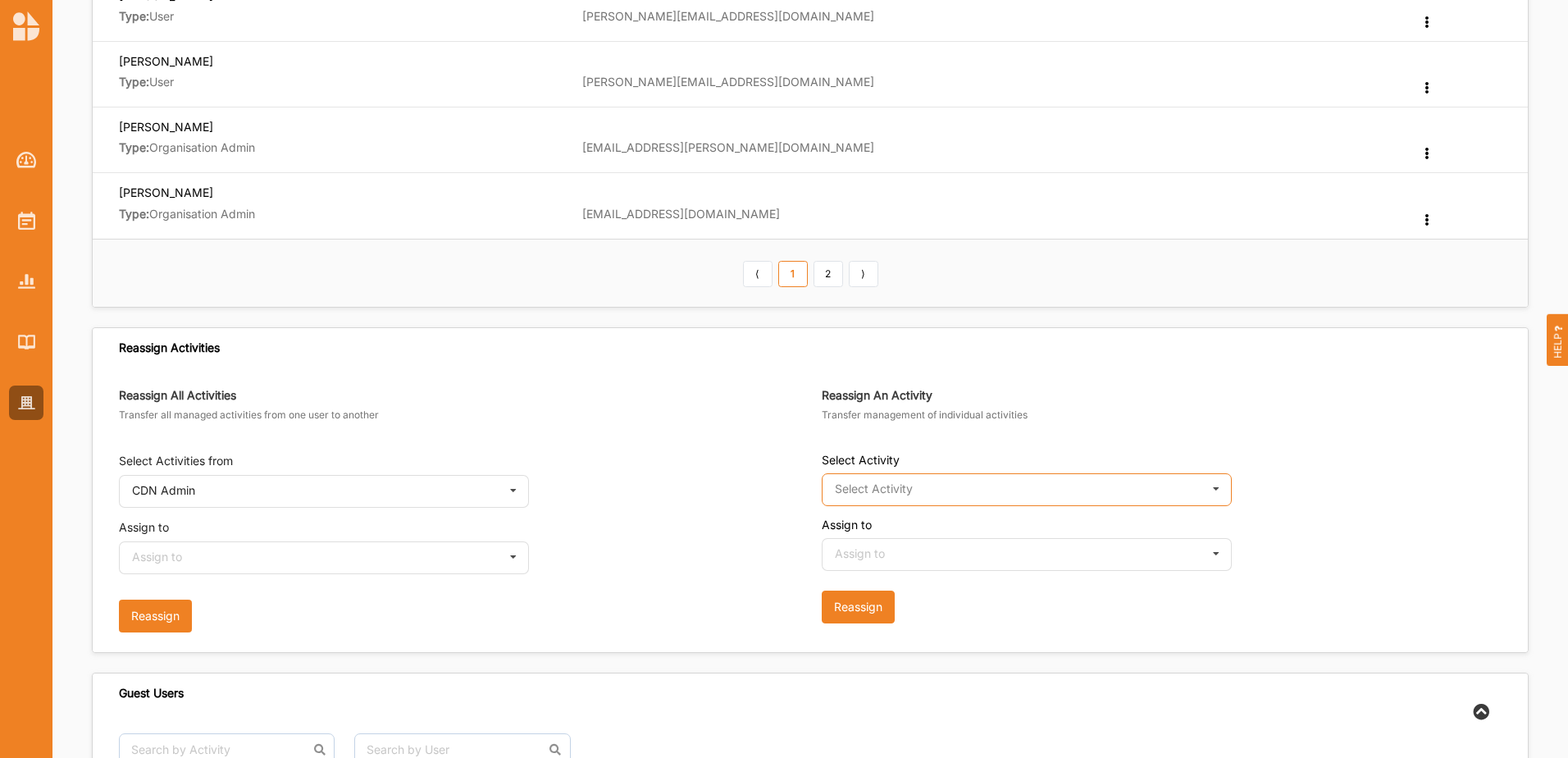
click at [960, 475] on input "text" at bounding box center [1027, 490] width 409 height 33
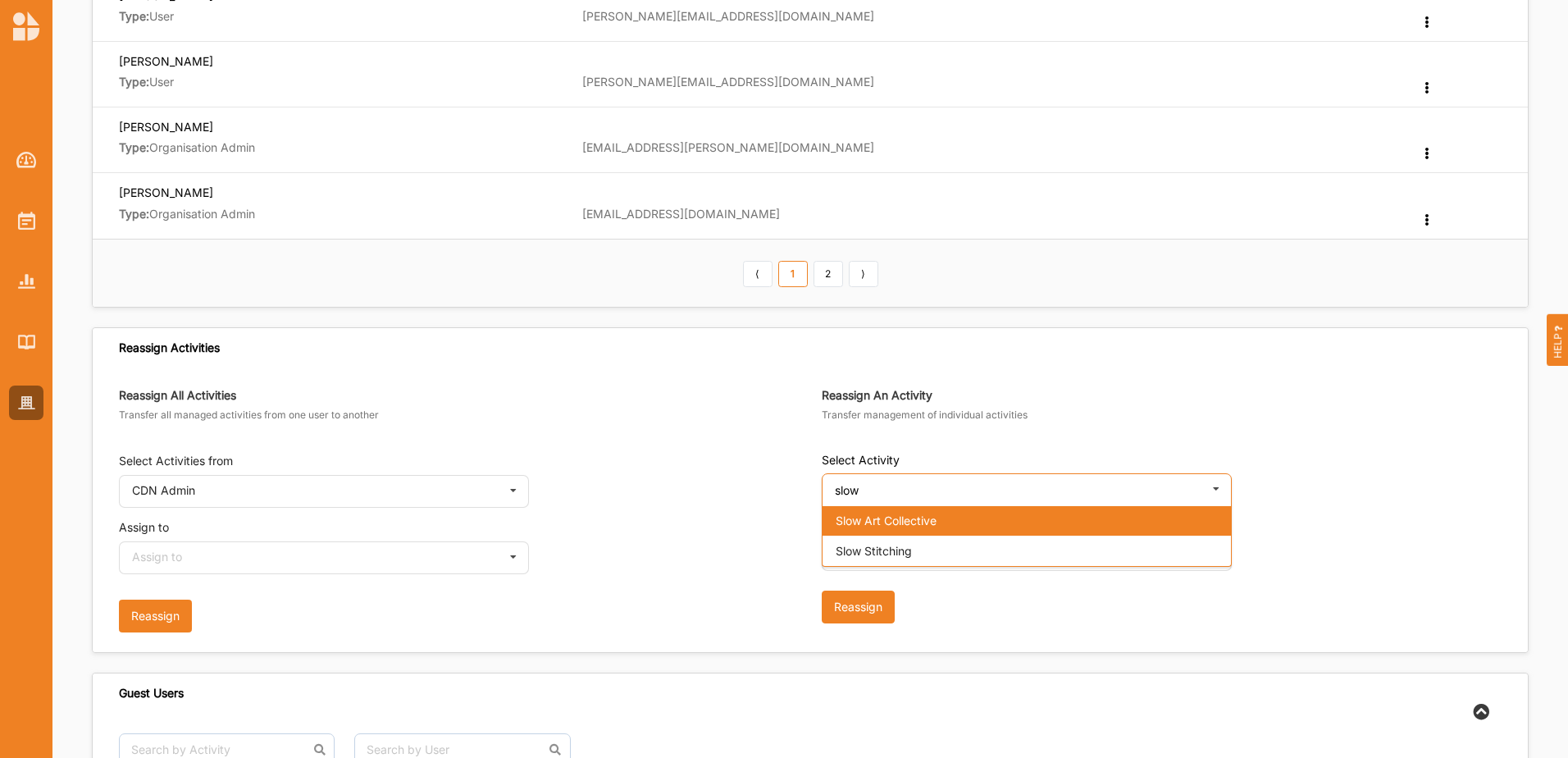
type input "slow"
click at [968, 519] on div "Slow Art Collective" at bounding box center [1027, 520] width 409 height 30
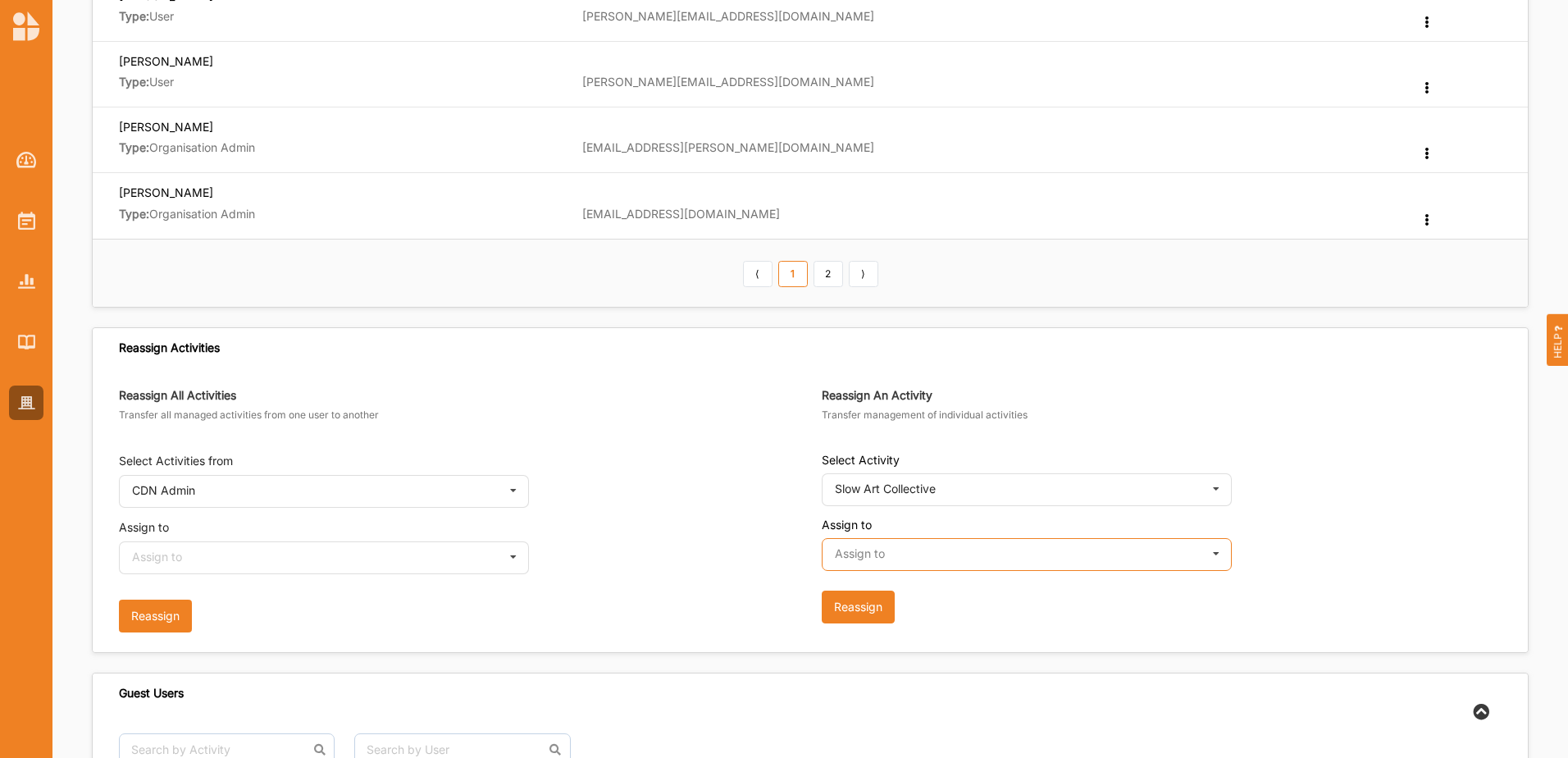
click at [947, 542] on input "text" at bounding box center [1027, 555] width 409 height 33
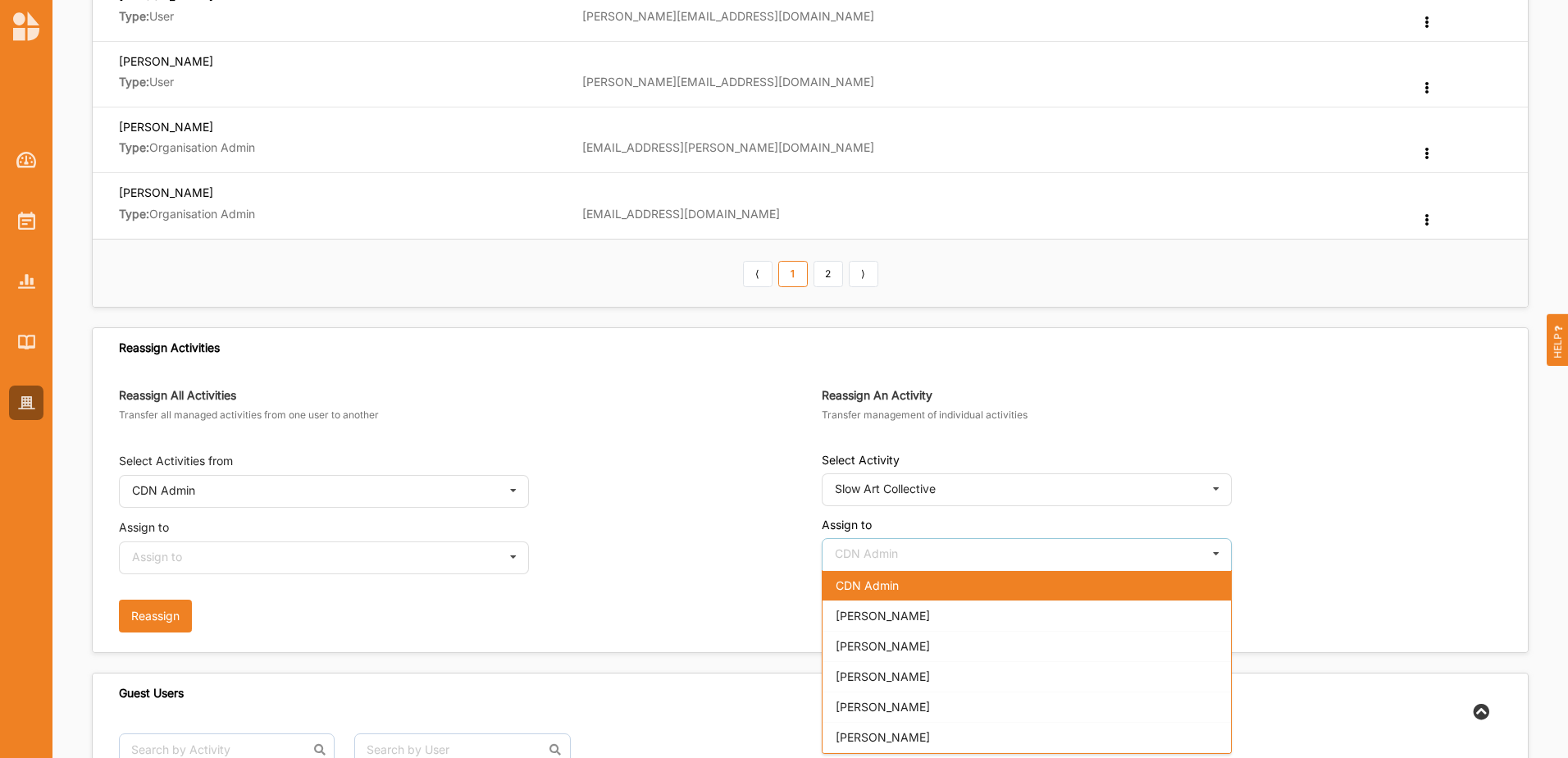
click at [927, 628] on div "[PERSON_NAME]" at bounding box center [1027, 615] width 409 height 30
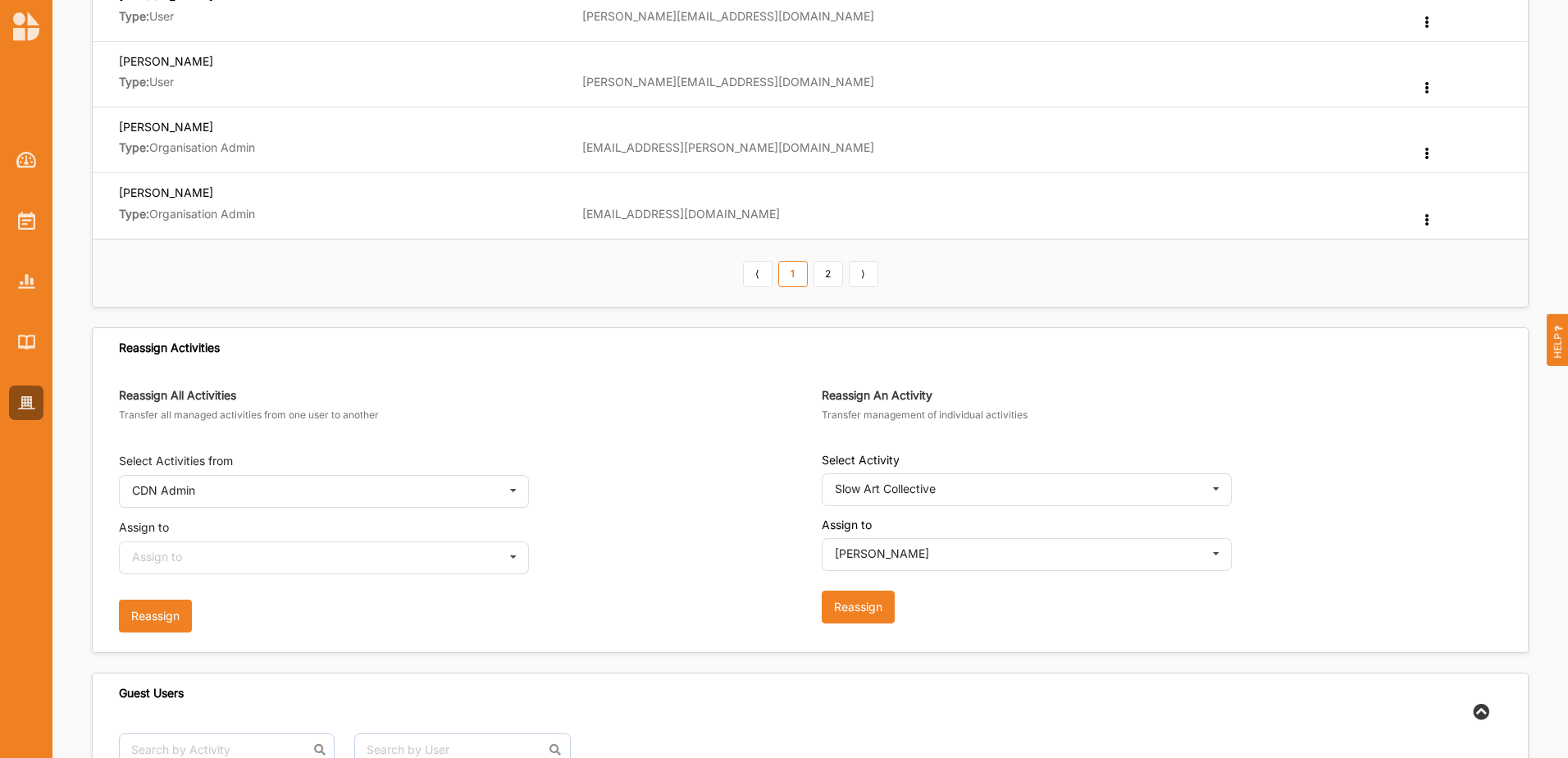
click at [849, 615] on button "Reassign" at bounding box center [859, 607] width 73 height 33
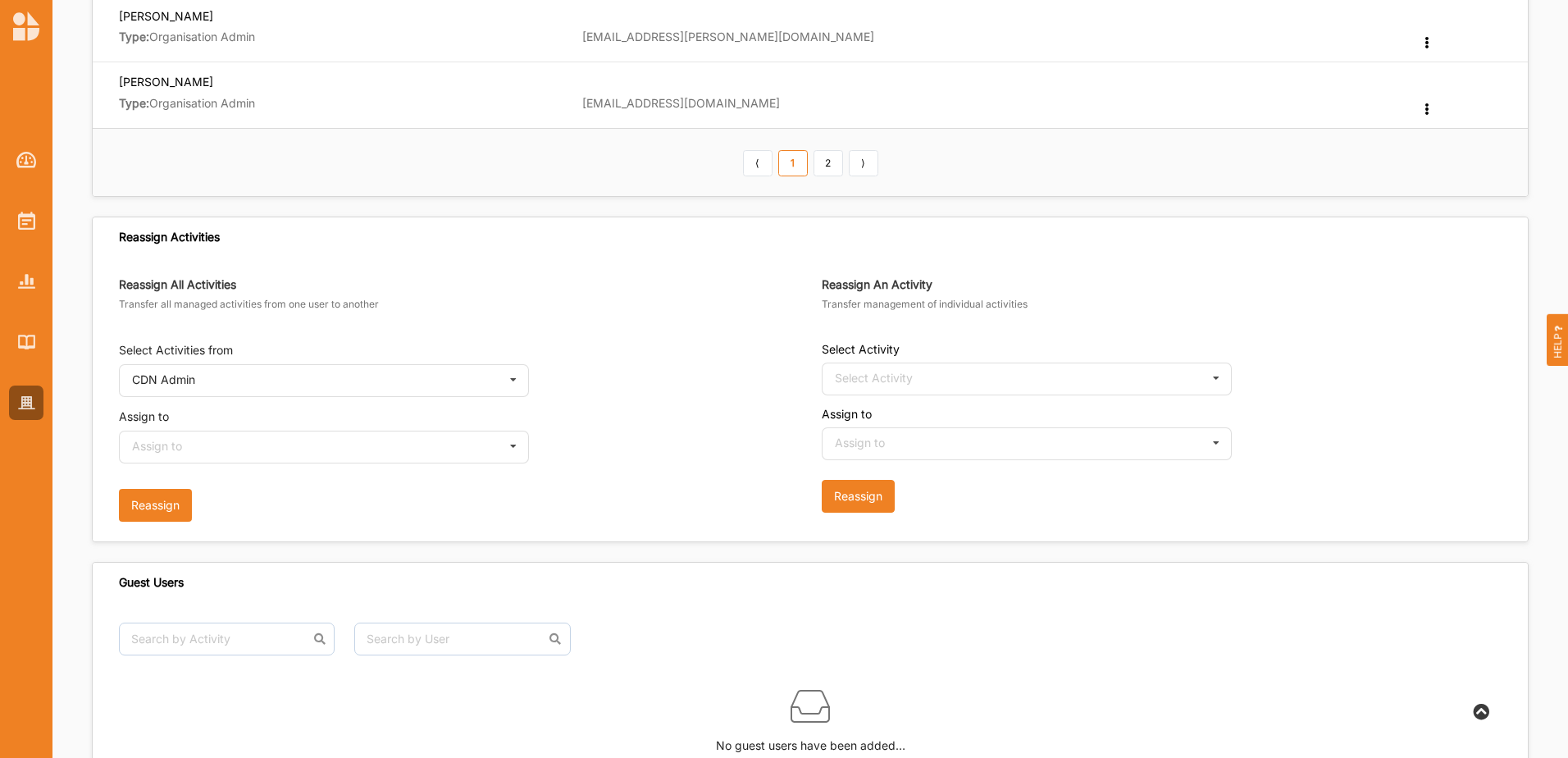
scroll to position [898, 0]
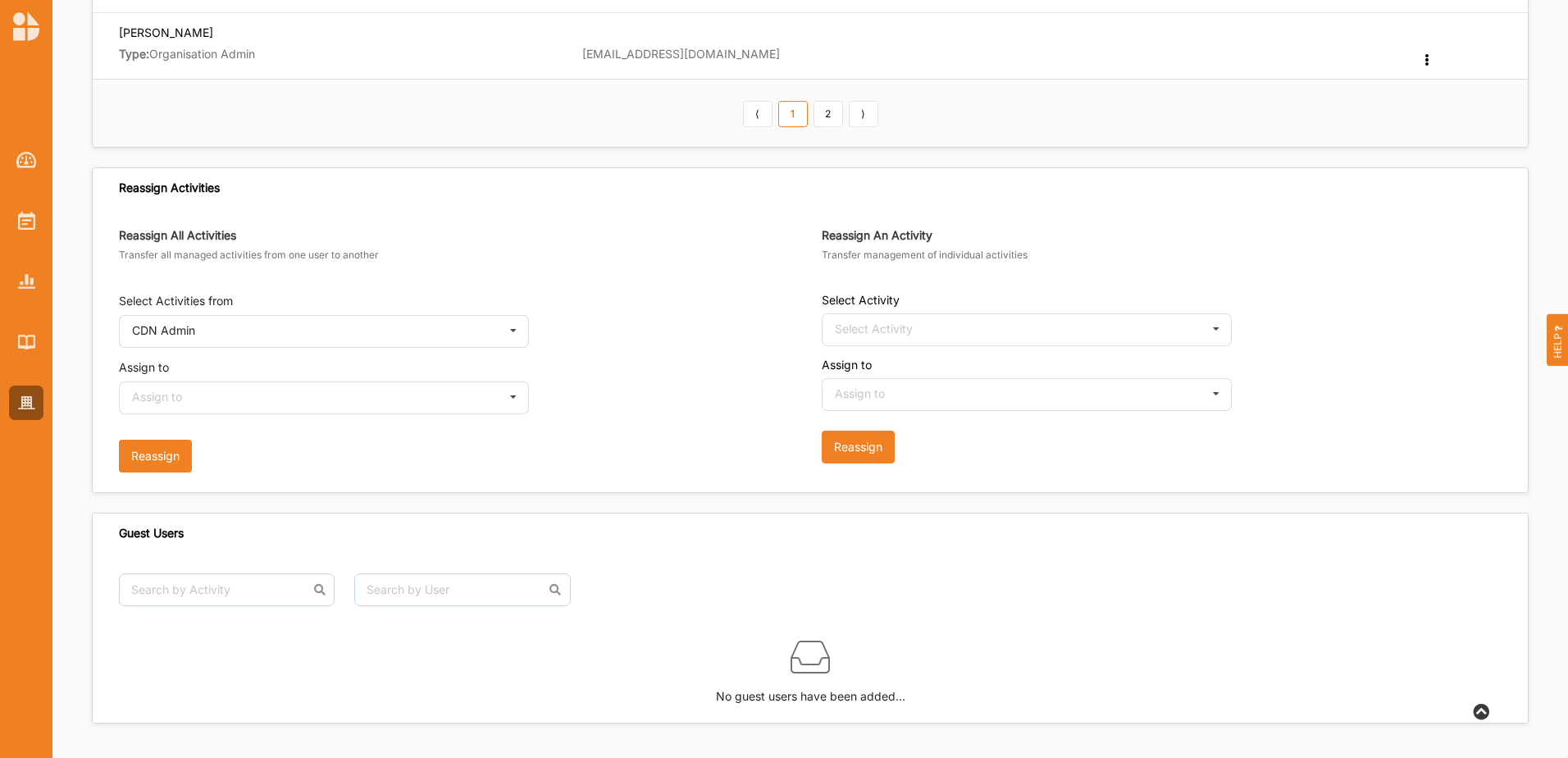
click at [897, 325] on div "Select Activity" at bounding box center [873, 329] width 78 height 12
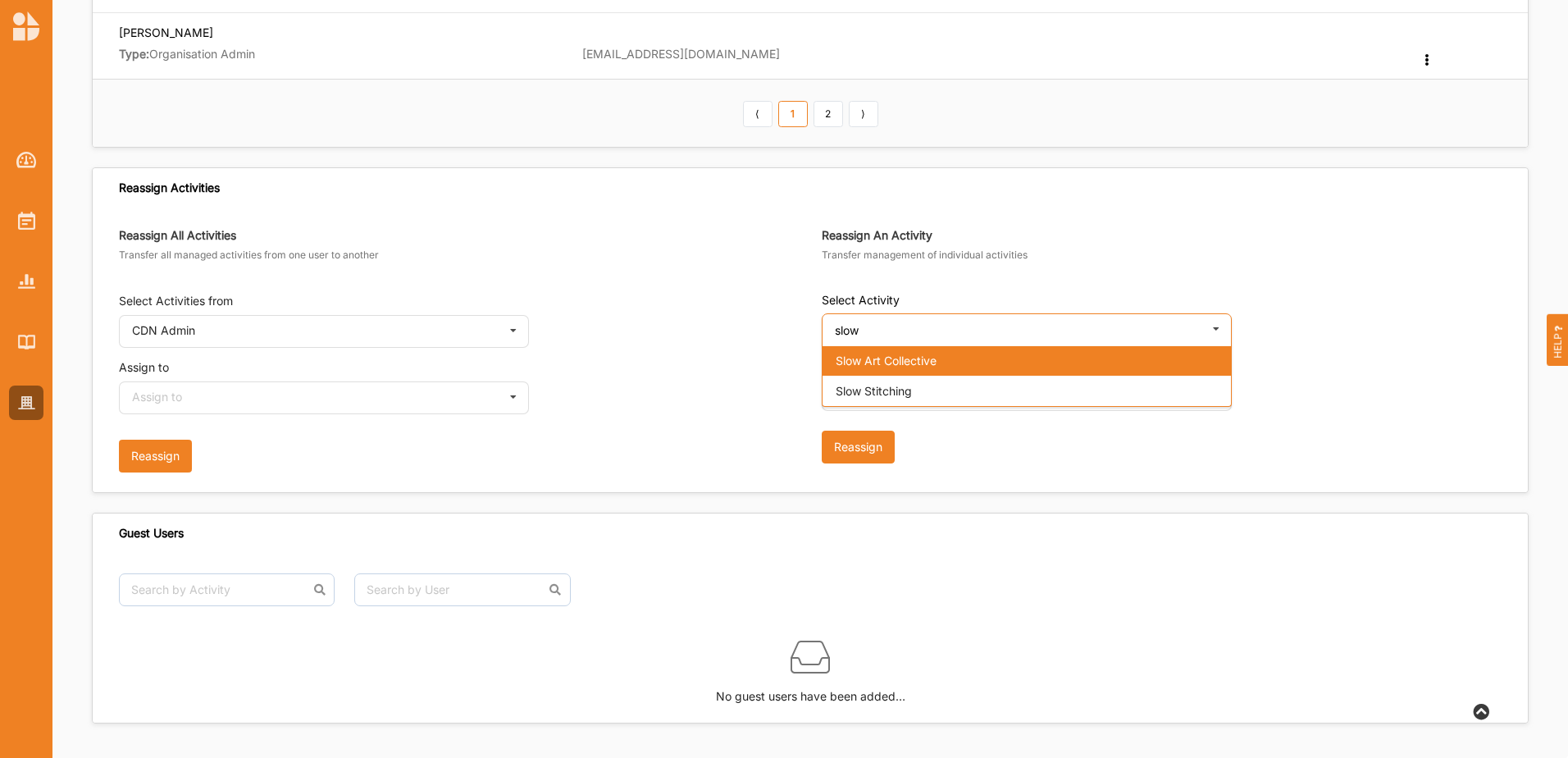
type input "slow"
click at [928, 354] on span "Slow Art Collective" at bounding box center [886, 361] width 101 height 14
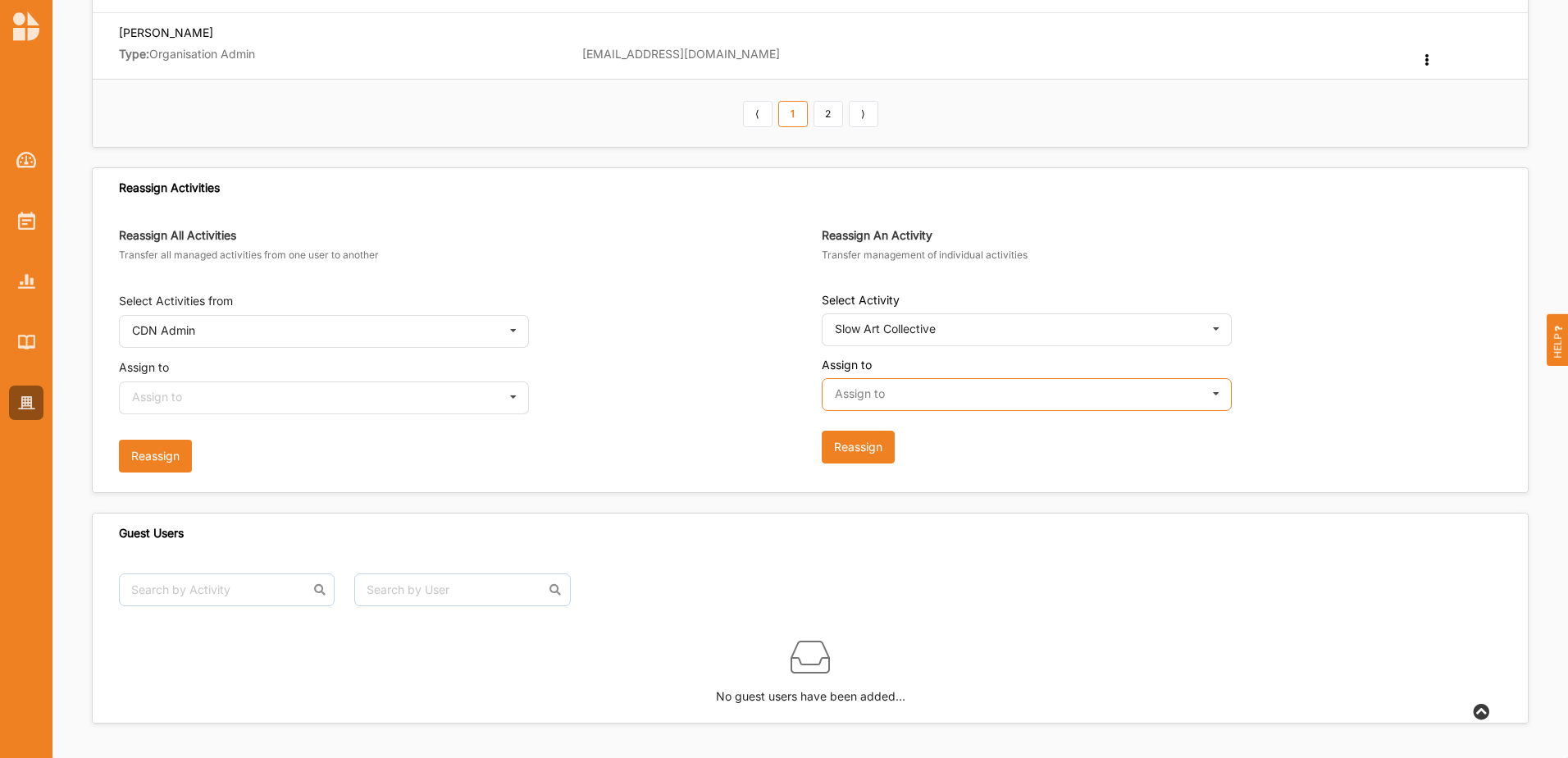
click at [924, 399] on input "text" at bounding box center [1027, 395] width 409 height 33
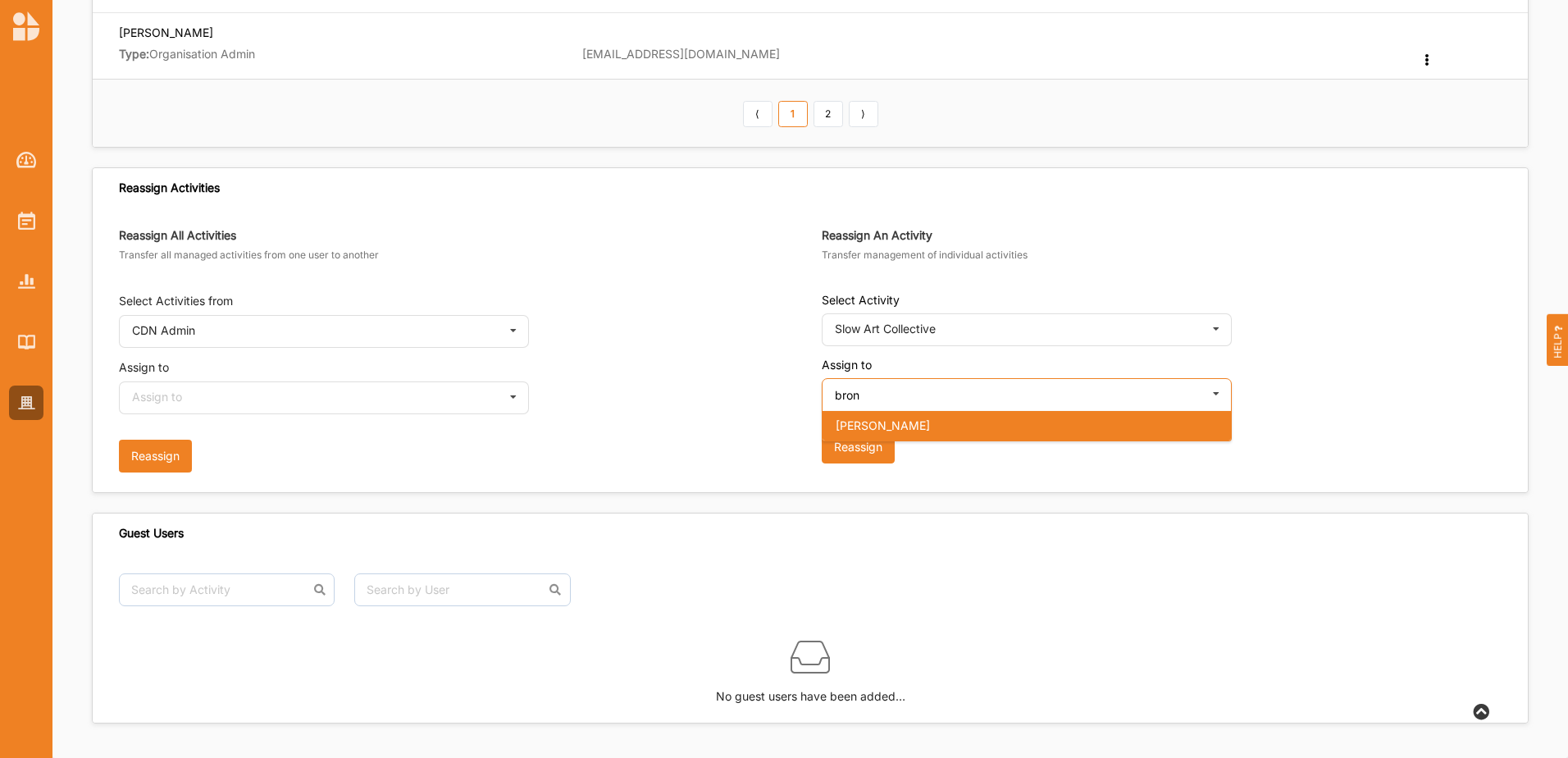
type input "bron"
click at [857, 424] on span "[PERSON_NAME]" at bounding box center [883, 426] width 94 height 14
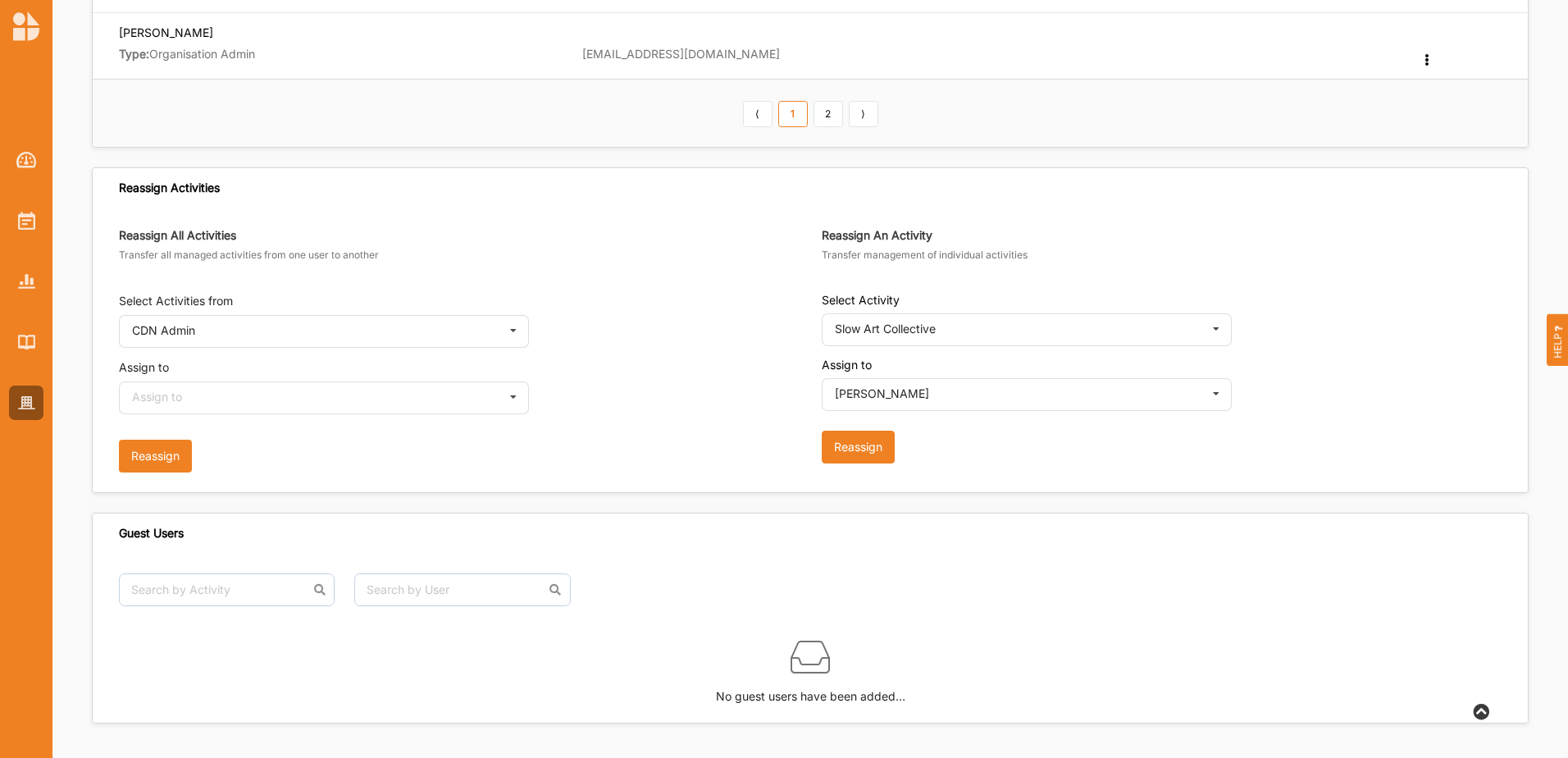
click at [856, 441] on button "Reassign" at bounding box center [859, 446] width 73 height 33
click at [914, 328] on input "text" at bounding box center [1027, 330] width 409 height 33
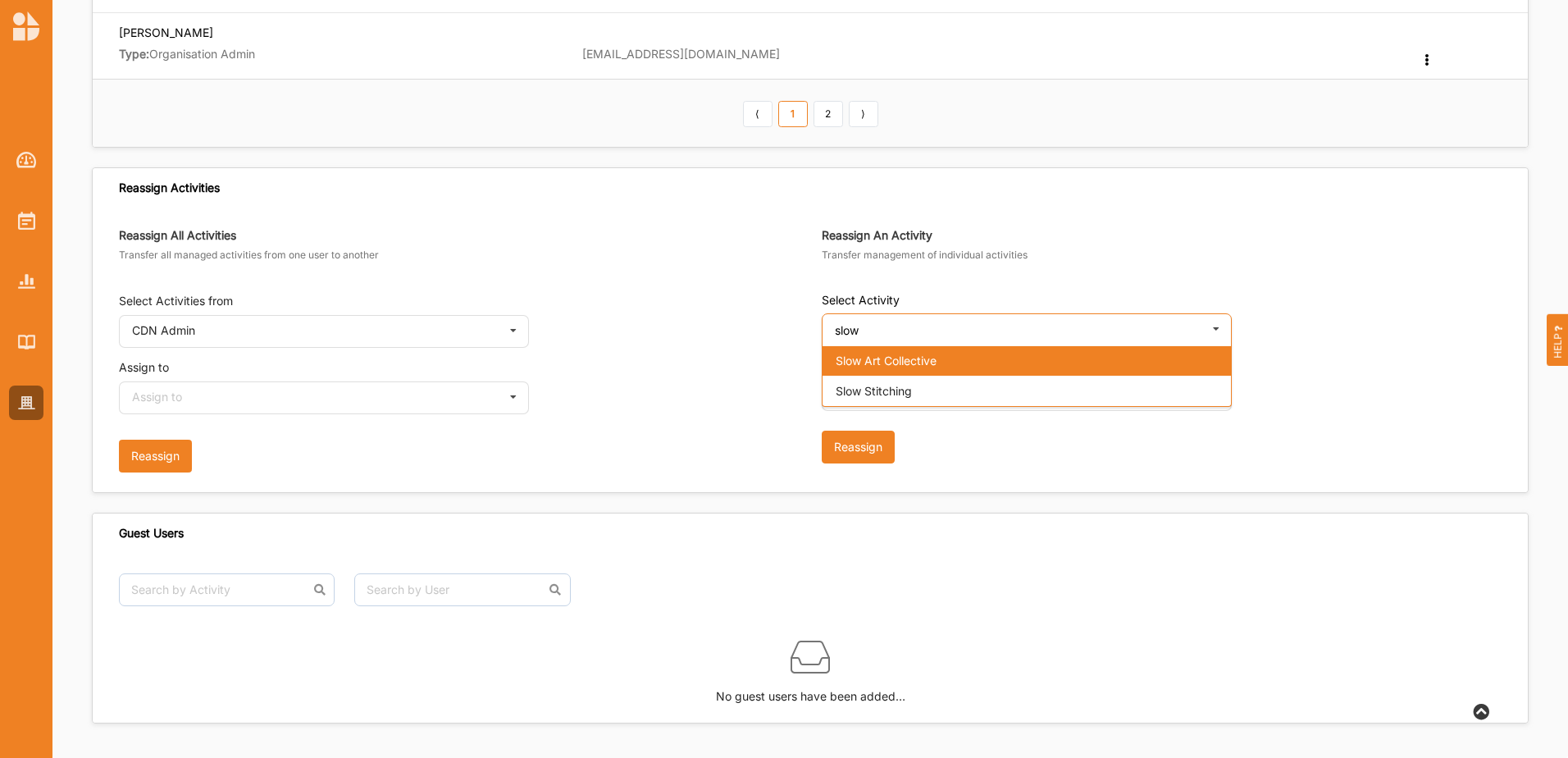
type input "slow"
click at [907, 356] on span "Slow Art Collective" at bounding box center [886, 361] width 101 height 14
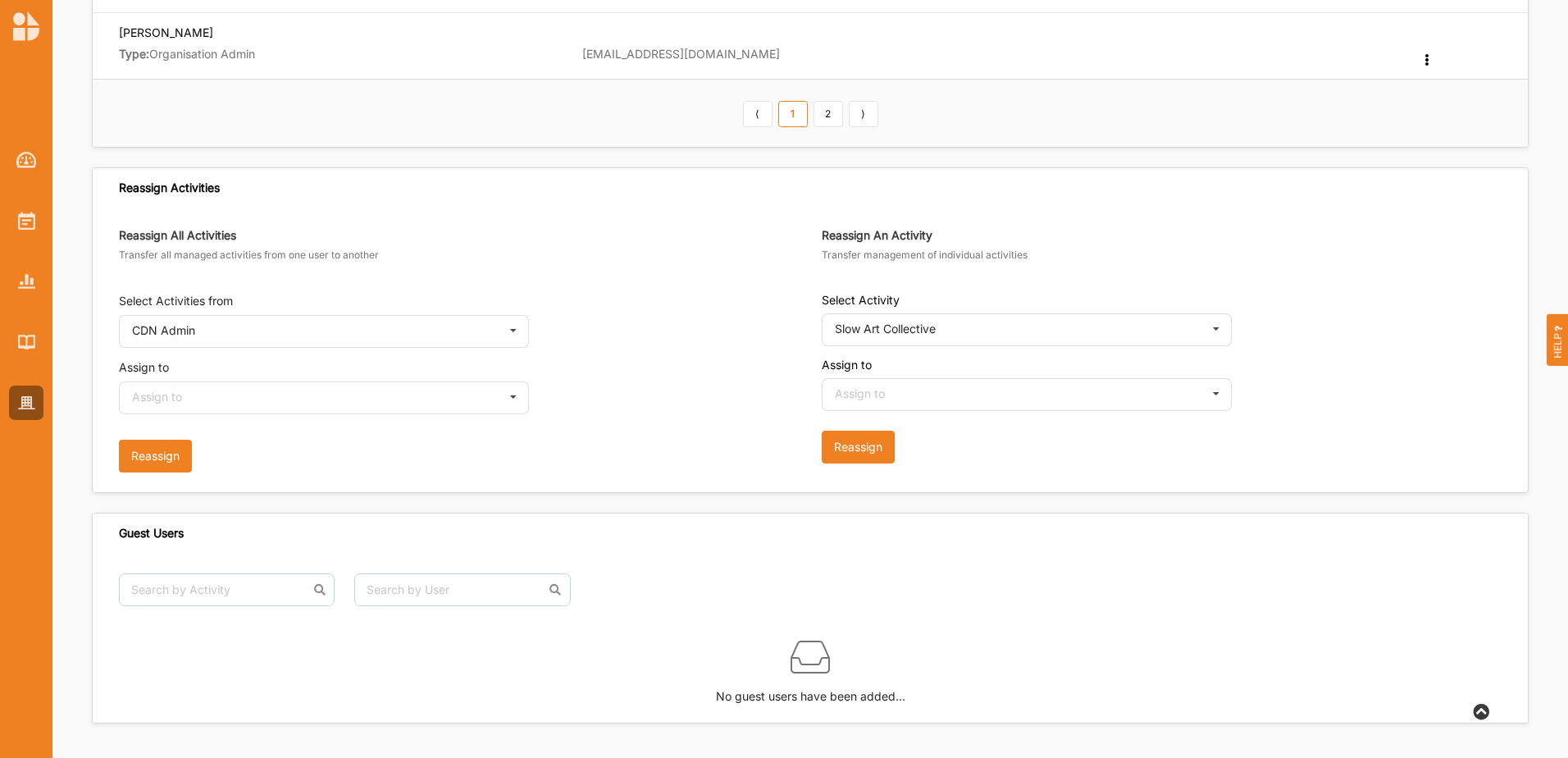
click at [900, 375] on div "Assign to Assign to CDN Admin Anna Reid Elizaveta Maltseva Dana Harding Naomi H…" at bounding box center [1162, 384] width 680 height 53
click at [900, 390] on input "text" at bounding box center [1027, 395] width 409 height 33
type input "bron"
drag, startPoint x: 885, startPoint y: 386, endPoint x: 818, endPoint y: 388, distance: 67.0
click at [818, 388] on form "Reassign An Activity Transfer management of individual activities Select Activi…" at bounding box center [1156, 346] width 691 height 235
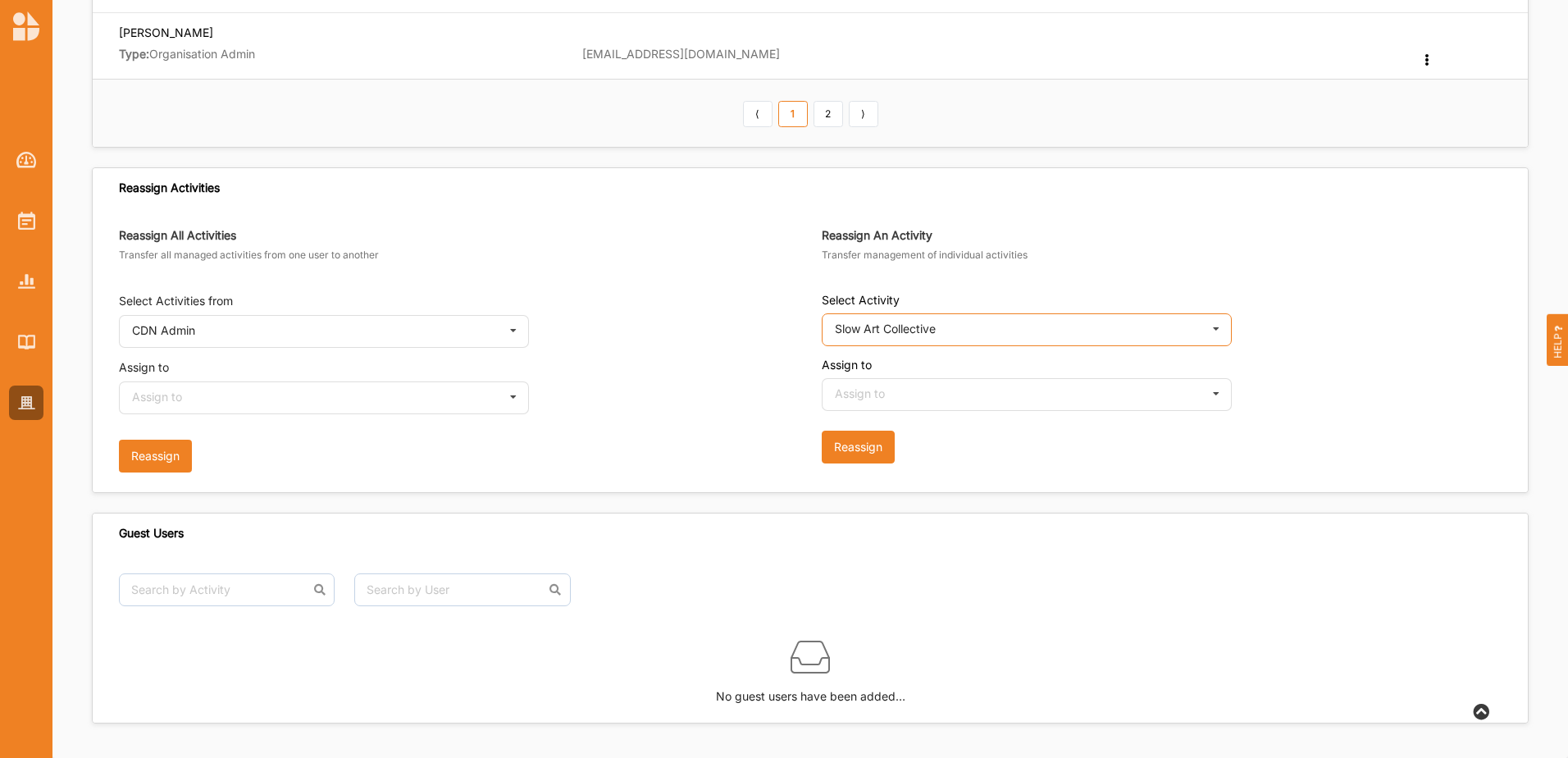
click at [927, 318] on input "text" at bounding box center [1027, 330] width 409 height 33
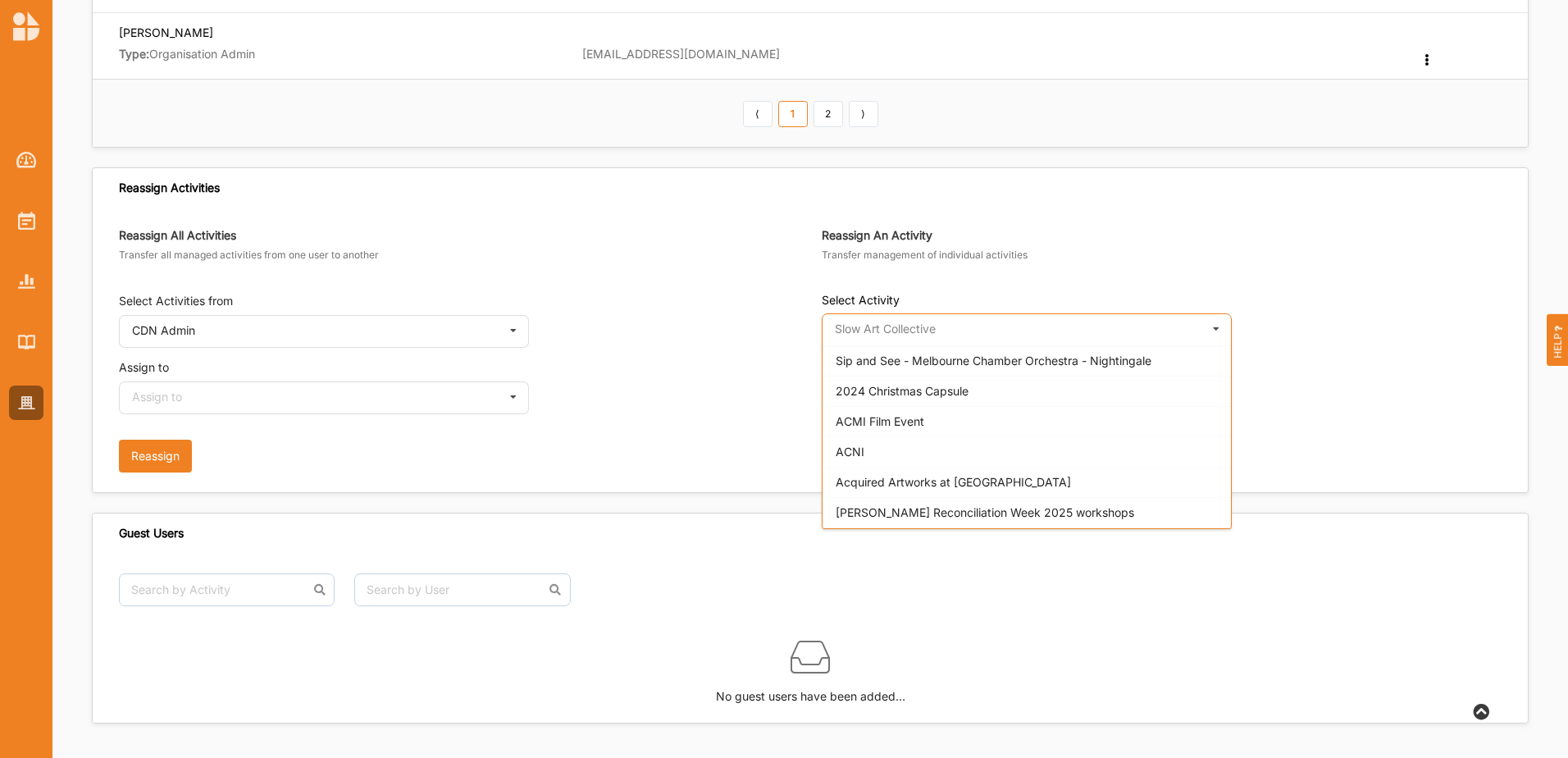
scroll to position [1952, 0]
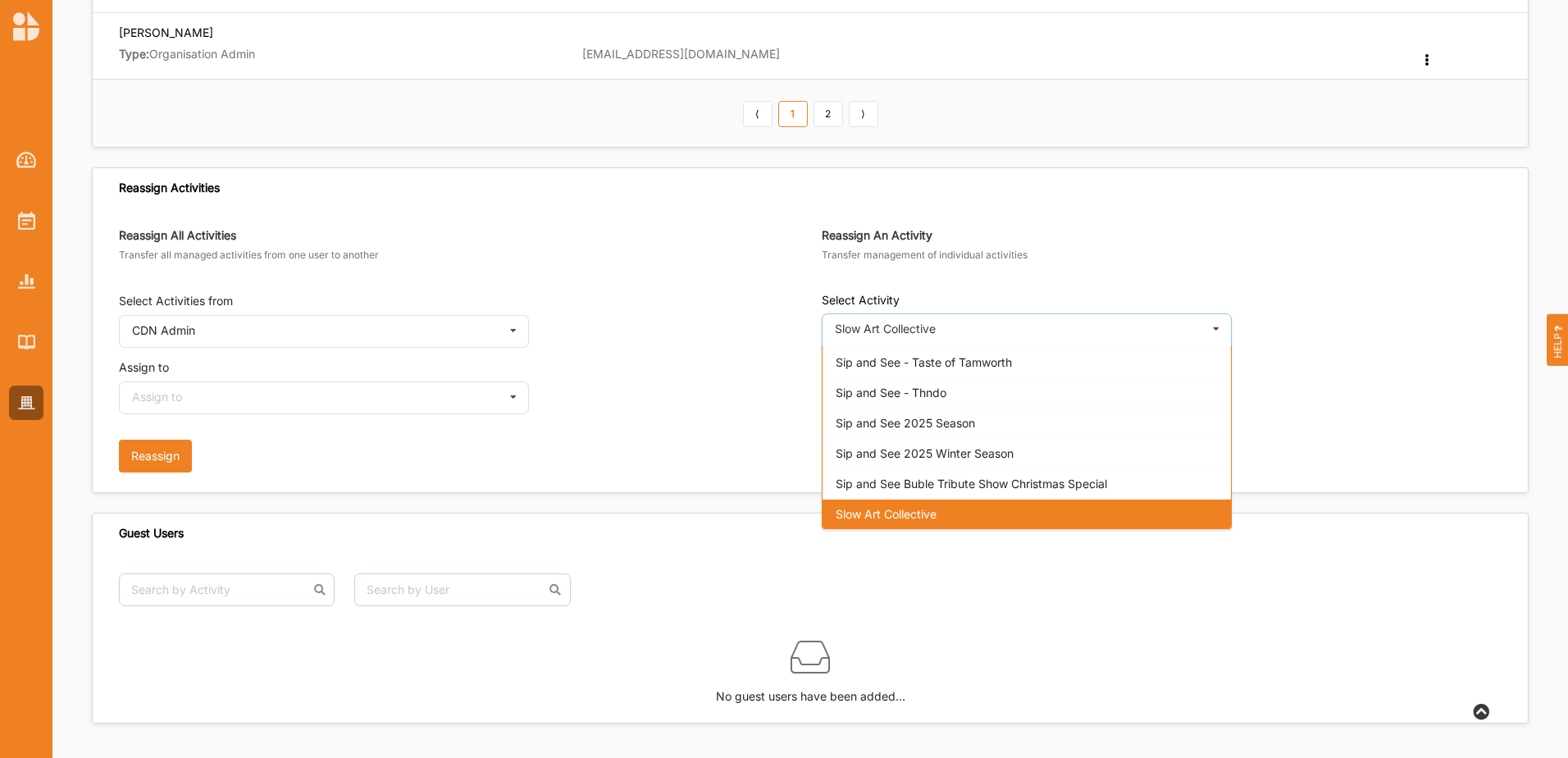
click at [1237, 314] on div "Slow Art Collective Sip and See - Melbourne Chamber Orchestra - Nightingale 202…" at bounding box center [1162, 330] width 680 height 33
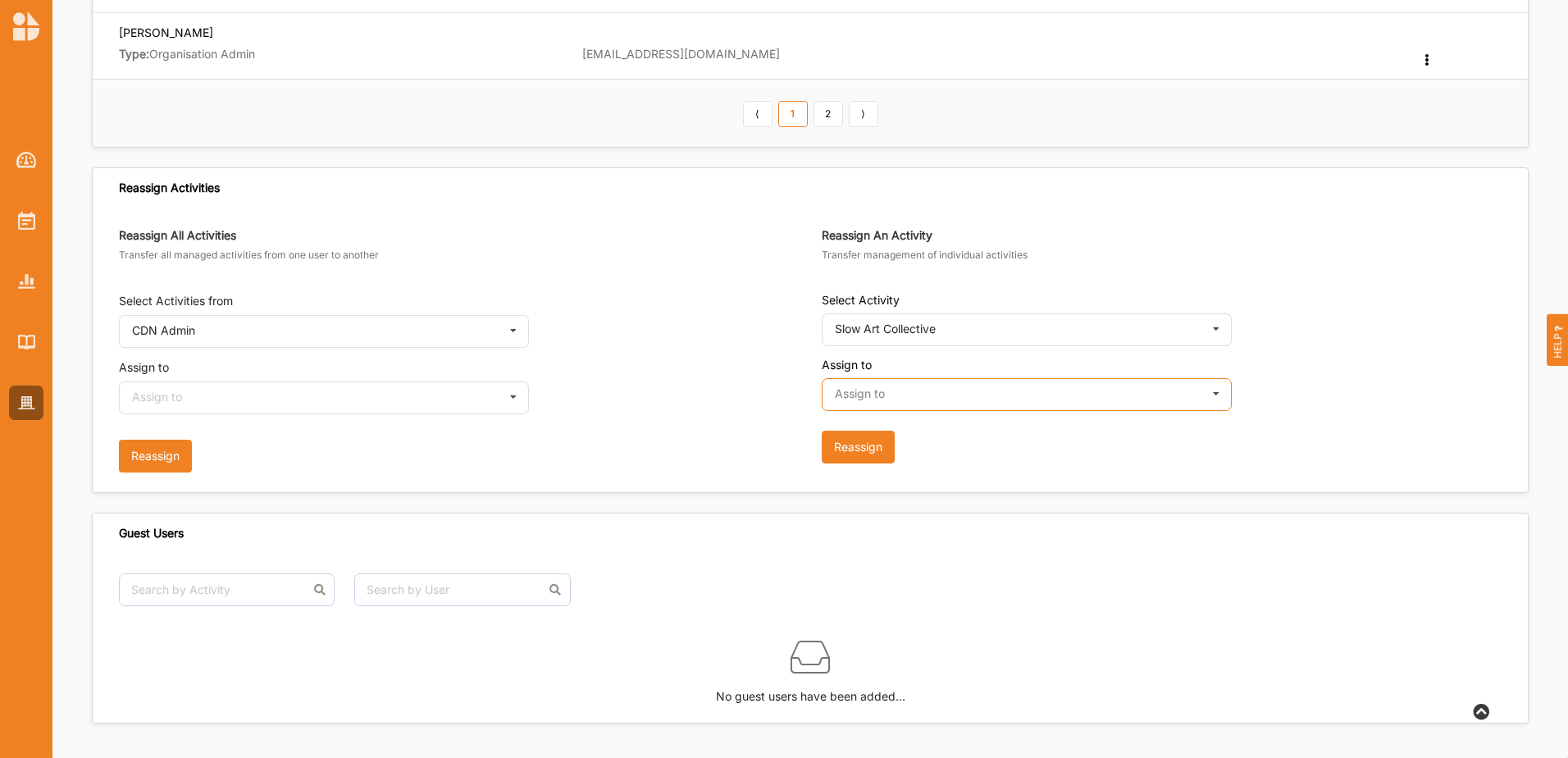
click at [1028, 391] on input "text" at bounding box center [1027, 395] width 409 height 33
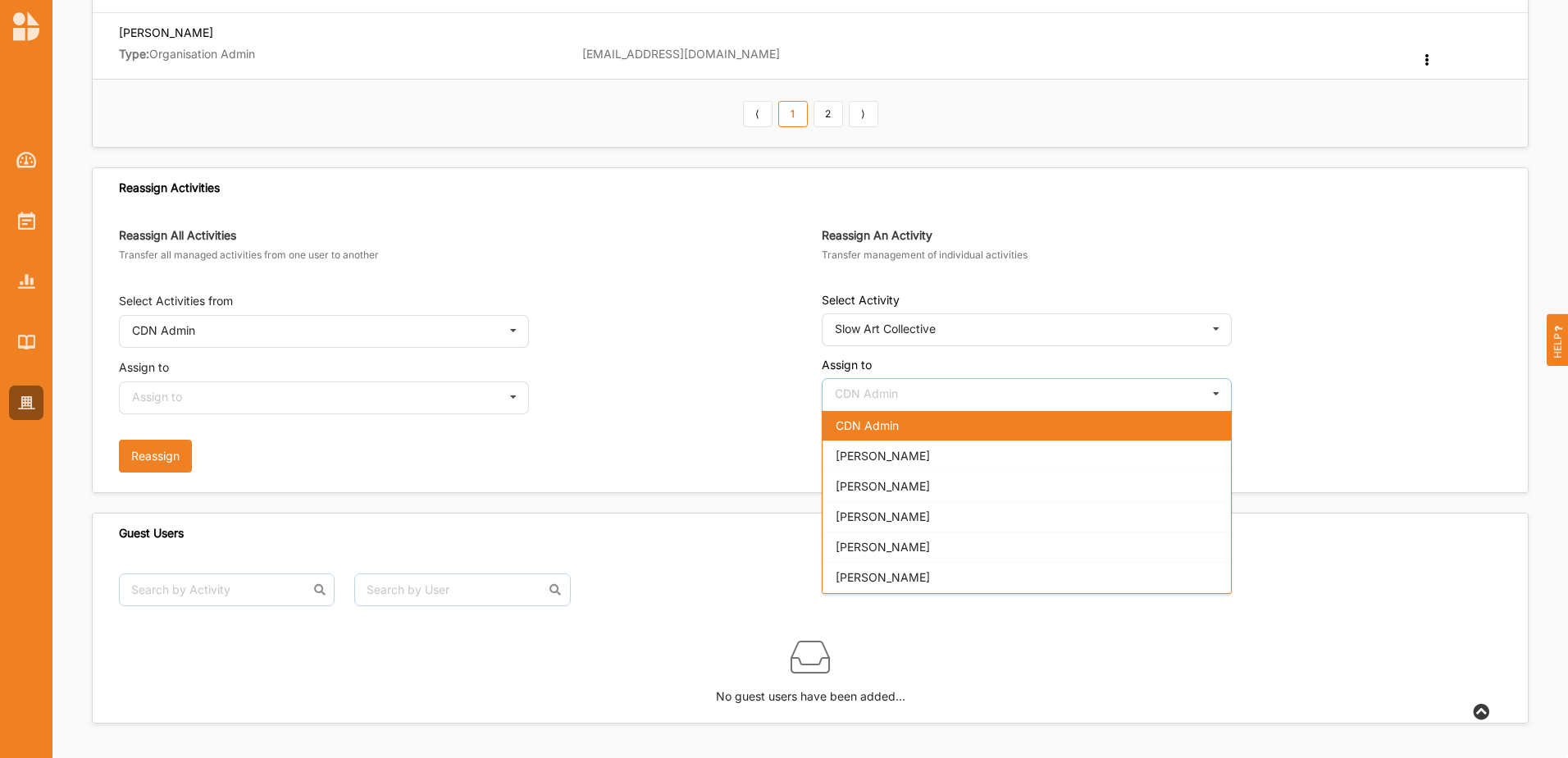
click at [964, 455] on div "[PERSON_NAME]" at bounding box center [1027, 455] width 409 height 30
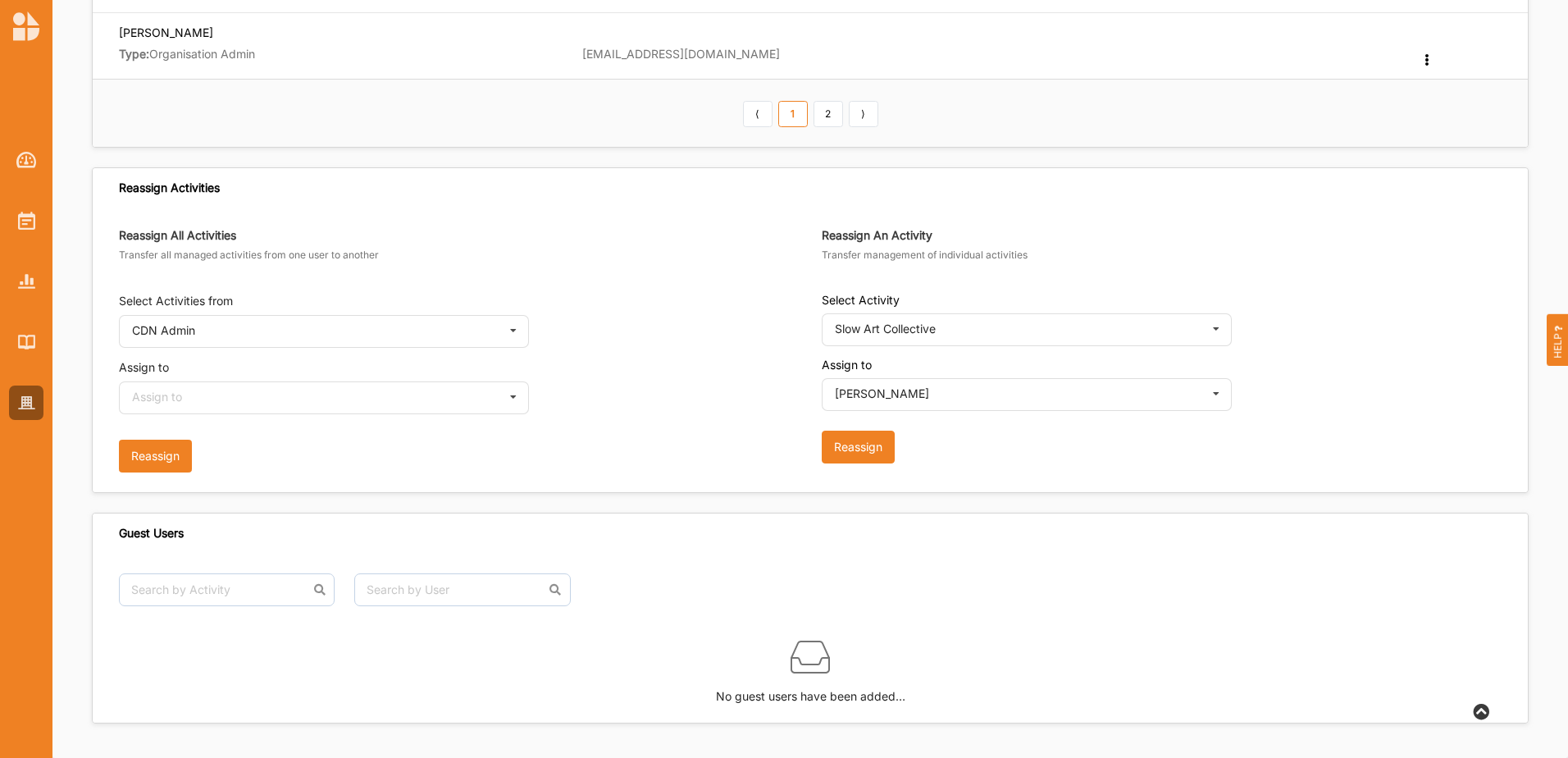
click at [866, 450] on button "Reassign" at bounding box center [859, 446] width 73 height 33
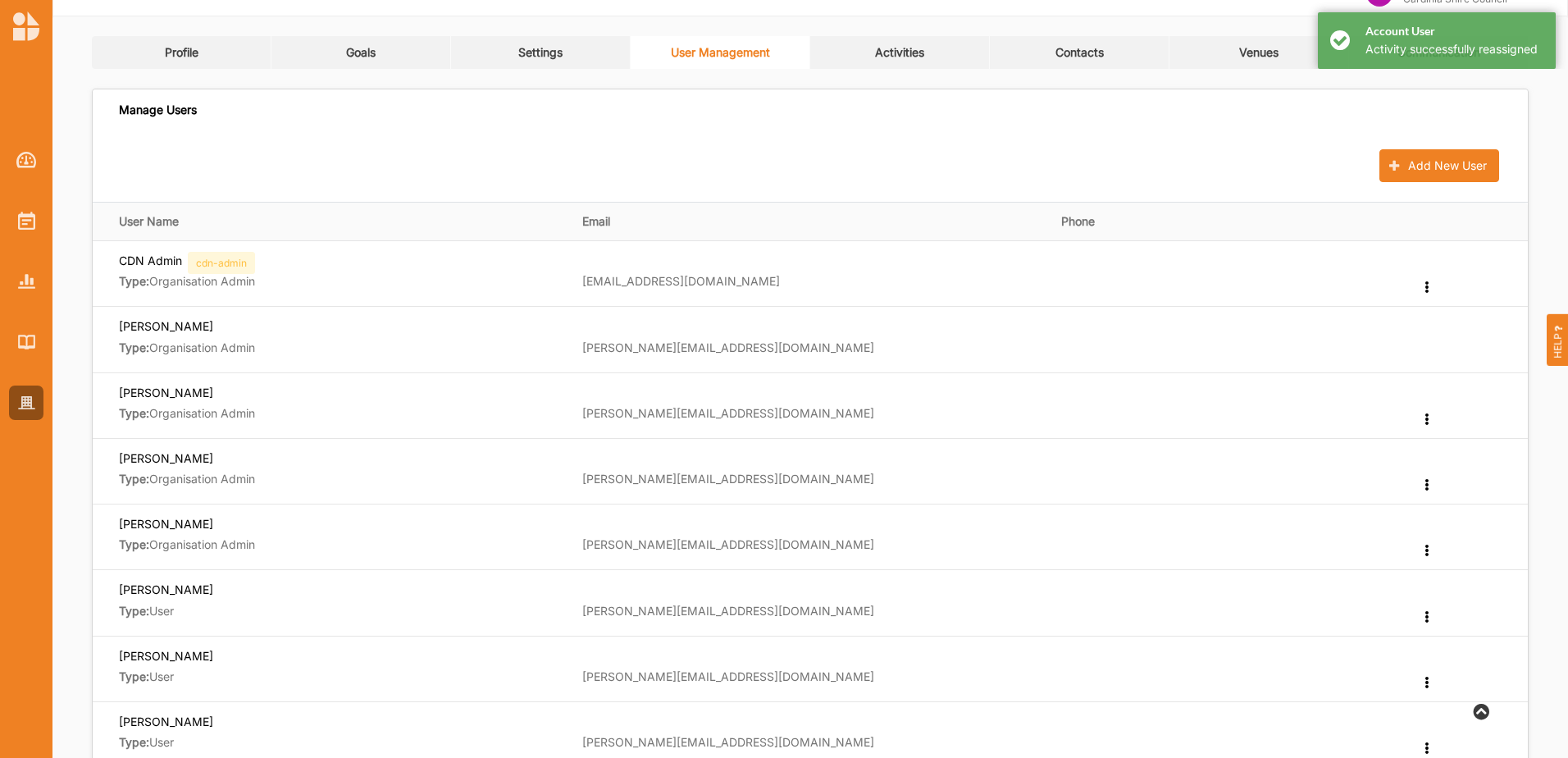
scroll to position [0, 0]
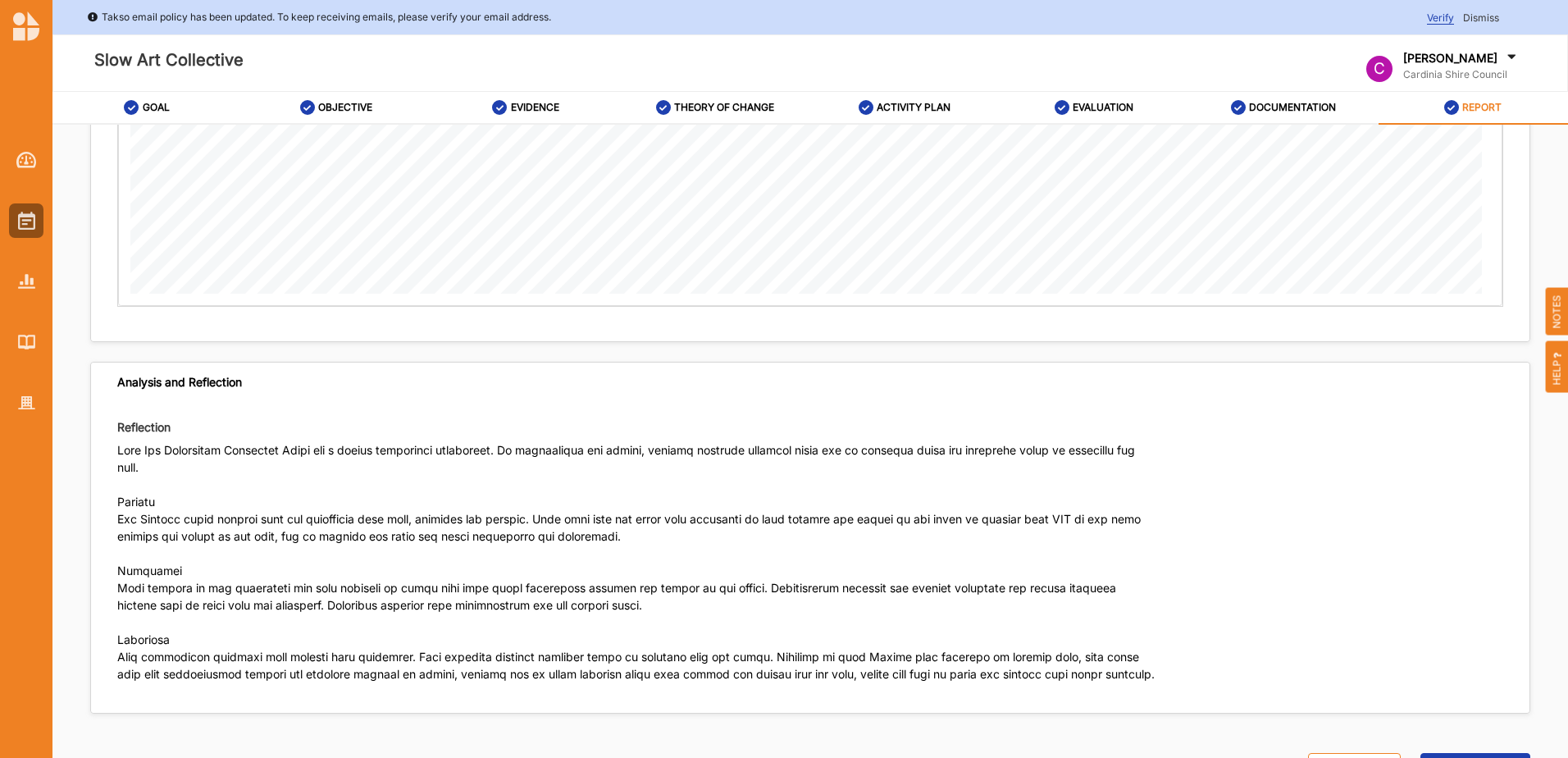
scroll to position [2887, 0]
click at [1457, 751] on button "Reopen Activity" at bounding box center [1475, 766] width 110 height 33
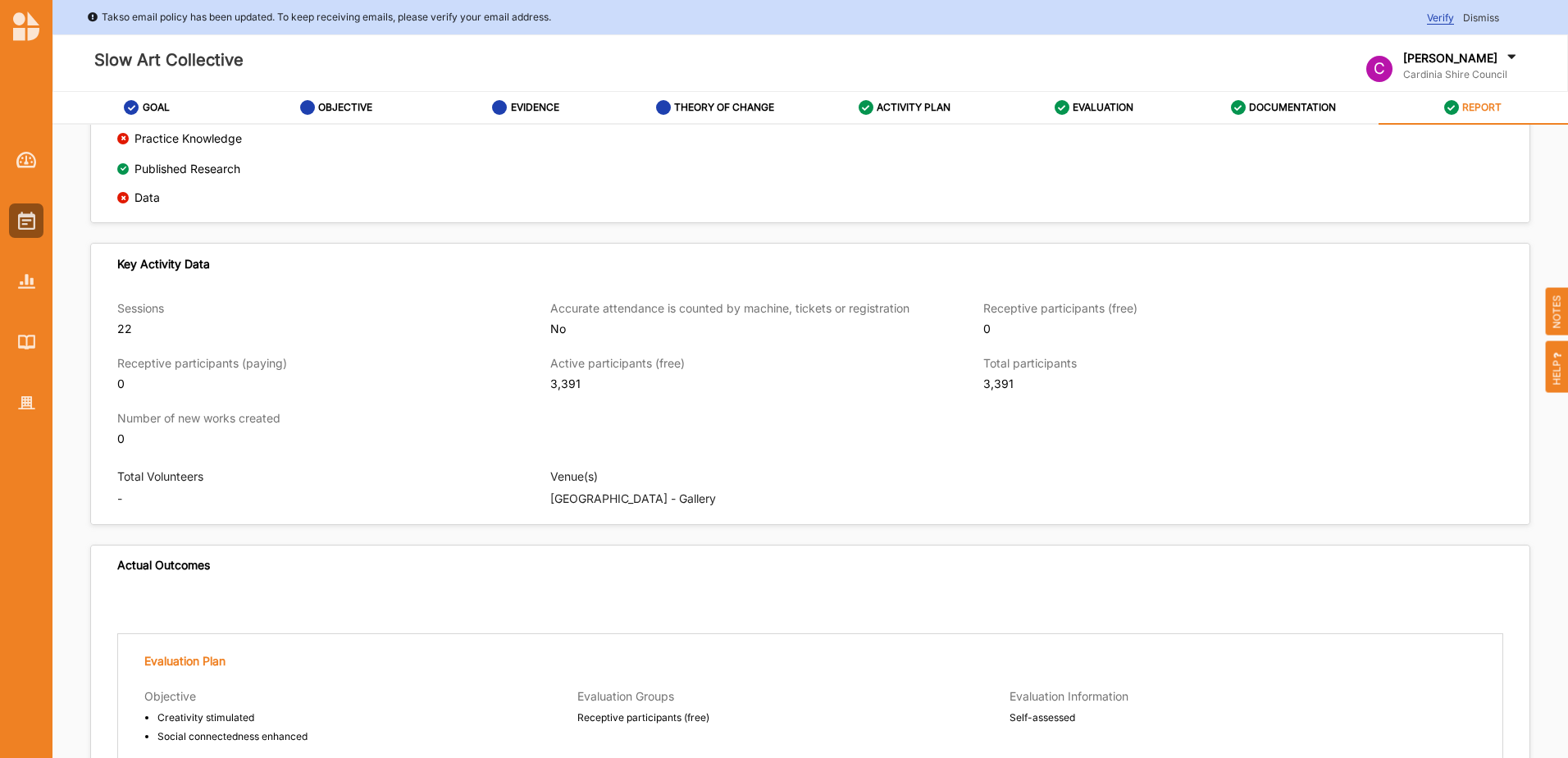
scroll to position [918, 0]
click at [1085, 110] on label "EVALUATION" at bounding box center [1103, 107] width 61 height 13
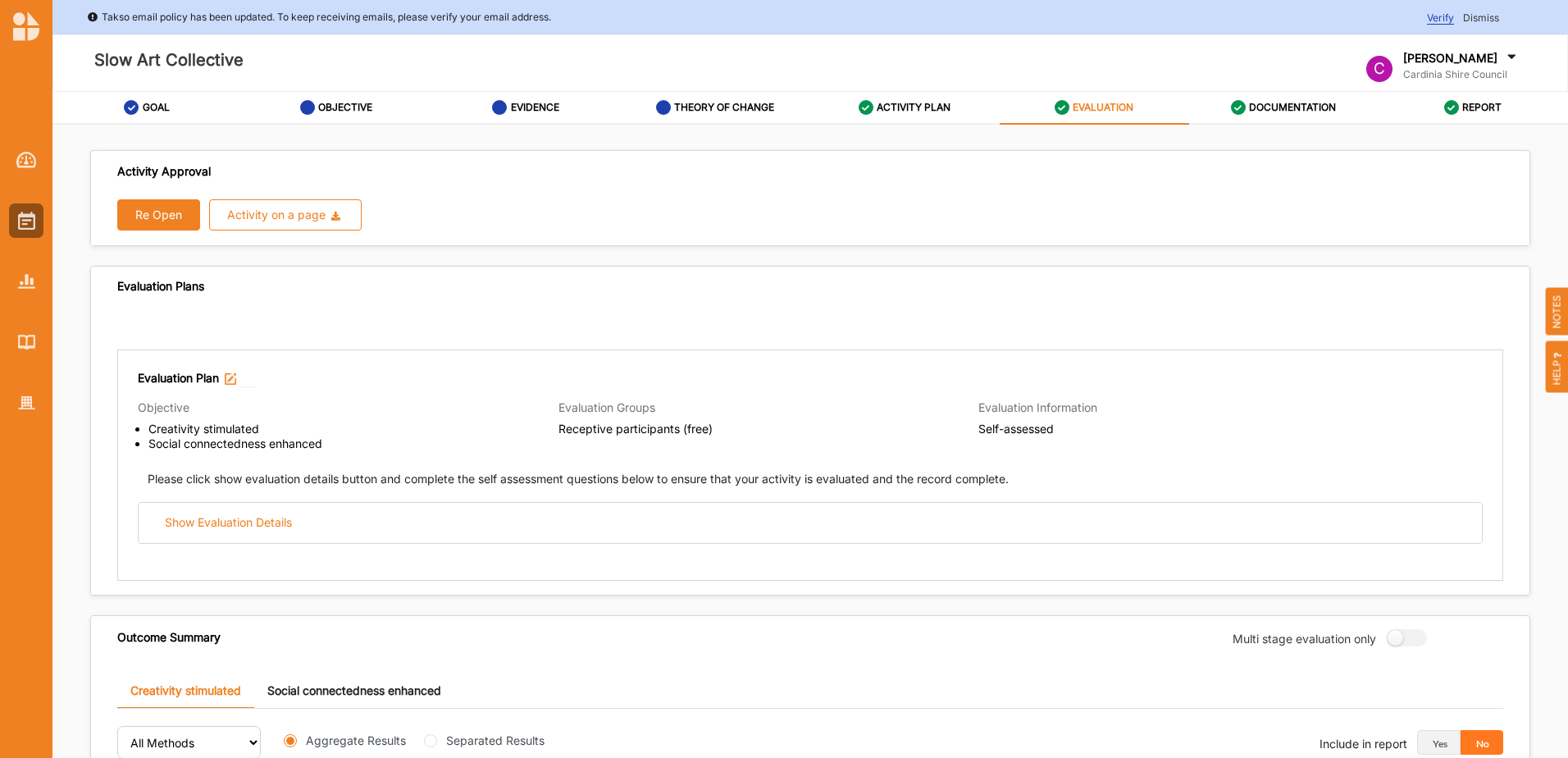
click at [141, 207] on button "Re Open" at bounding box center [159, 215] width 83 height 31
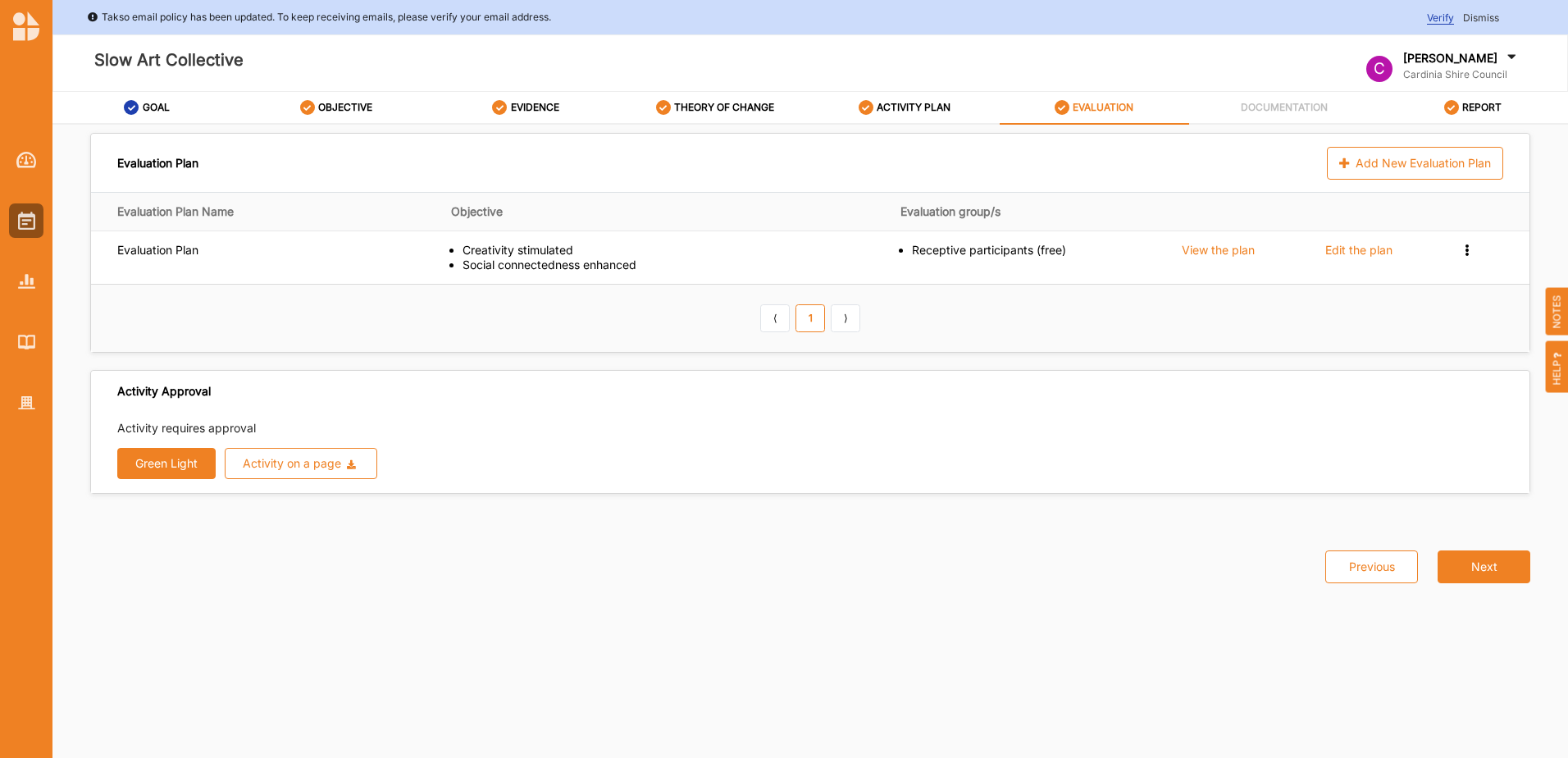
click at [902, 105] on label "ACTIVITY PLAN" at bounding box center [913, 107] width 74 height 13
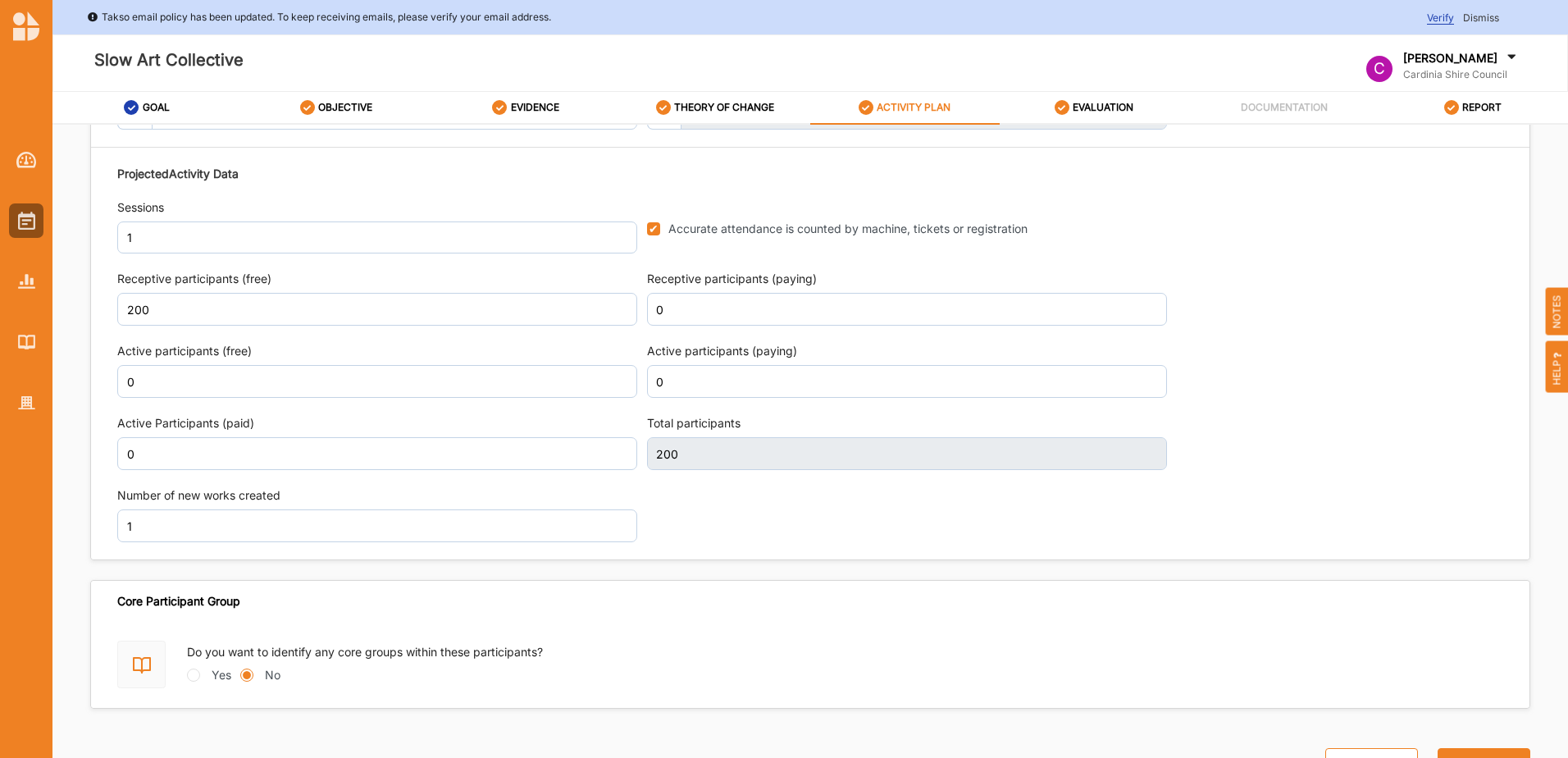
scroll to position [2046, 0]
click at [632, 451] on div "Projected Activity Data Sessions 1 Accurate attendance is counted by machine, t…" at bounding box center [811, 354] width 1386 height 395
click at [640, 456] on div "Projected Activity Data Sessions 1 Accurate attendance is counted by machine, t…" at bounding box center [811, 354] width 1386 height 395
drag, startPoint x: 653, startPoint y: 457, endPoint x: 800, endPoint y: 542, distance: 169.8
click at [800, 542] on div "Projected Activity Data Sessions 1 Accurate attendance is counted by machine, t…" at bounding box center [811, 354] width 1386 height 395
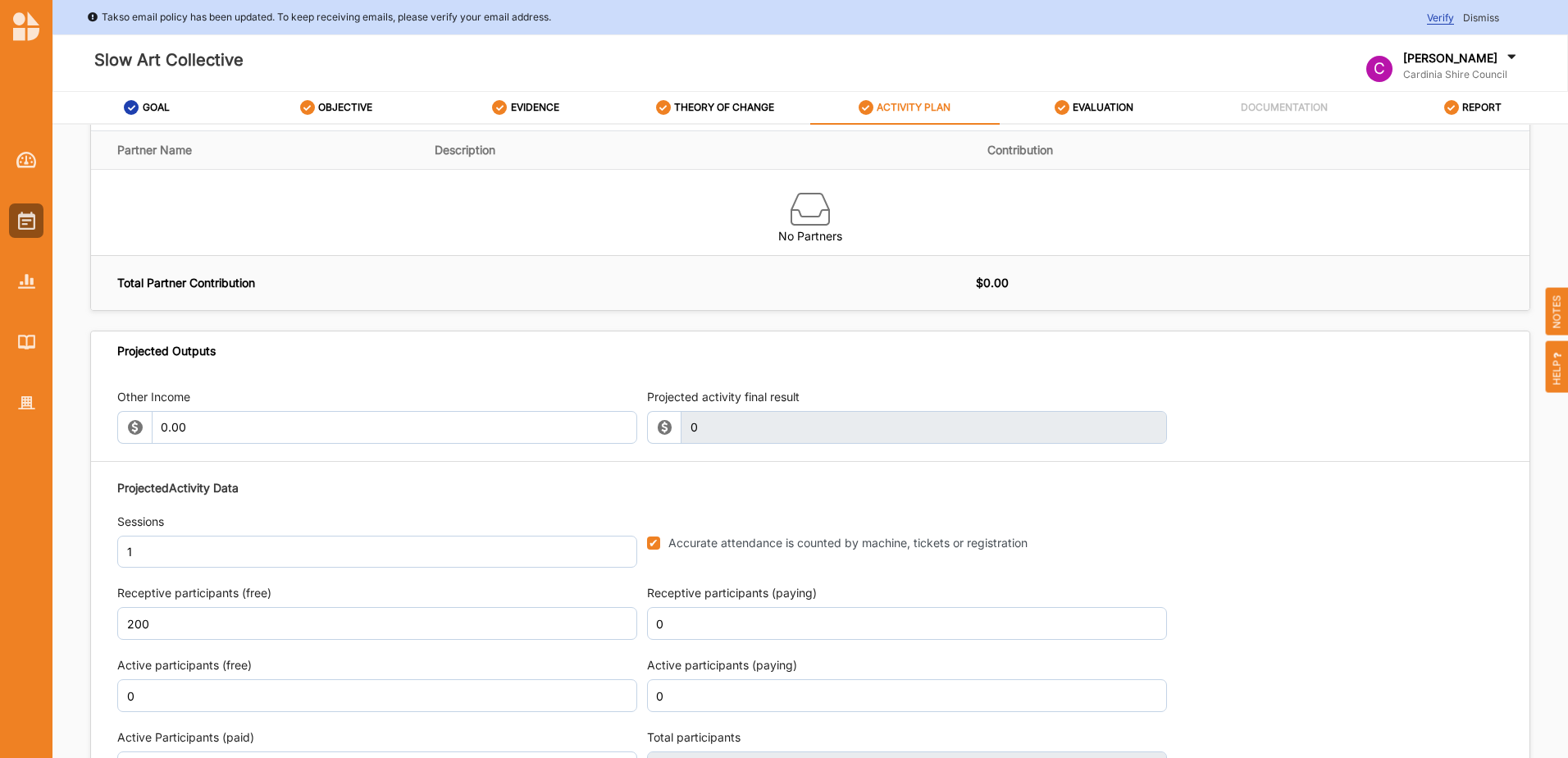
scroll to position [1964, 0]
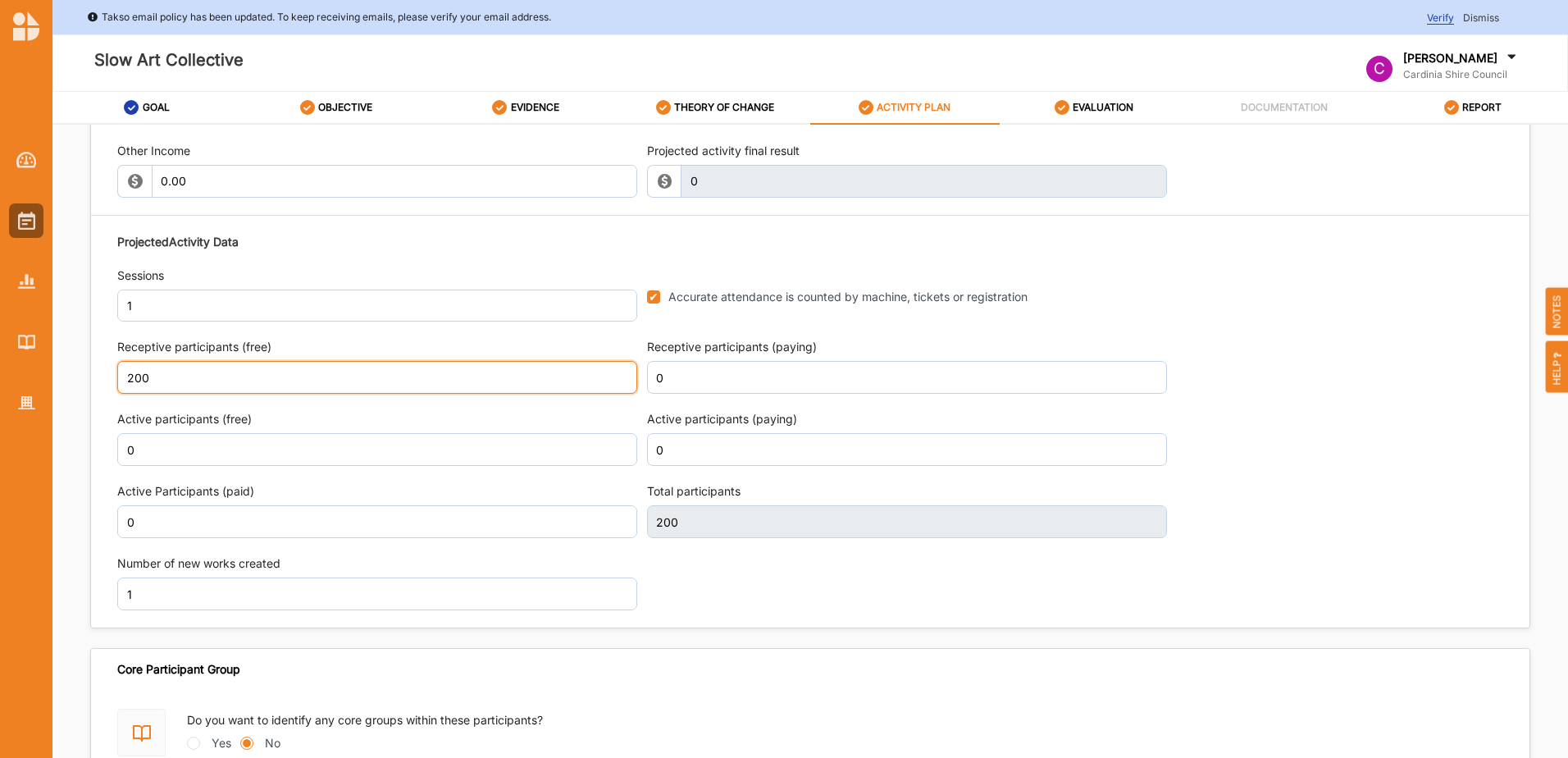
drag, startPoint x: 175, startPoint y: 384, endPoint x: 108, endPoint y: 395, distance: 67.9
click at [108, 395] on div "Other Income 0.00 Projected activity final result 0 This field is invalid Proje…" at bounding box center [810, 377] width 1439 height 502
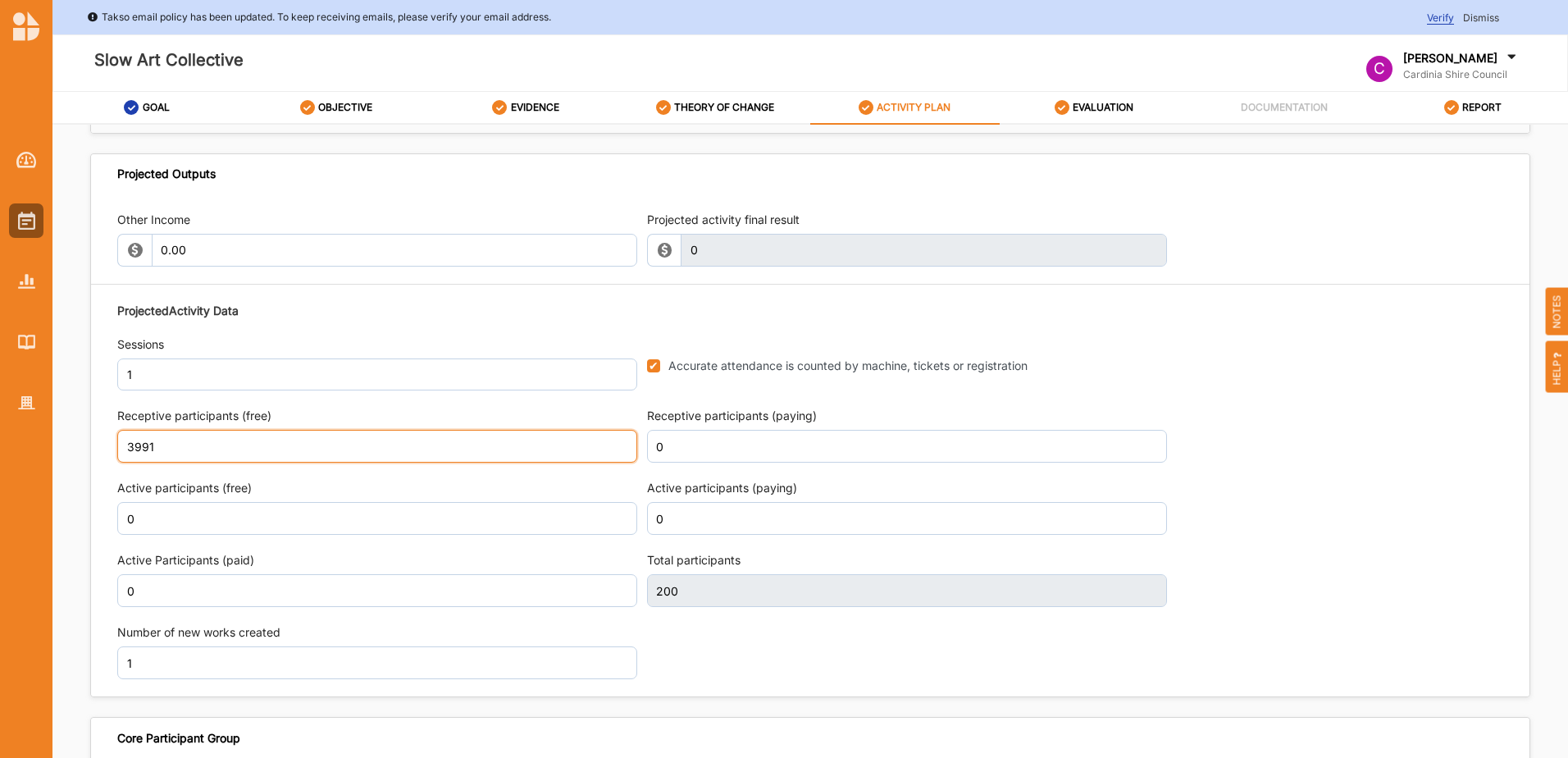
scroll to position [2046, 0]
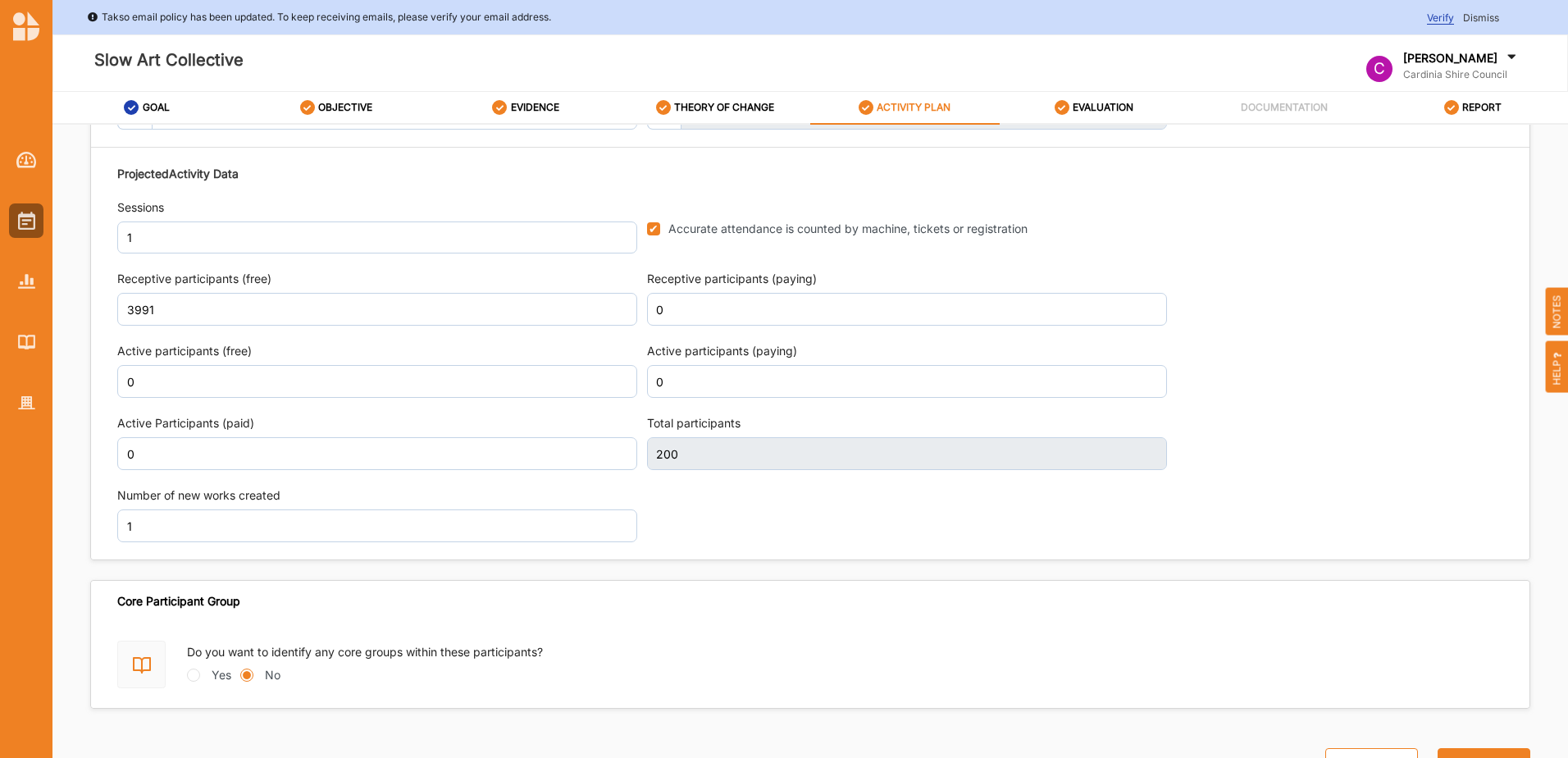
type input "3,991"
click at [1454, 751] on button "Next" at bounding box center [1484, 764] width 93 height 33
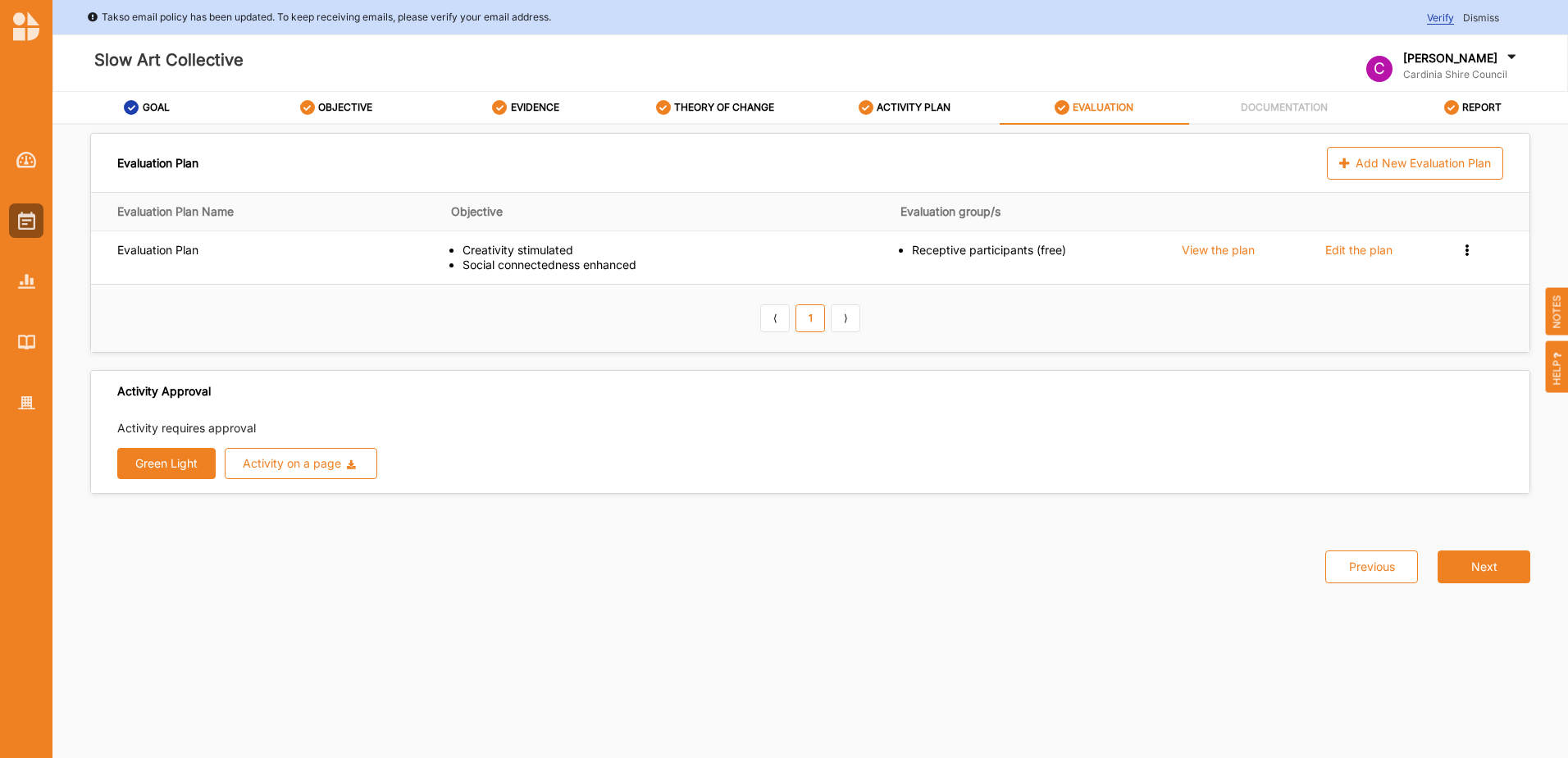
click at [1512, 568] on button "Next" at bounding box center [1484, 566] width 93 height 33
click at [1485, 566] on button "Next" at bounding box center [1484, 566] width 93 height 33
click at [160, 466] on button "Green Light" at bounding box center [167, 463] width 98 height 31
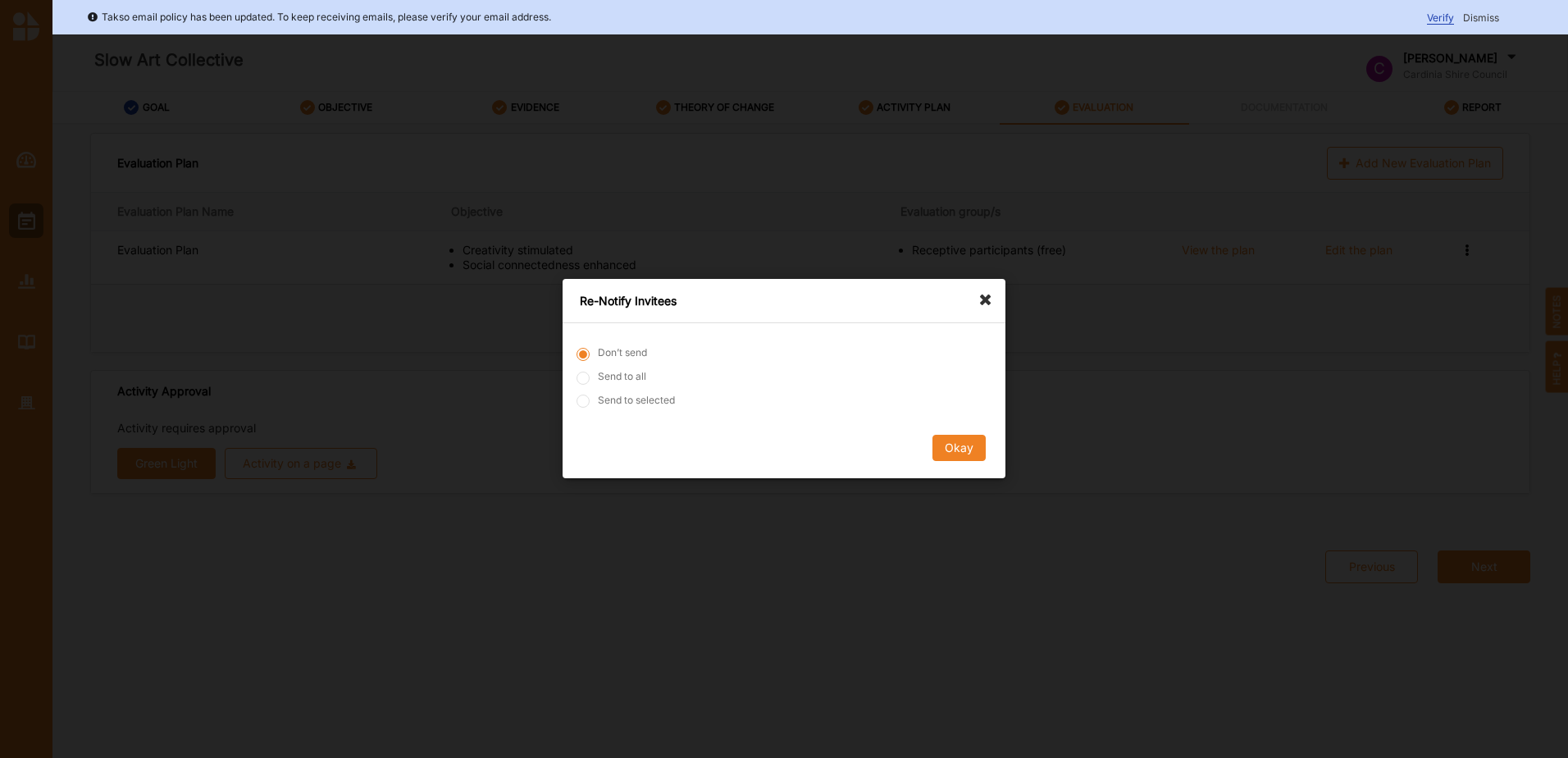
click at [973, 446] on button "Okay" at bounding box center [960, 448] width 53 height 26
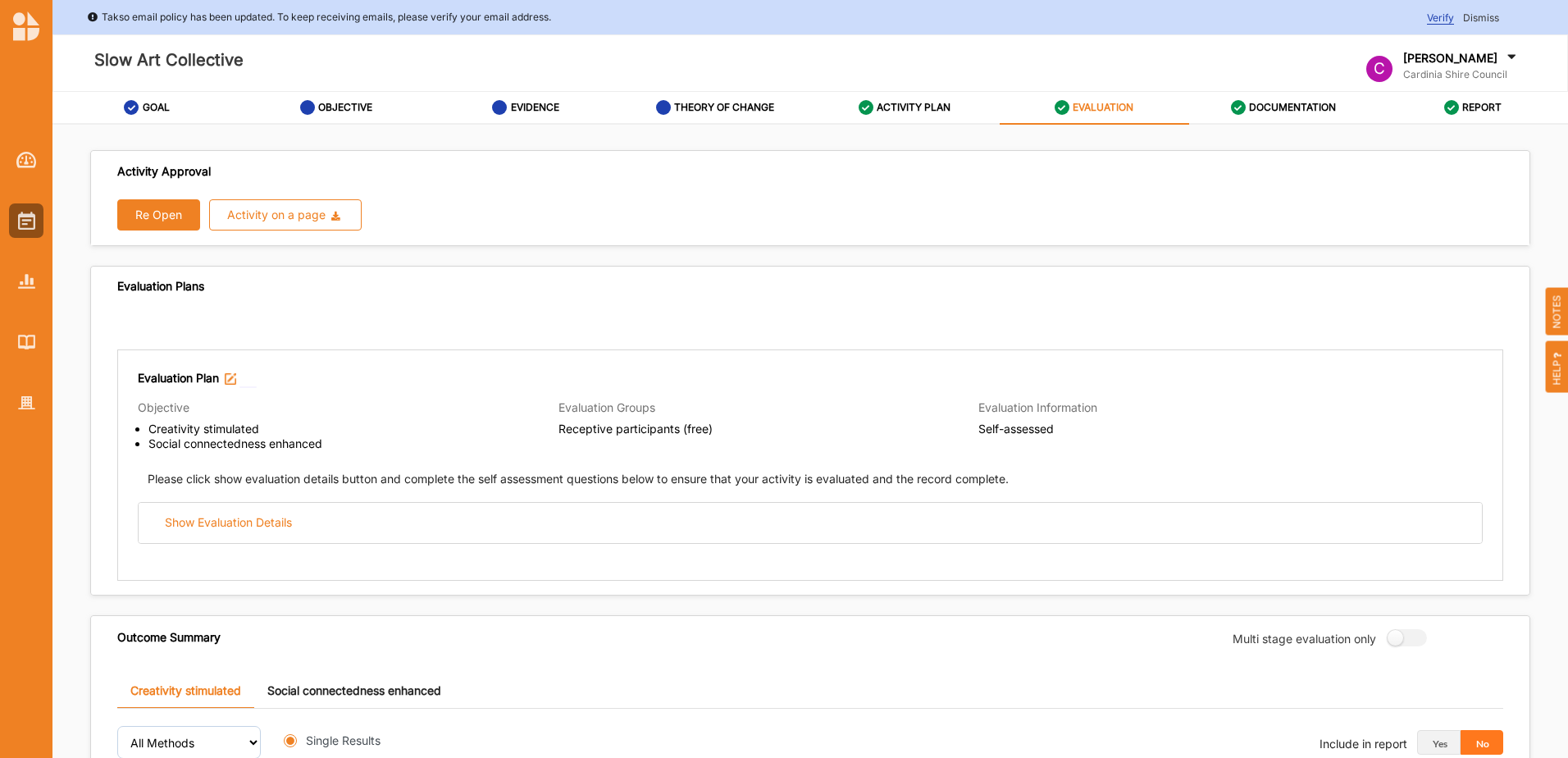
radio input "true"
click at [1490, 102] on label "REPORT" at bounding box center [1482, 107] width 39 height 13
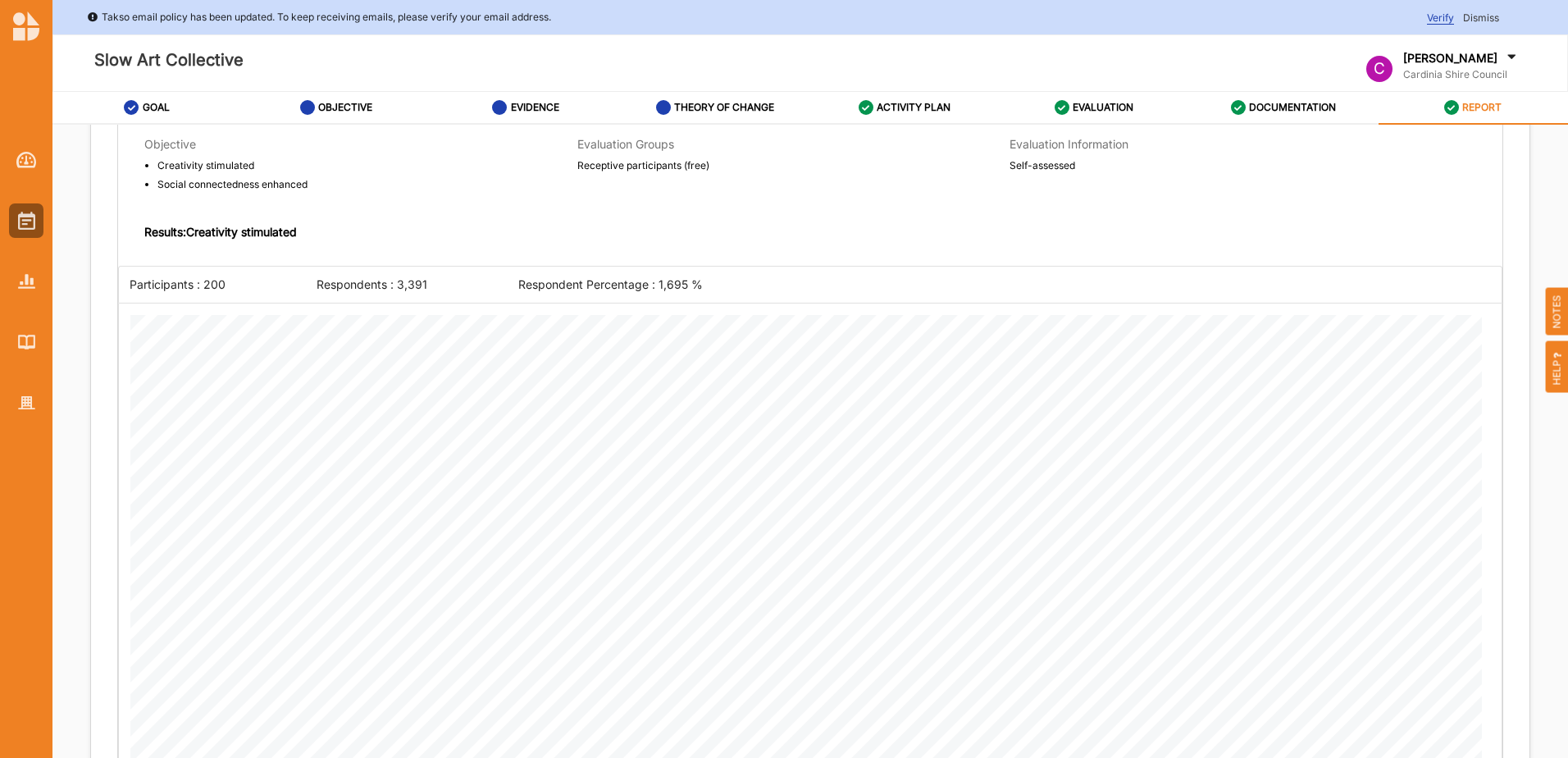
scroll to position [1558, 0]
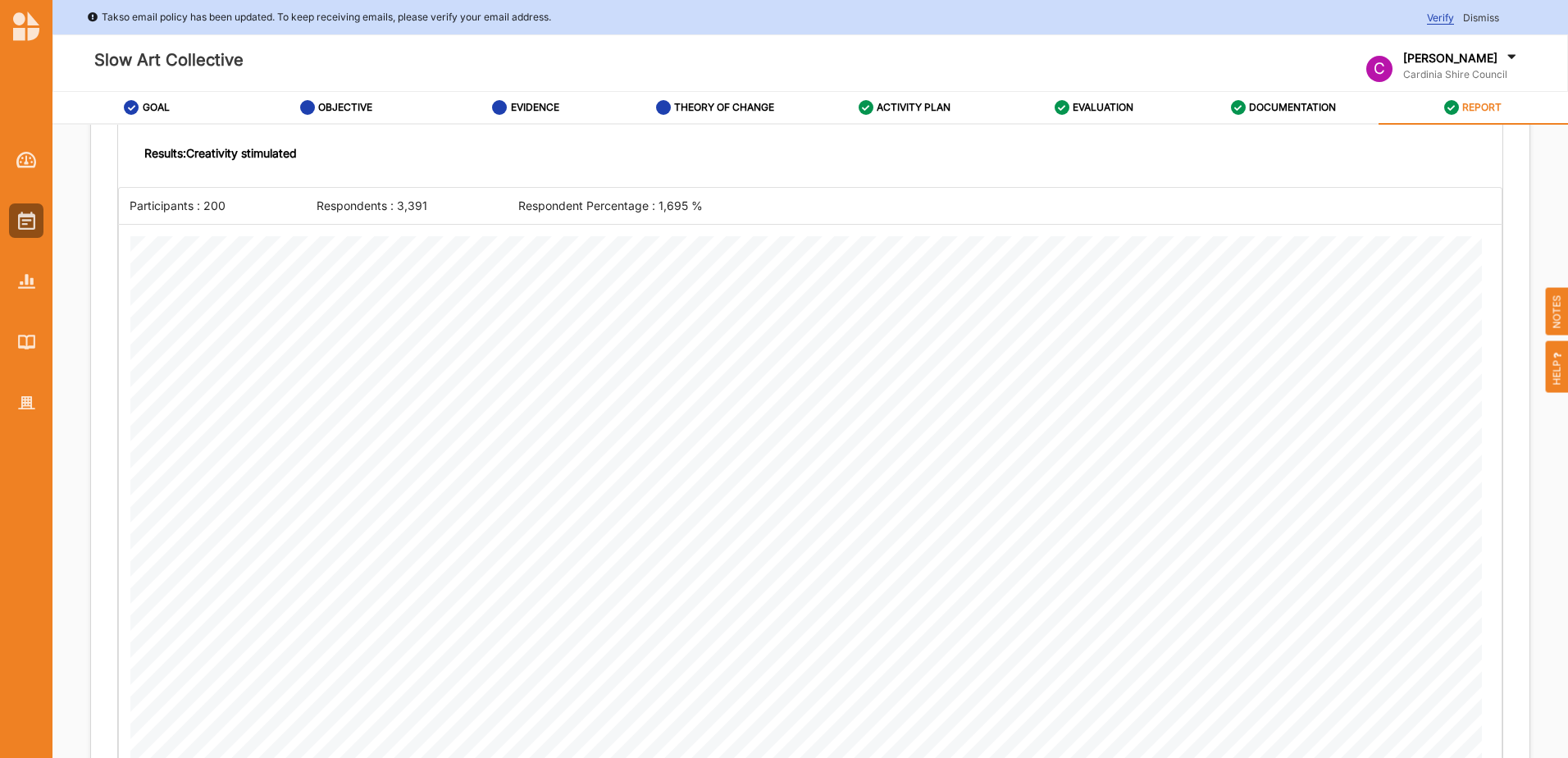
scroll to position [1388, 0]
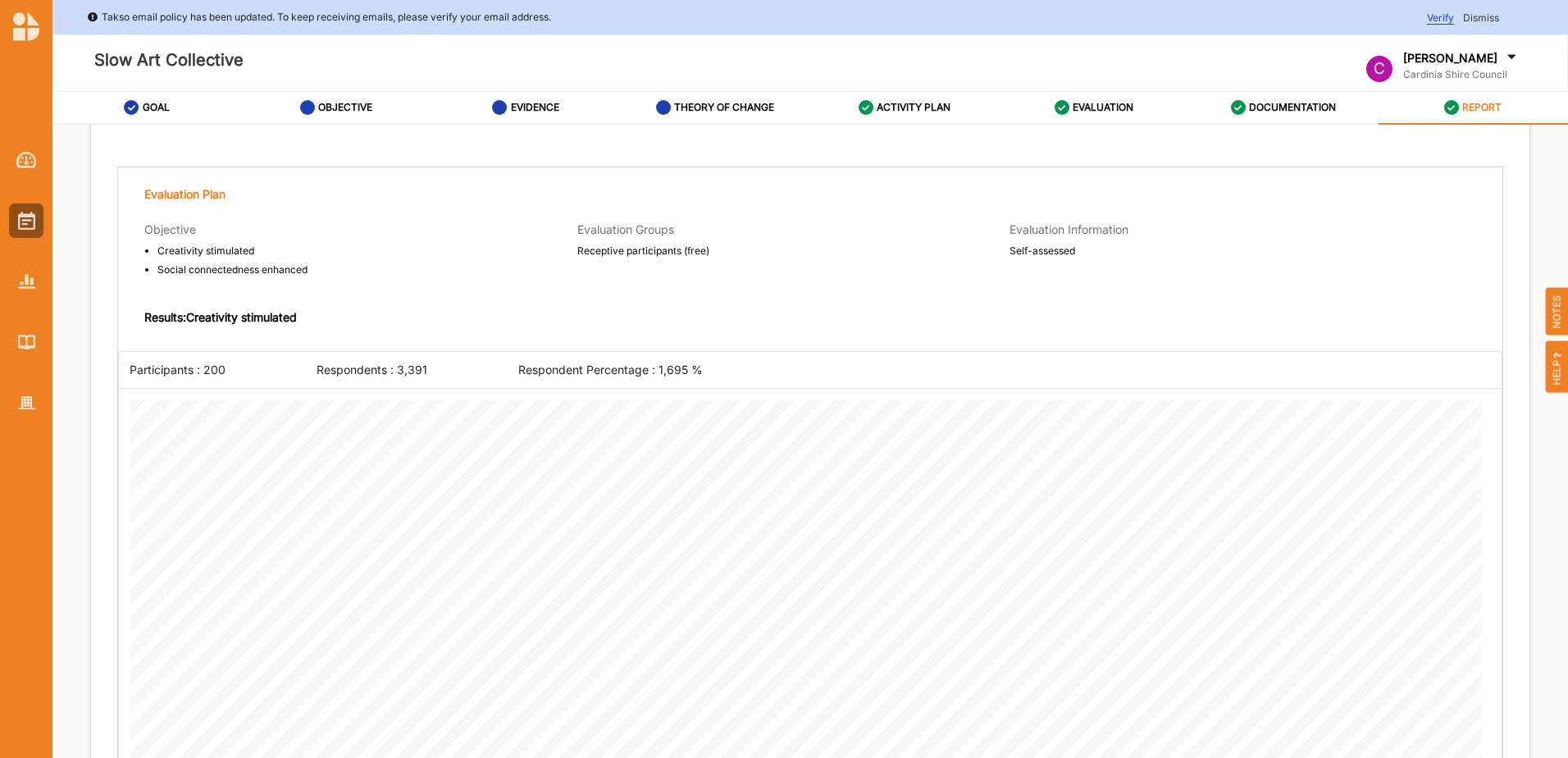
click at [888, 109] on label "ACTIVITY PLAN" at bounding box center [913, 107] width 74 height 13
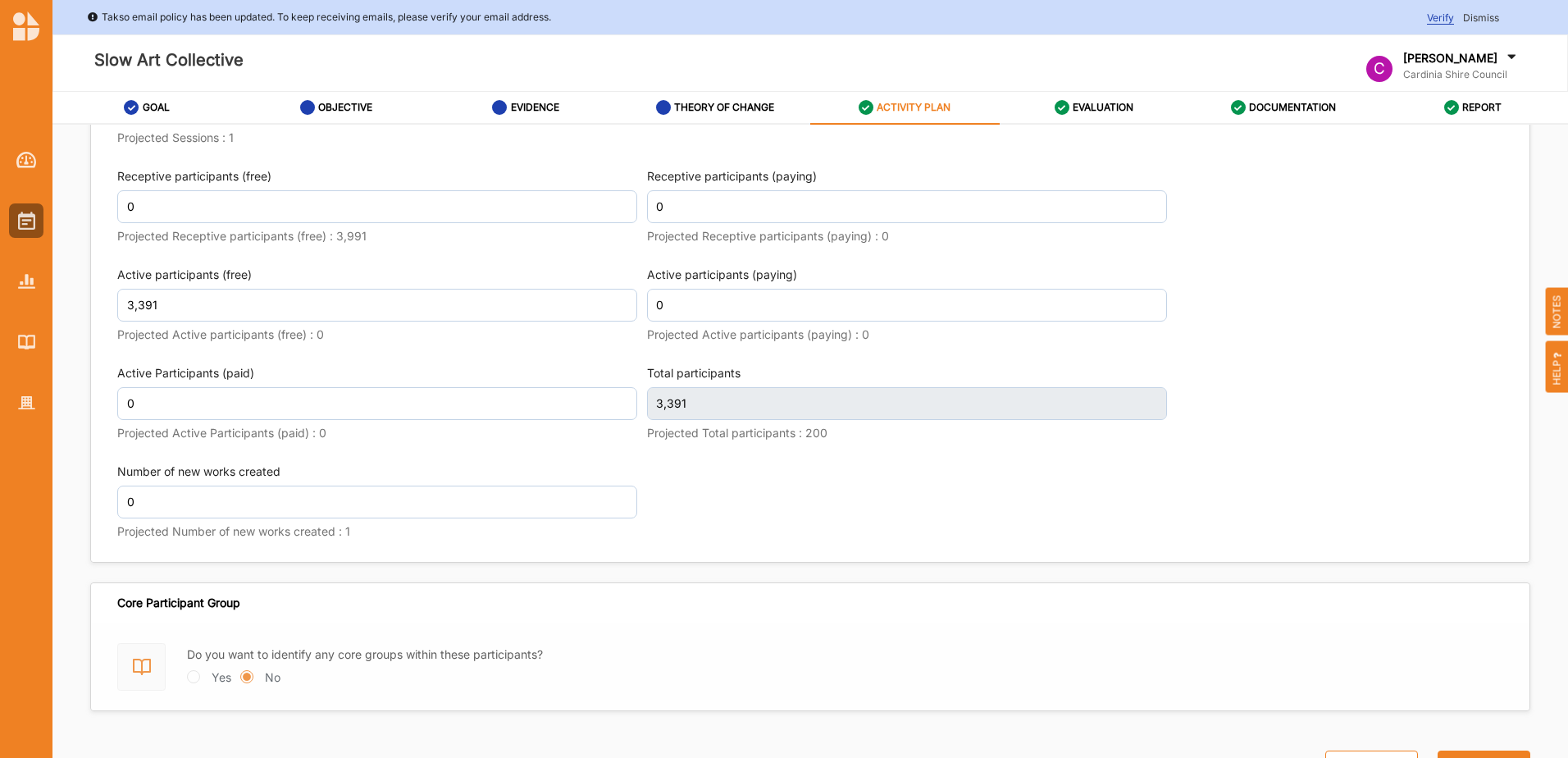
scroll to position [2216, 0]
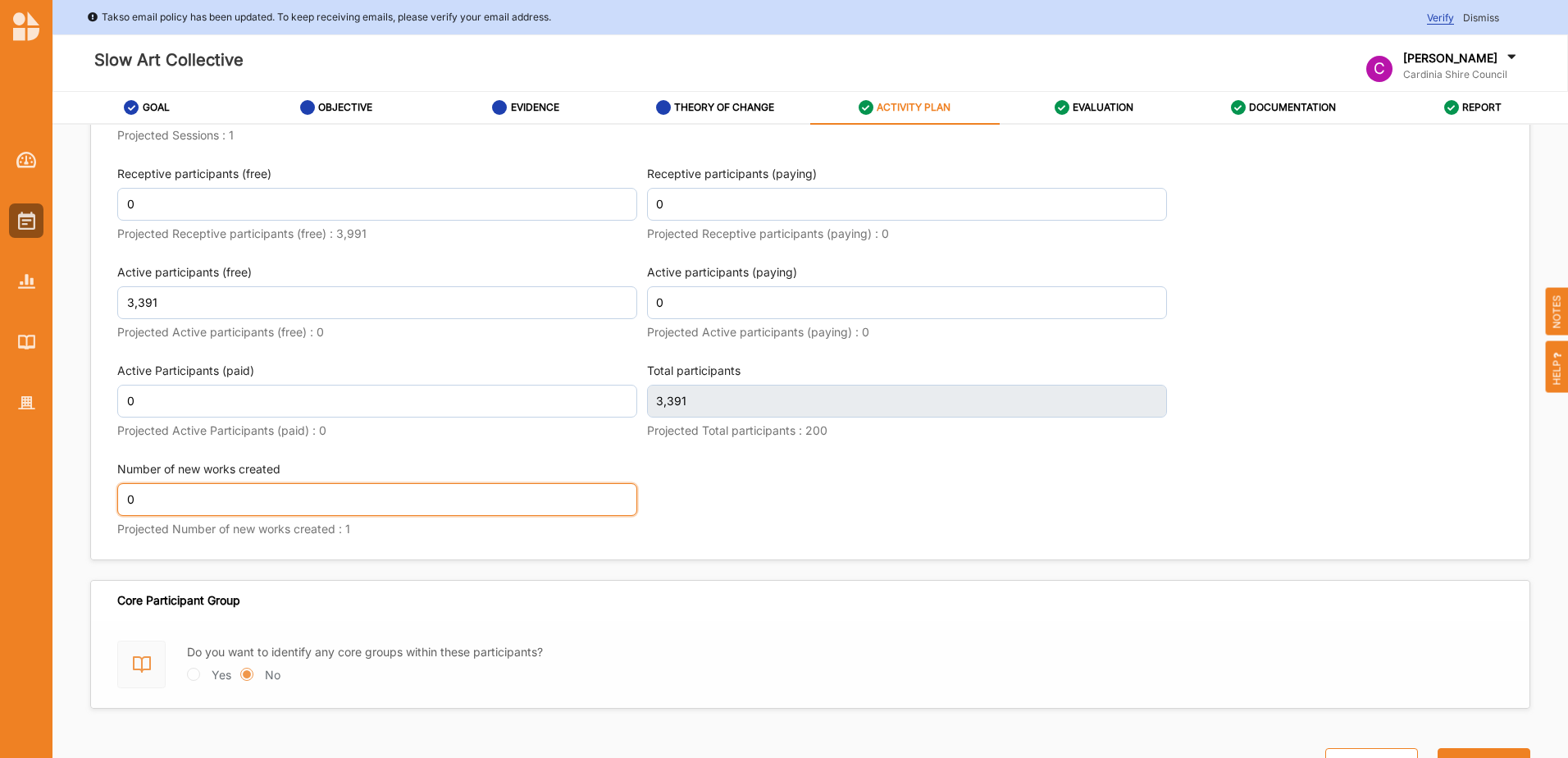
drag, startPoint x: 207, startPoint y: 503, endPoint x: 181, endPoint y: 503, distance: 26.0
click at [199, 503] on input "0" at bounding box center [378, 499] width 520 height 33
drag, startPoint x: 175, startPoint y: 500, endPoint x: 116, endPoint y: 507, distance: 59.4
click at [116, 507] on div "Other Income 0.00 Projected Income : 0.00 Actual activity final result 0 This f…" at bounding box center [810, 229] width 1439 height 660
type input "1"
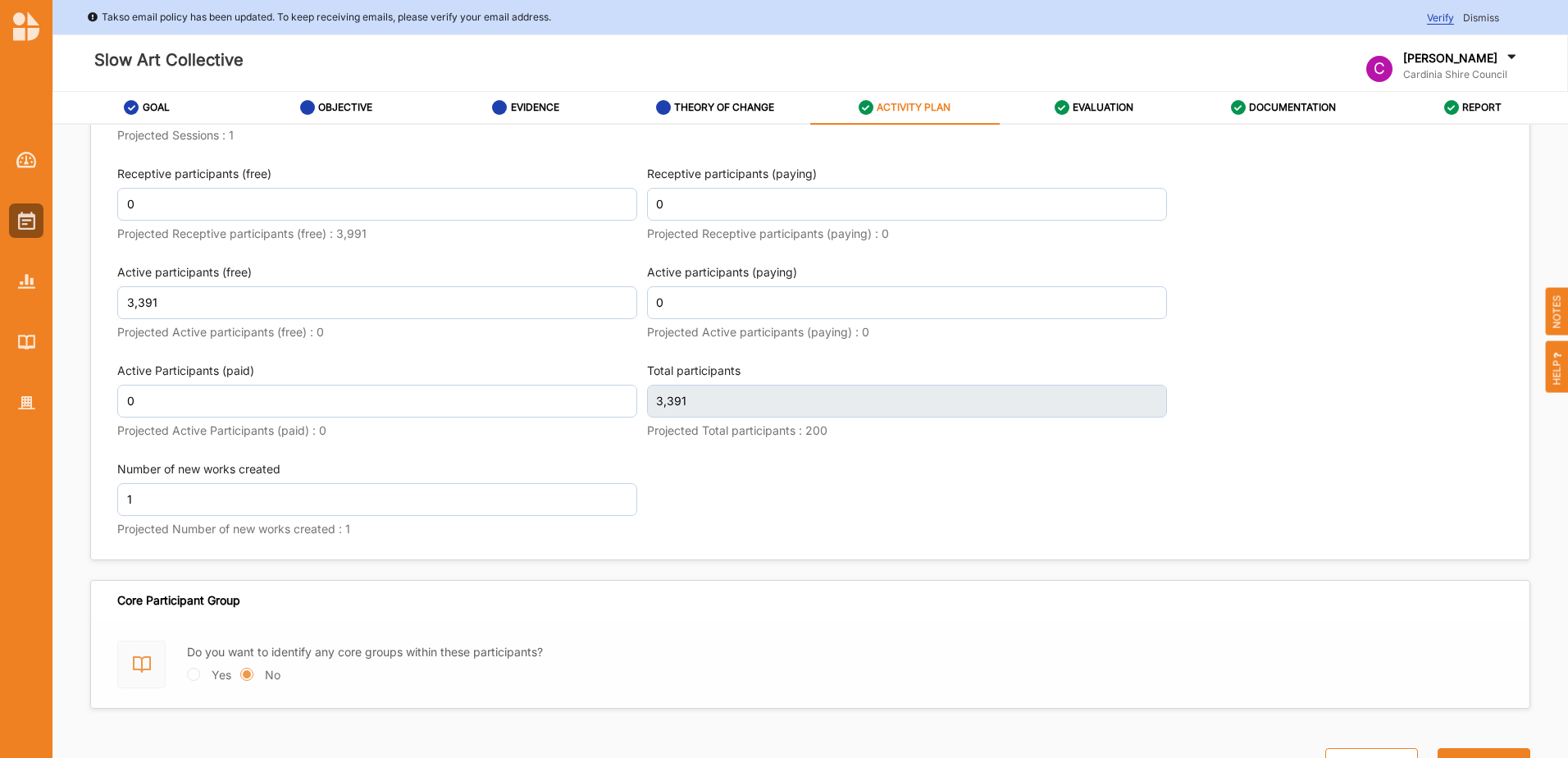
scroll to position [2228, 0]
click at [677, 488] on div "Activity Data Sessions 22 Projected Sessions : 1 Accurate attendance is counted…" at bounding box center [811, 288] width 1386 height 526
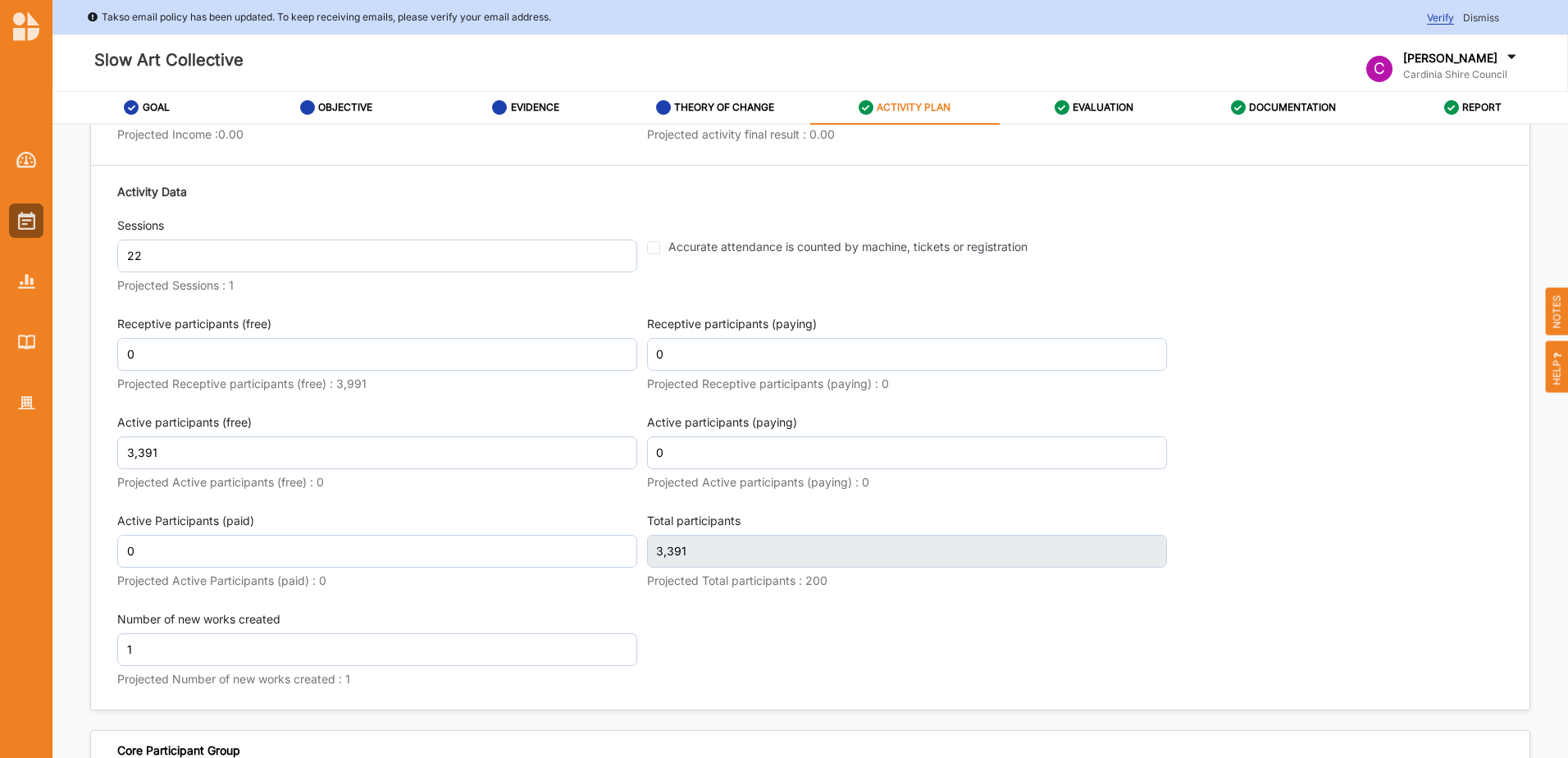
scroll to position [2216, 0]
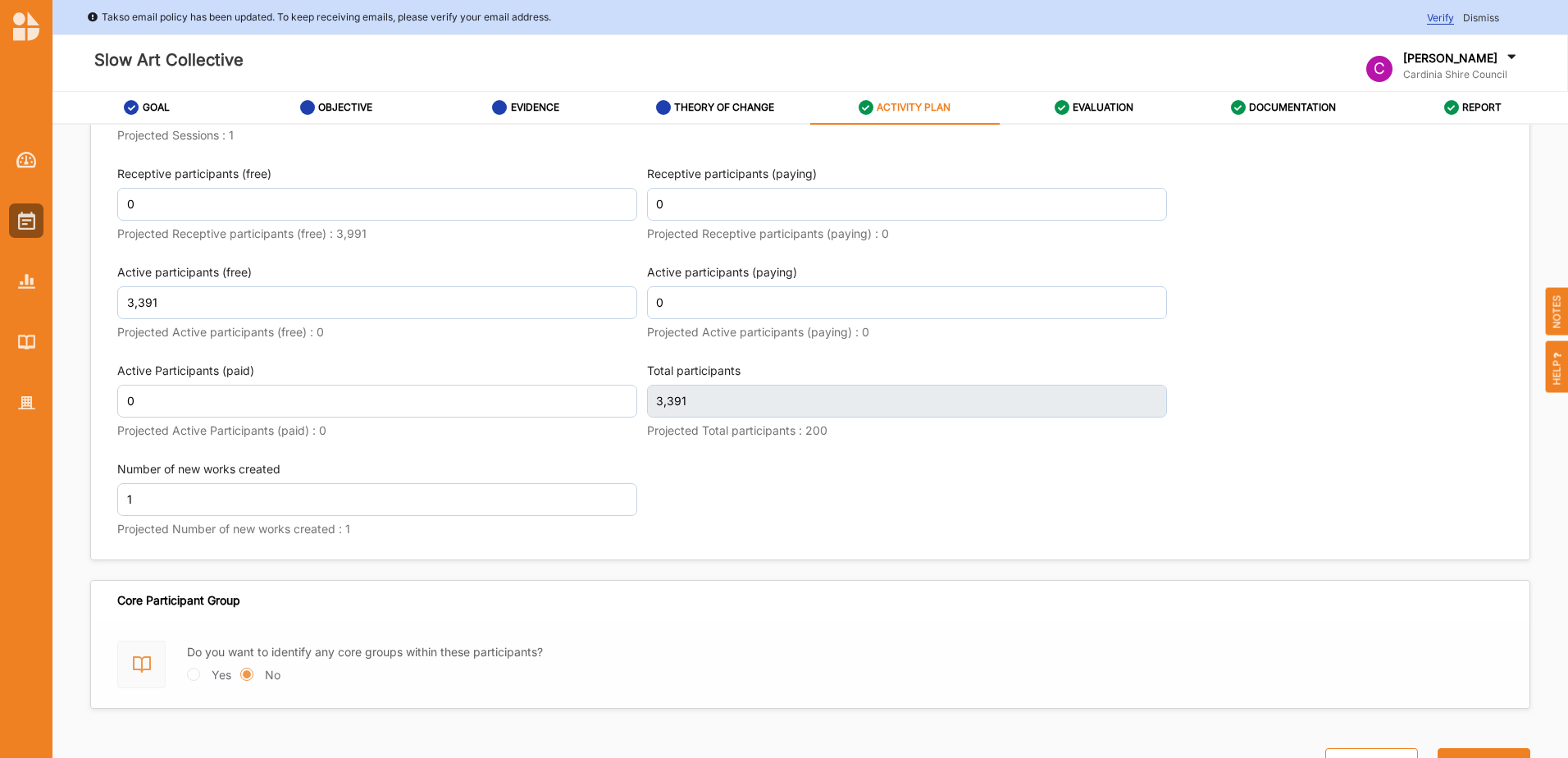
click at [1458, 748] on div "Previous Next" at bounding box center [1418, 745] width 225 height 72
click at [1462, 753] on button "Next" at bounding box center [1484, 764] width 93 height 33
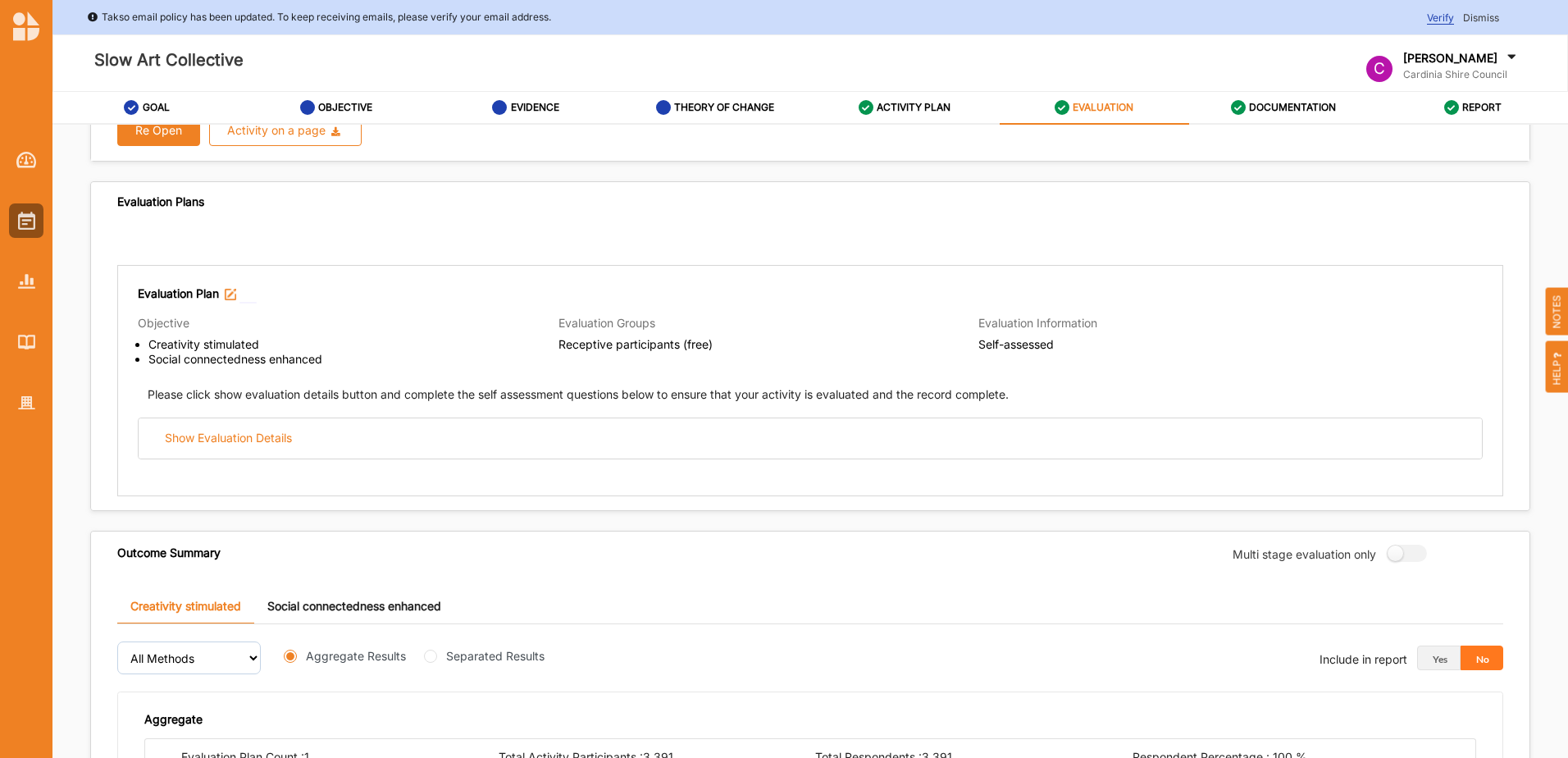
scroll to position [843, 0]
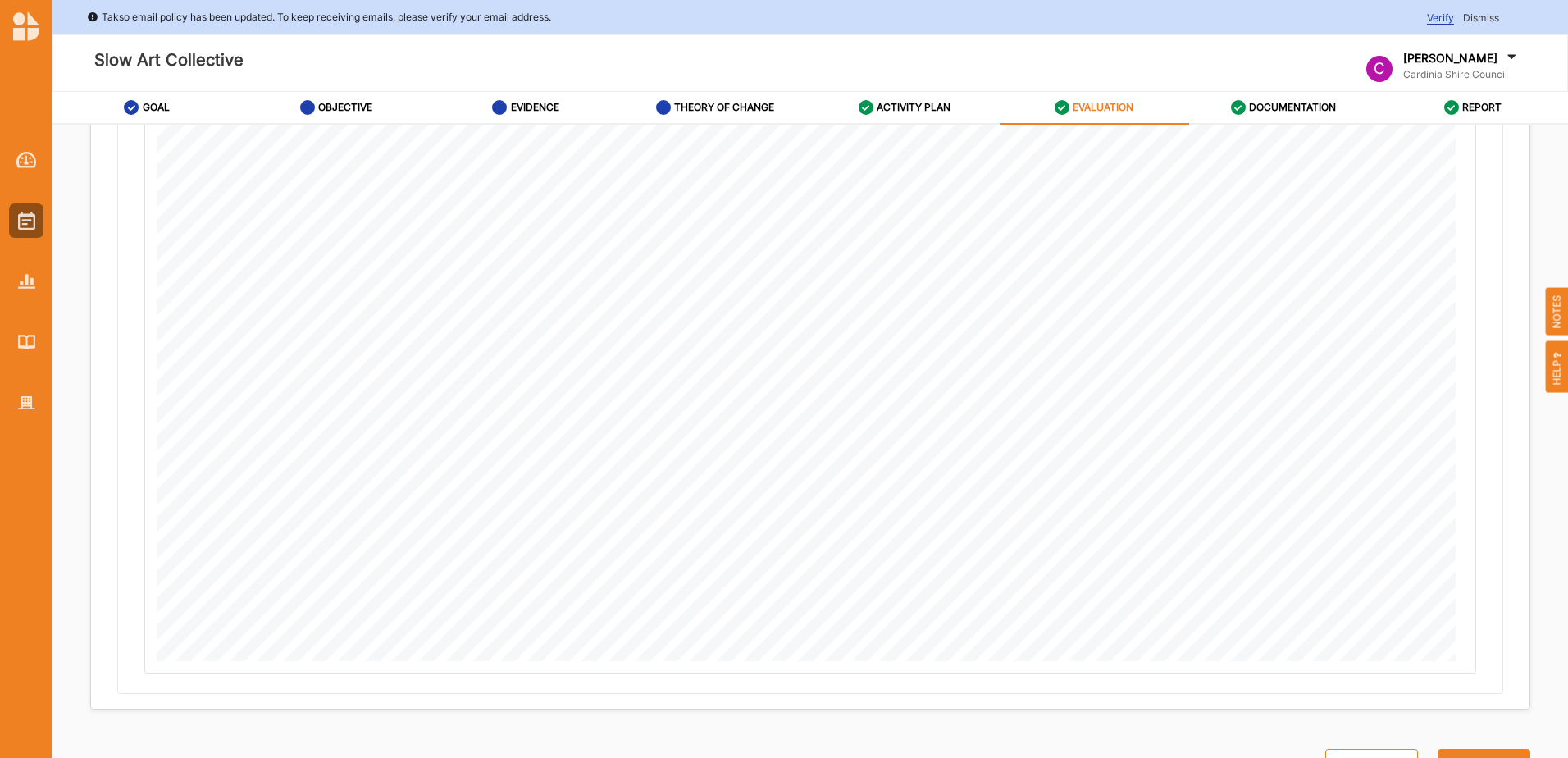
click at [1098, 105] on label "EVALUATION" at bounding box center [1103, 107] width 61 height 13
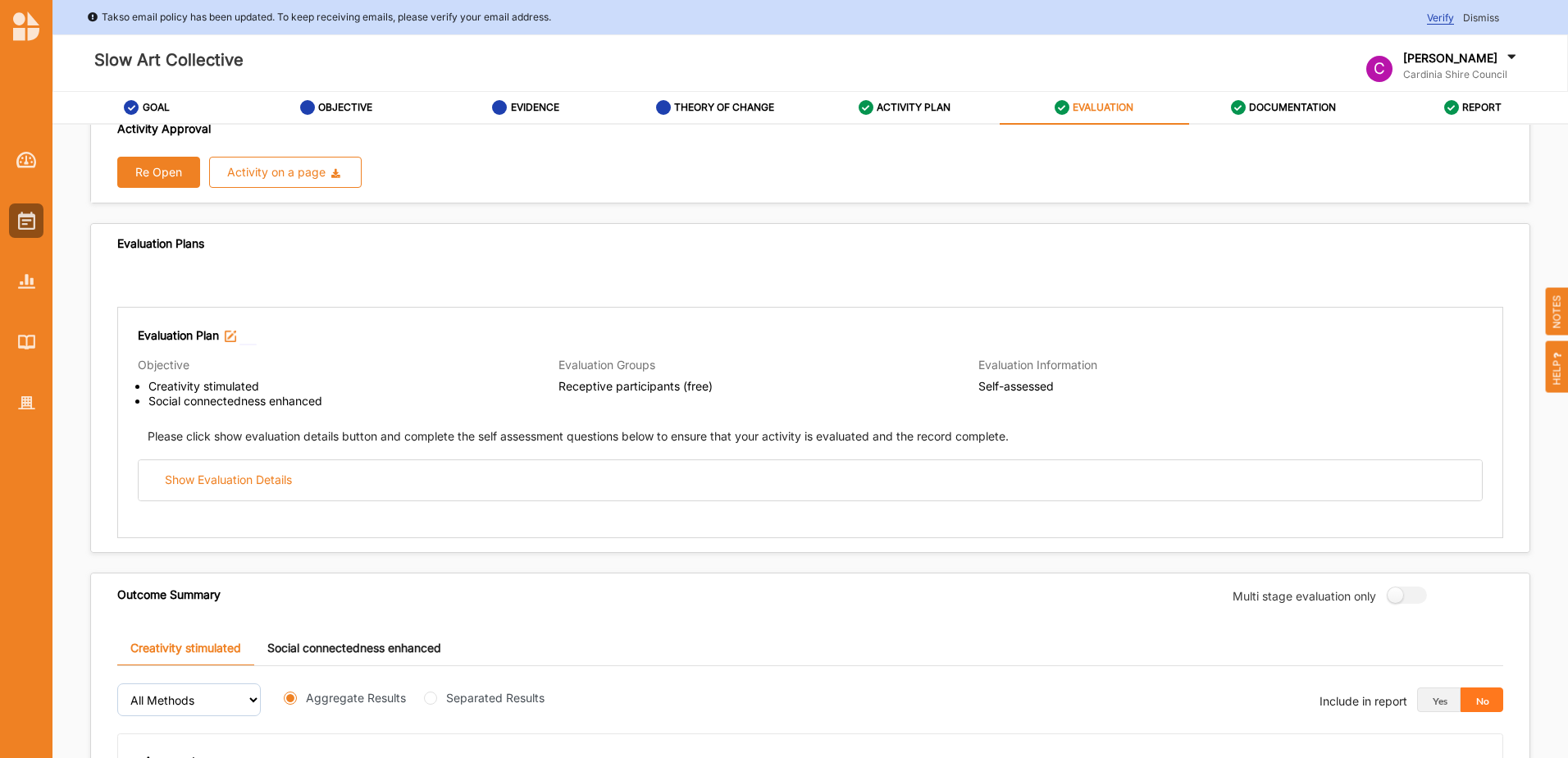
scroll to position [0, 0]
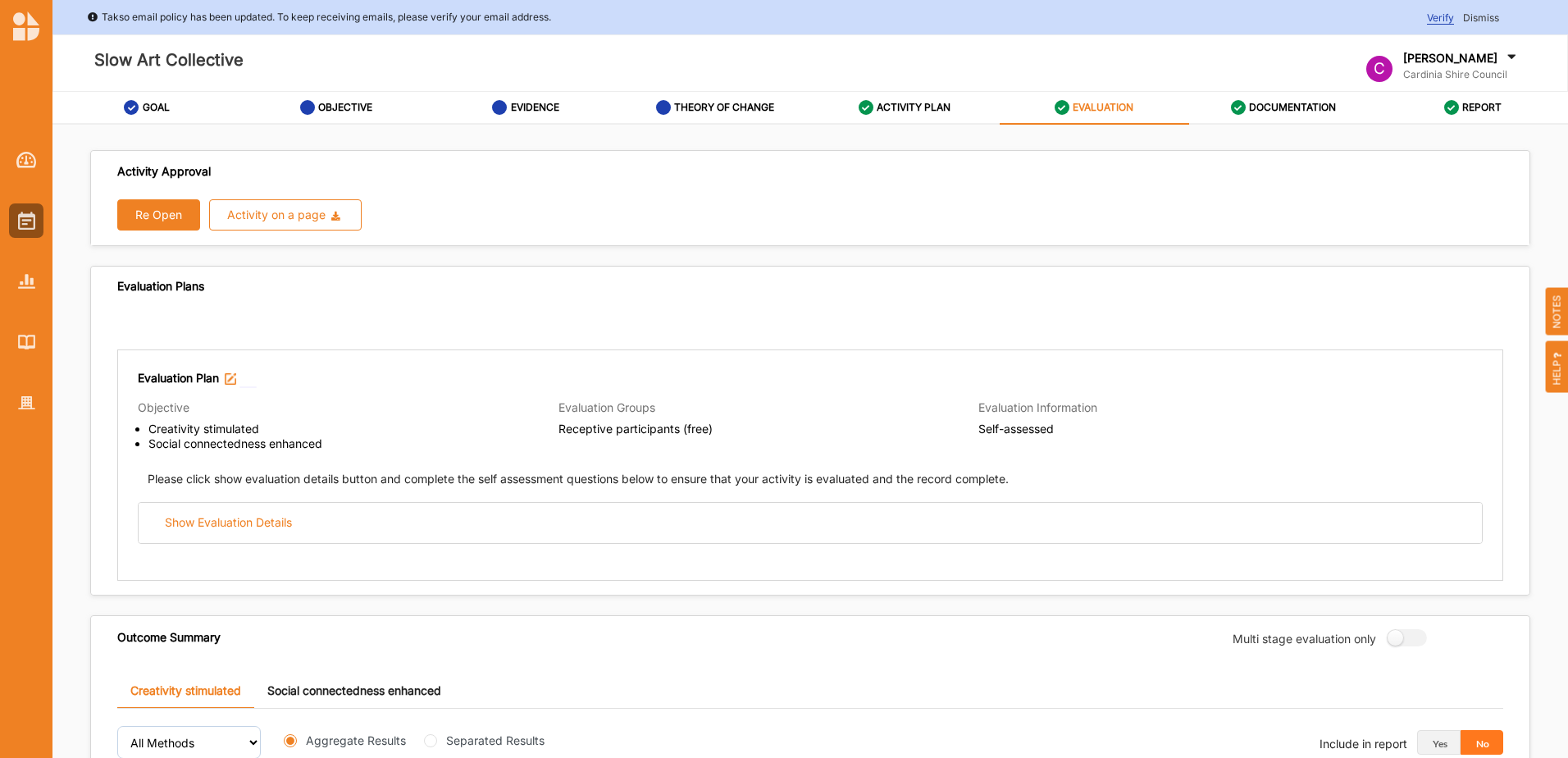
click at [162, 216] on button "Re Open" at bounding box center [159, 215] width 83 height 31
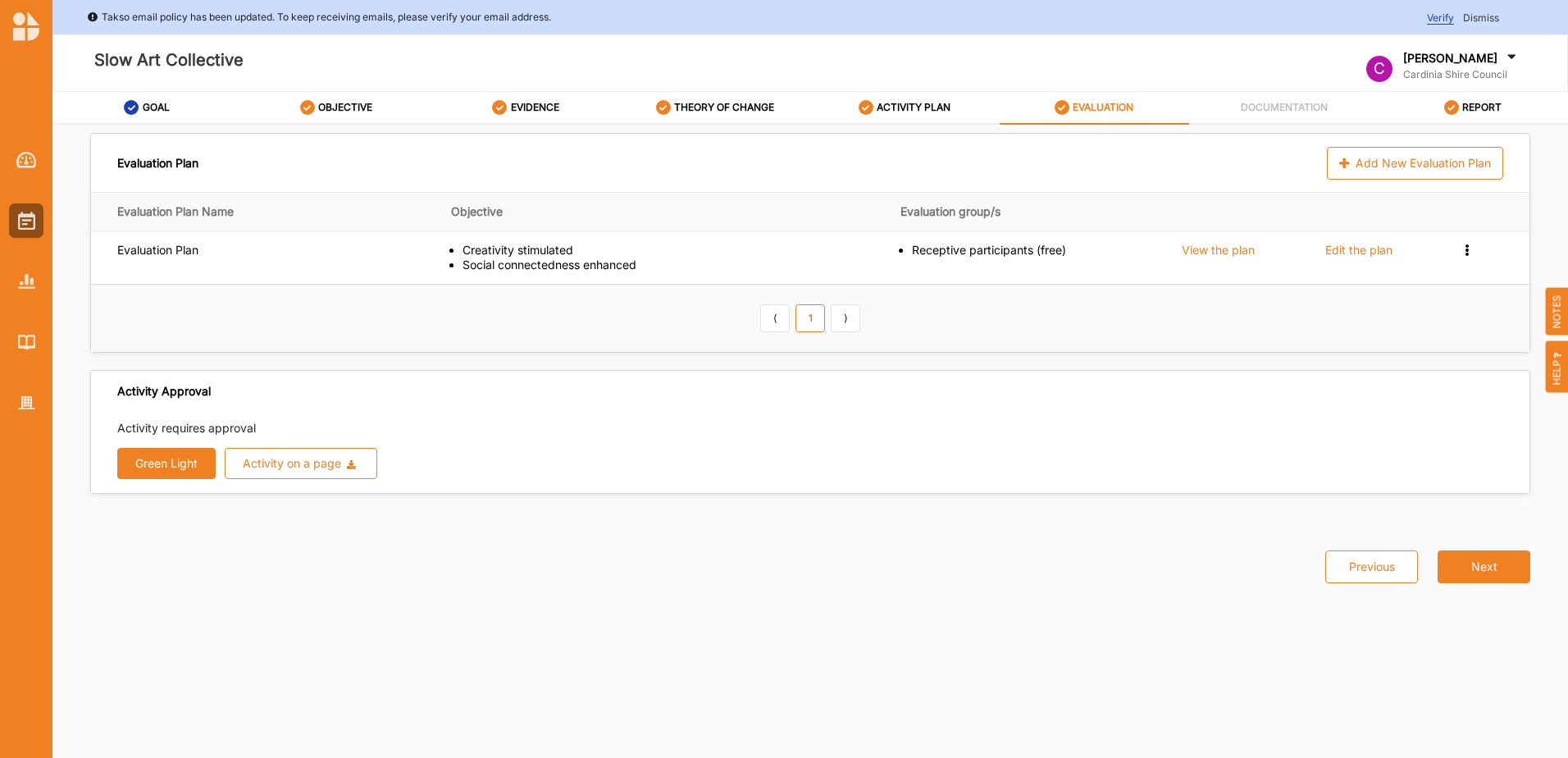
click at [904, 104] on label "ACTIVITY PLAN" at bounding box center [913, 107] width 74 height 13
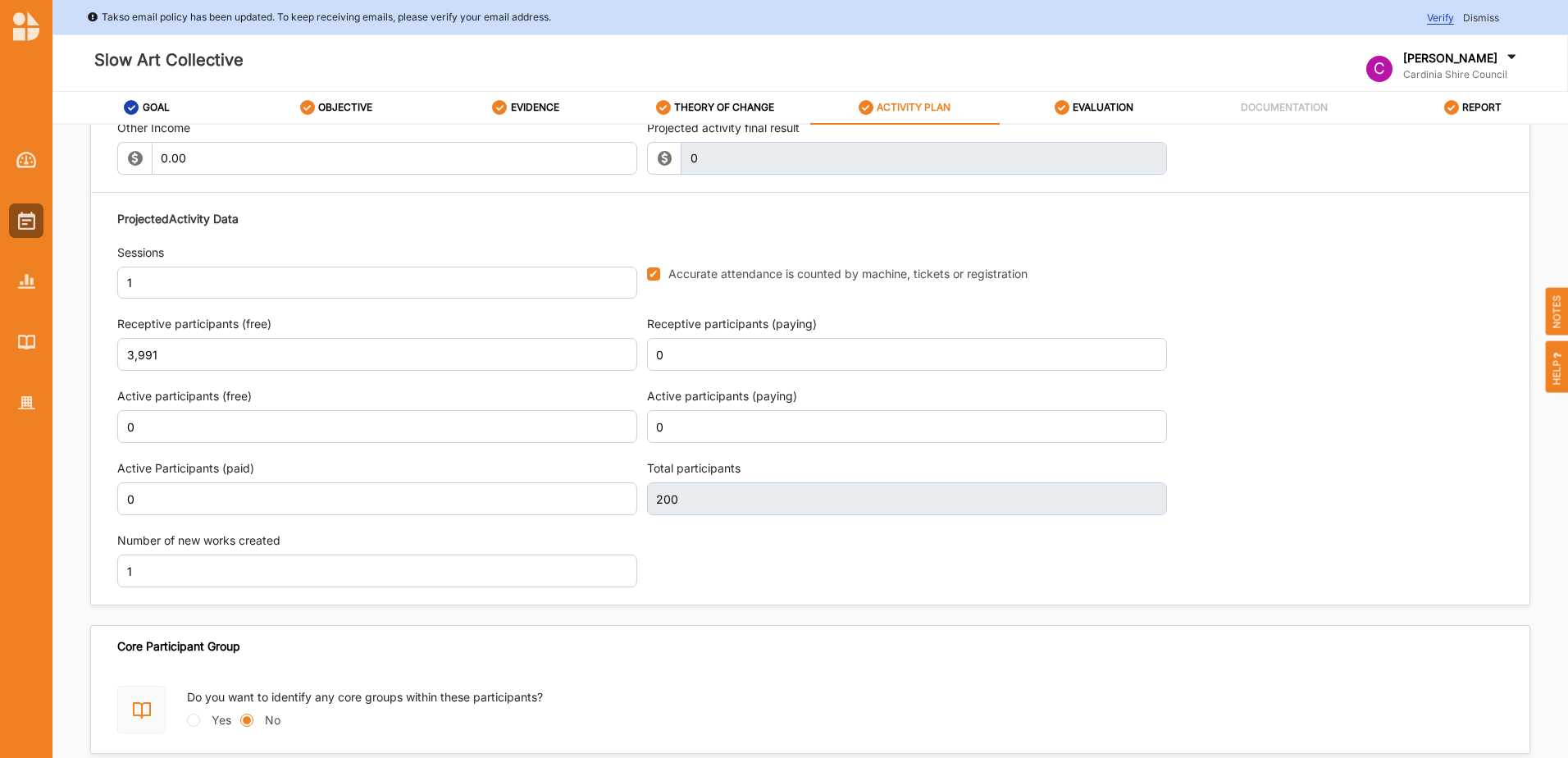
scroll to position [2046, 0]
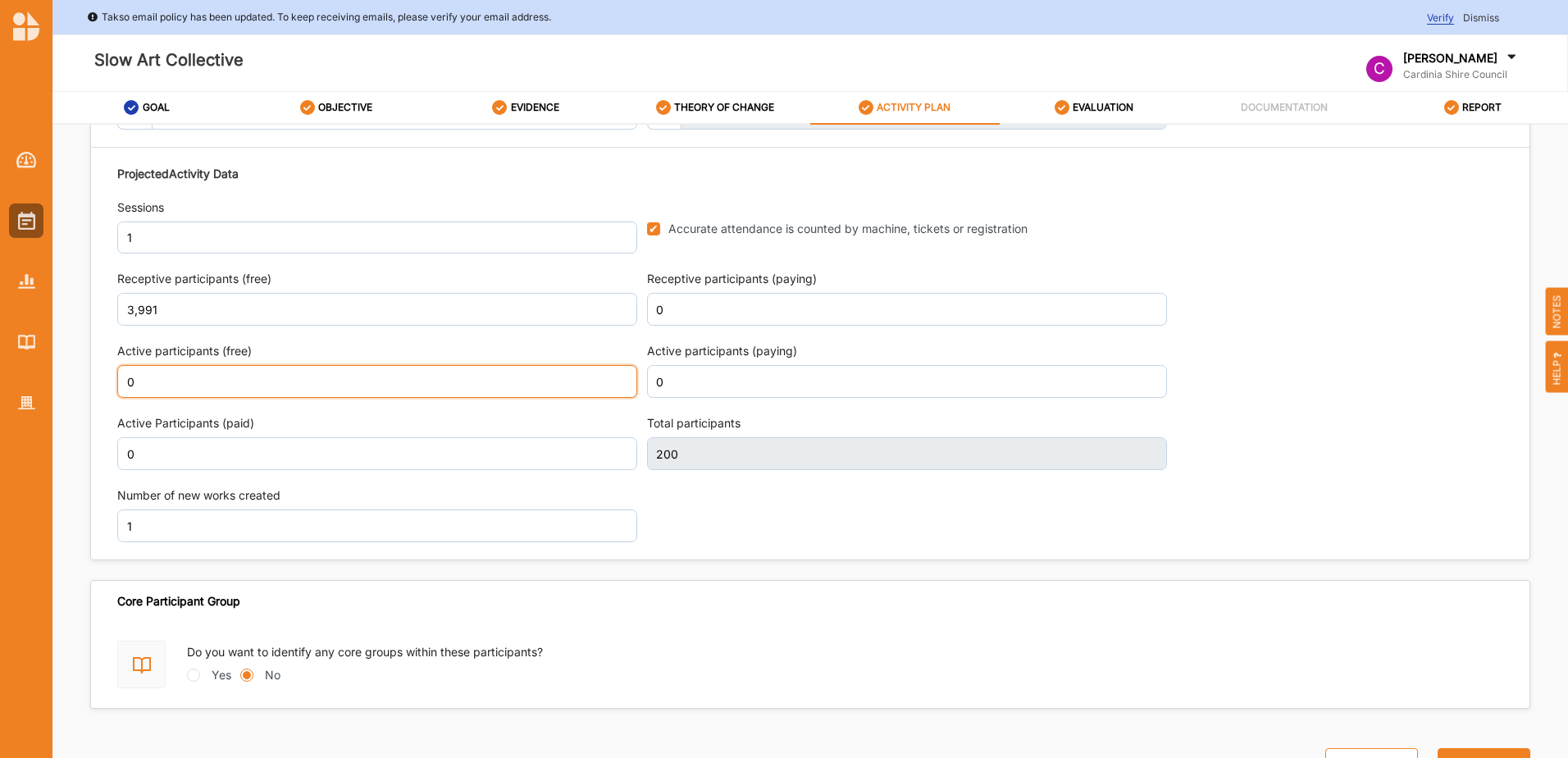
click at [298, 380] on input "0" at bounding box center [378, 381] width 520 height 33
drag, startPoint x: 181, startPoint y: 378, endPoint x: 42, endPoint y: 378, distance: 139.0
click at [42, 378] on div "Takso email policy has been updated. To keep receiving emails, please verify yo…" at bounding box center [784, 379] width 1568 height 758
type input "3"
type input "0"
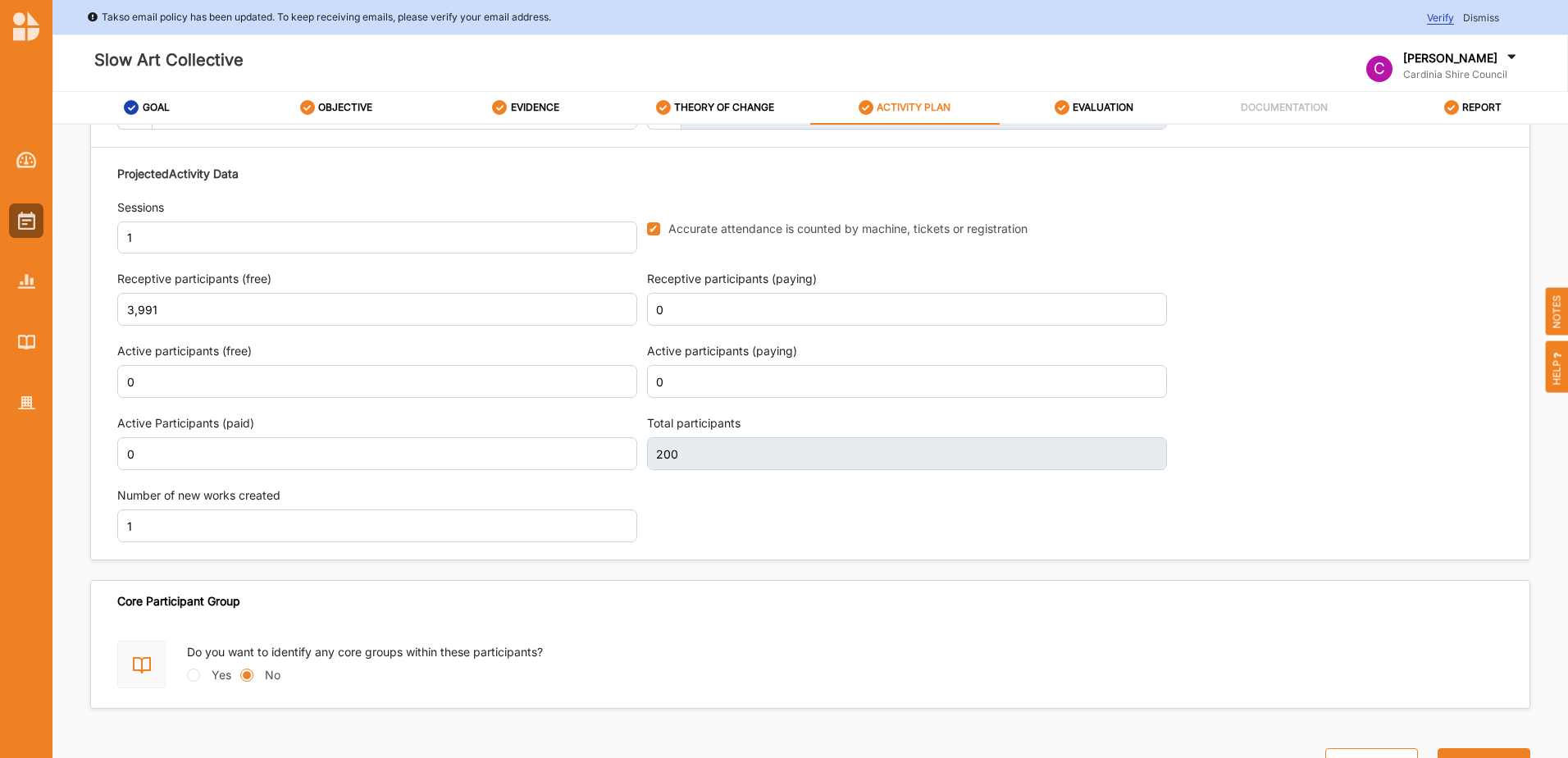
click at [1481, 750] on button "Next" at bounding box center [1484, 764] width 93 height 33
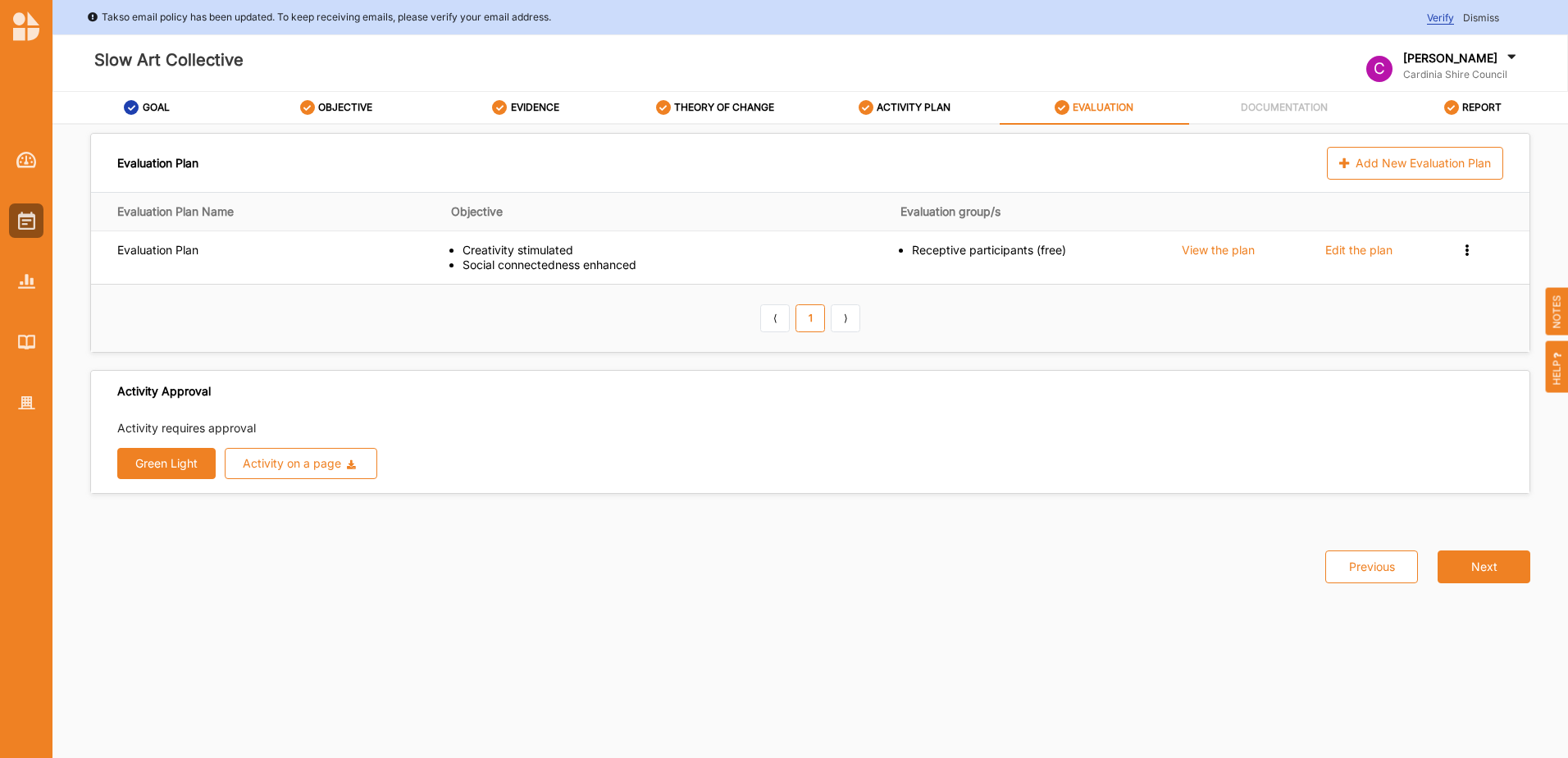
click at [916, 115] on div "ACTIVITY PLAN" at bounding box center [905, 107] width 93 height 29
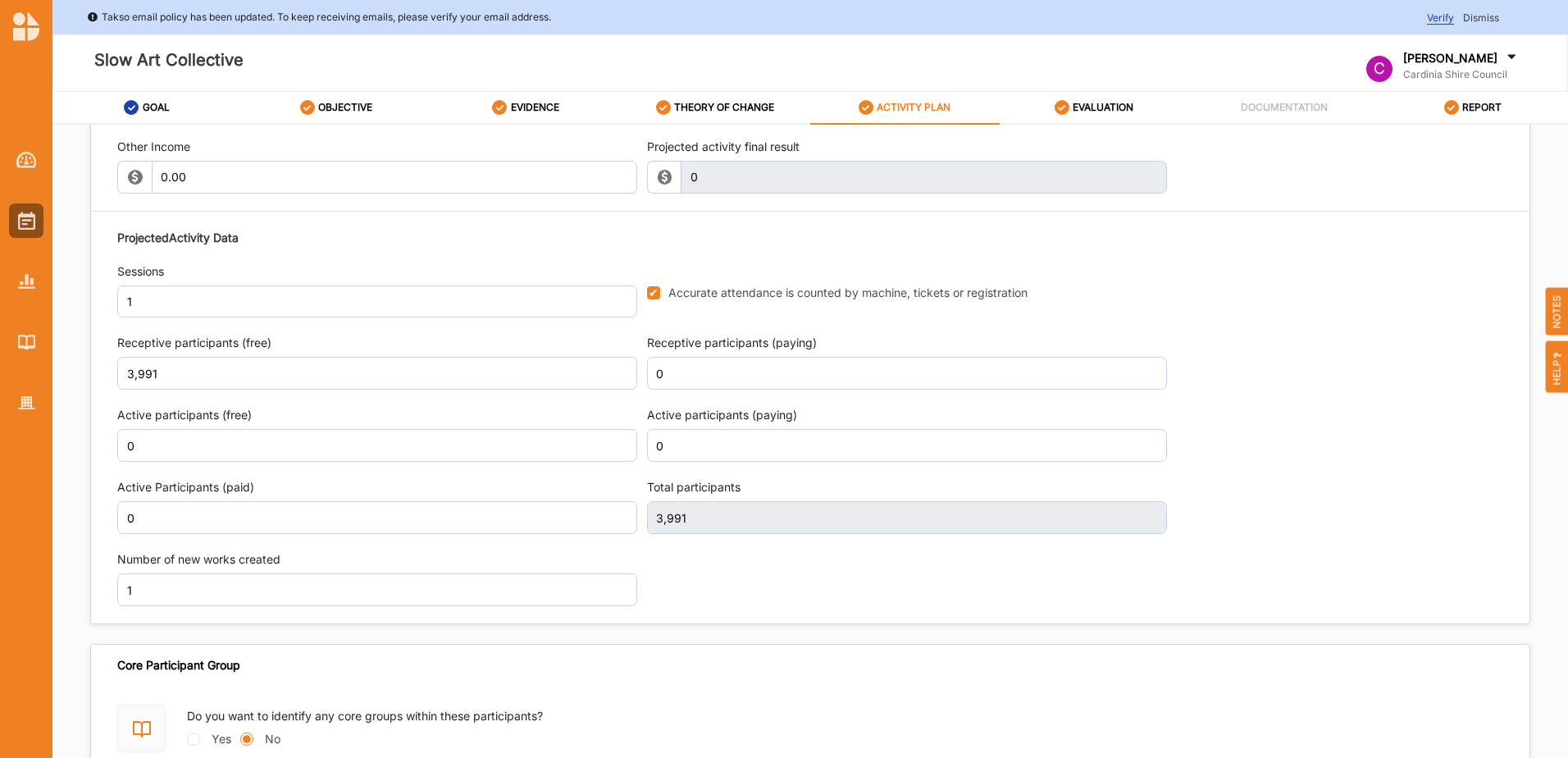
scroll to position [1964, 0]
click at [1123, 104] on label "EVALUATION" at bounding box center [1103, 107] width 61 height 13
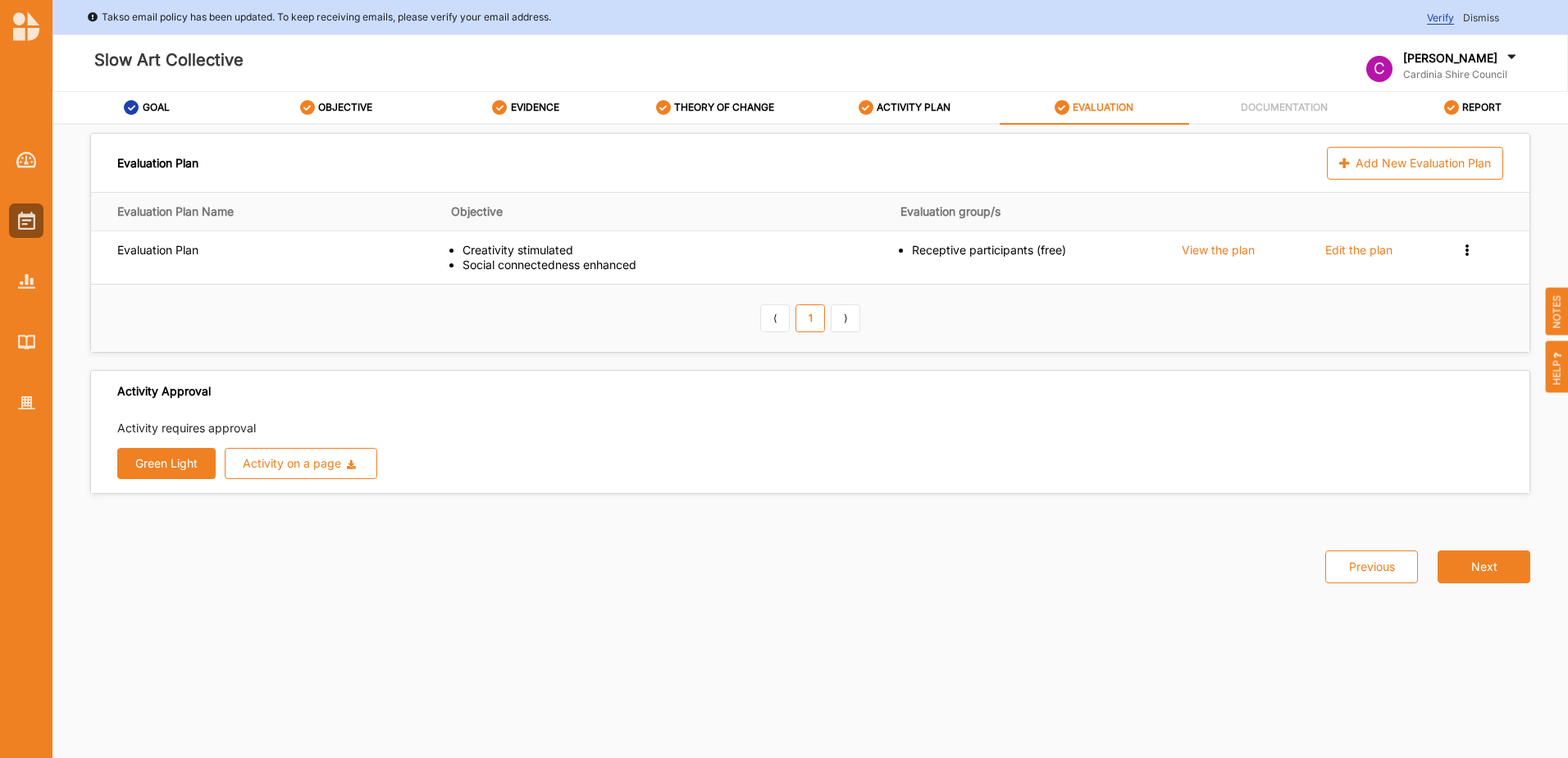
click at [133, 470] on button "Green Light" at bounding box center [167, 463] width 98 height 31
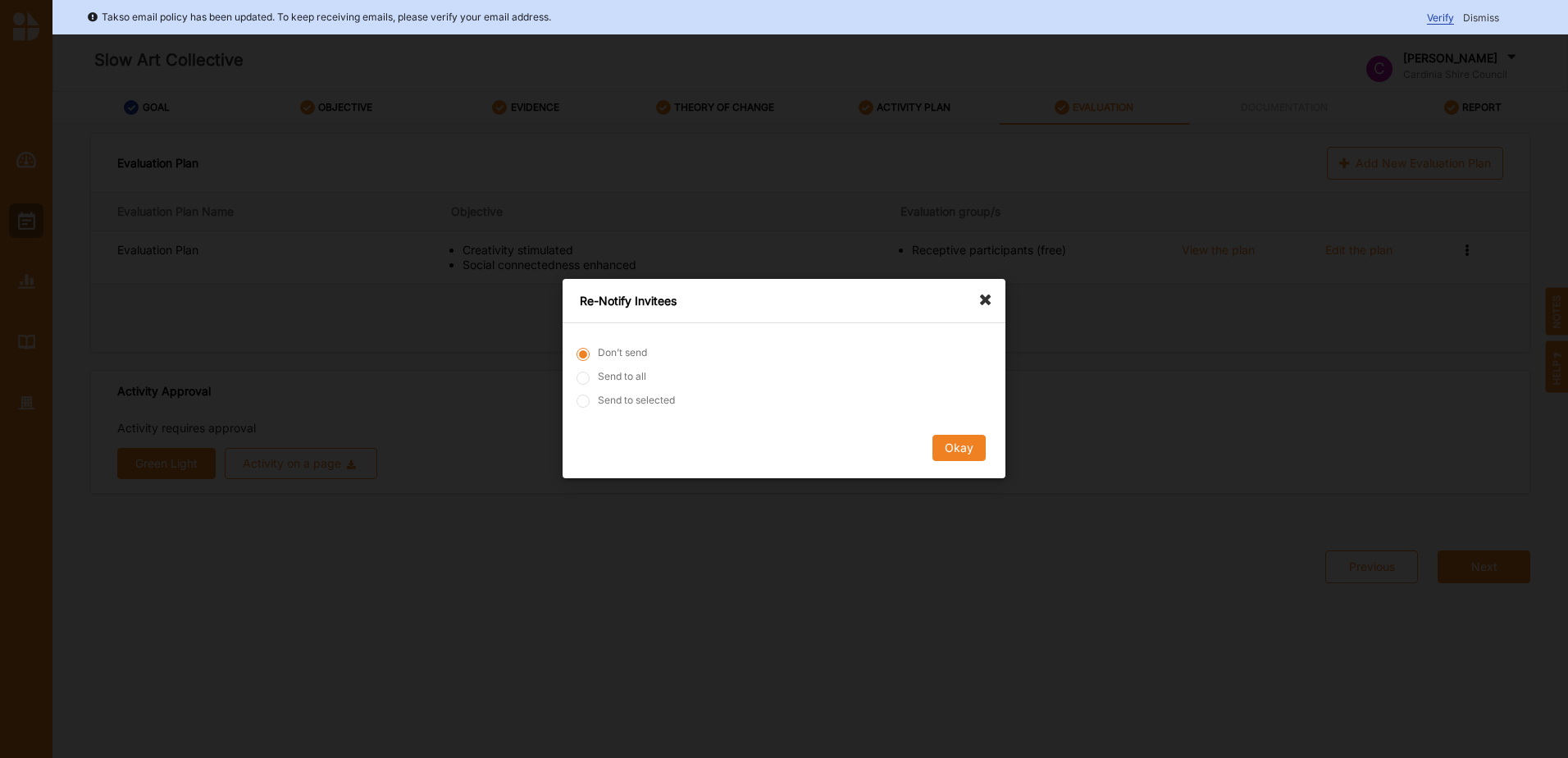
click at [942, 442] on button "Okay" at bounding box center [960, 448] width 53 height 26
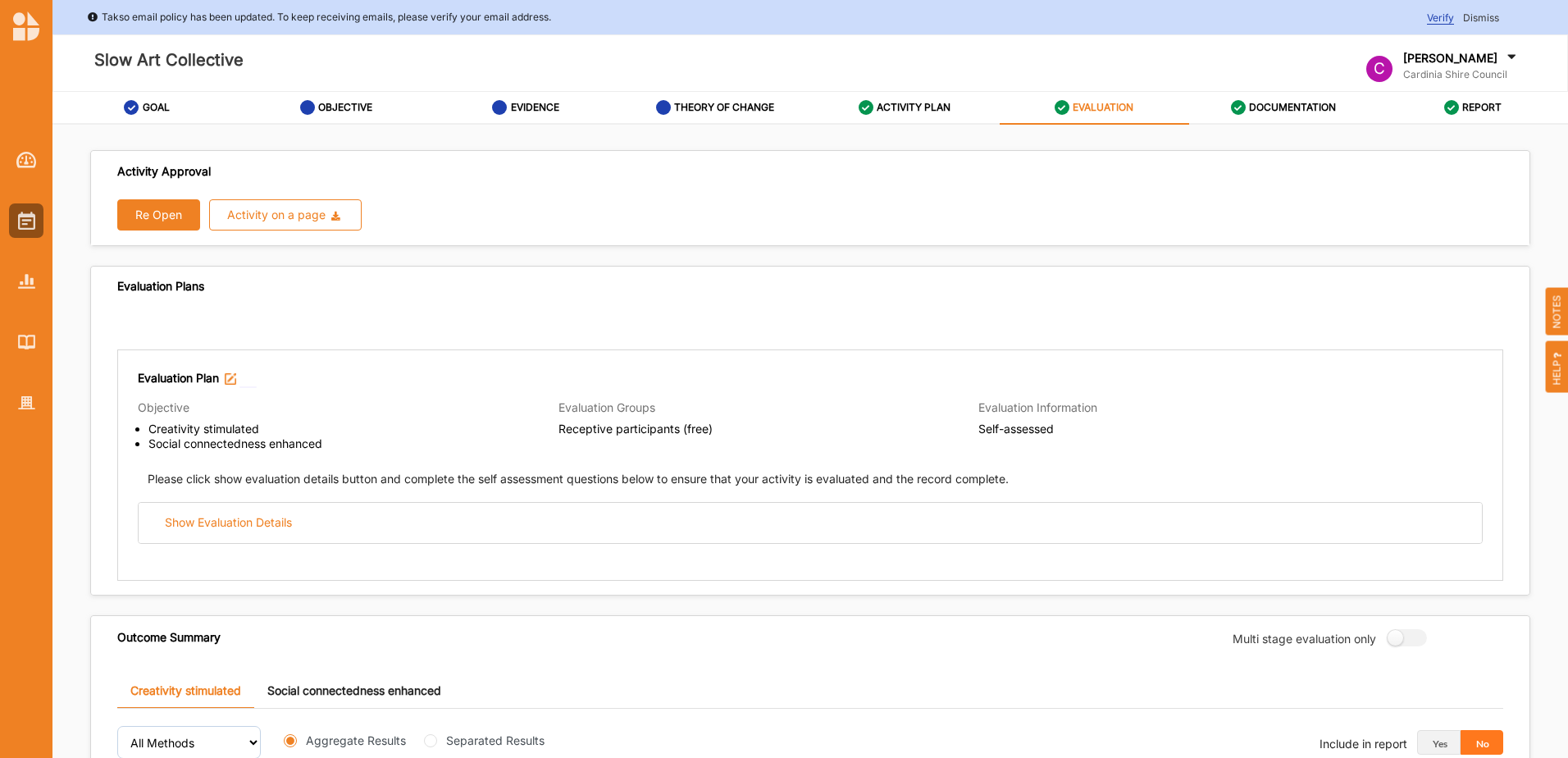
click at [1477, 110] on label "REPORT" at bounding box center [1482, 107] width 39 height 13
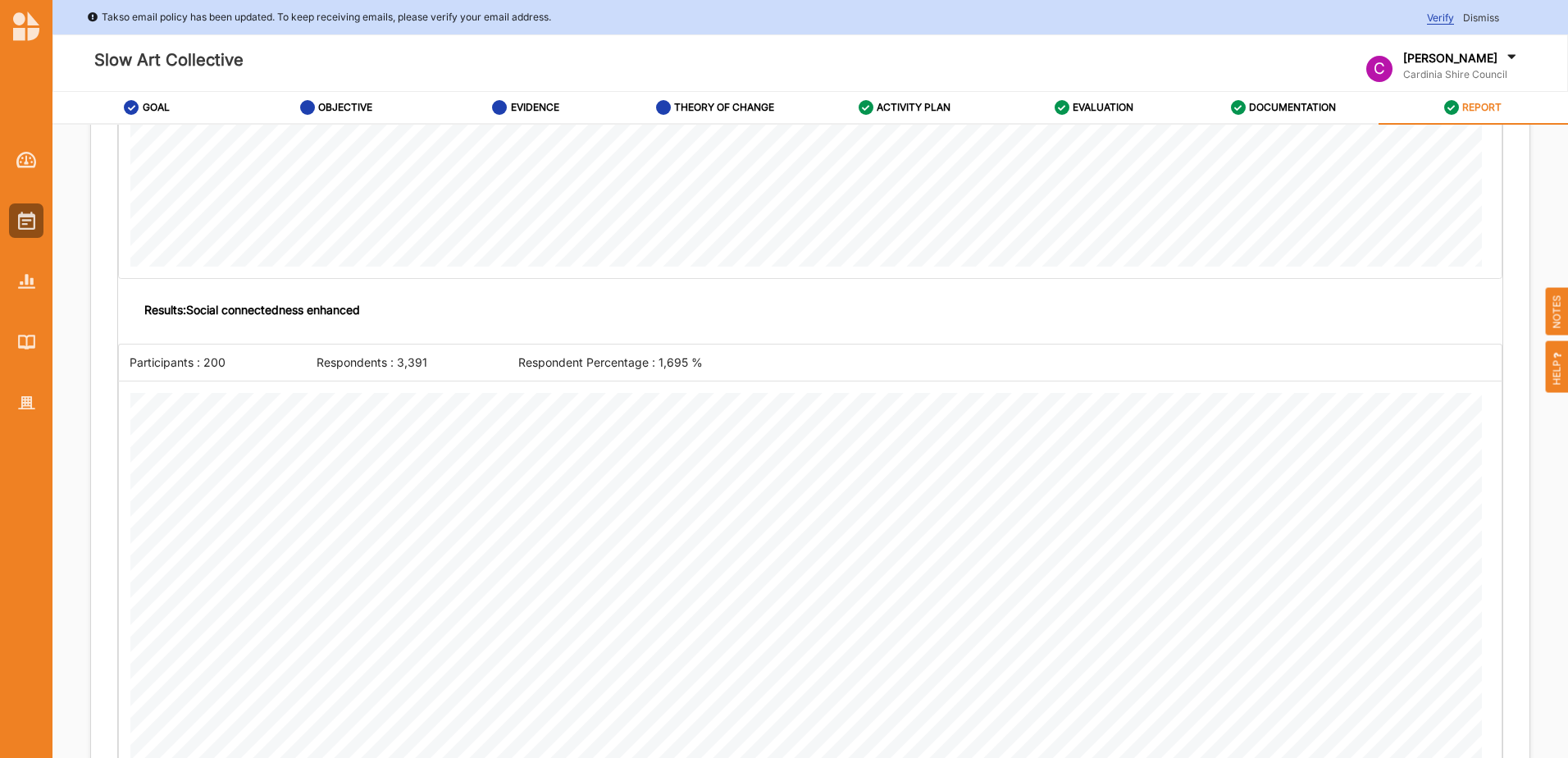
scroll to position [2132, 0]
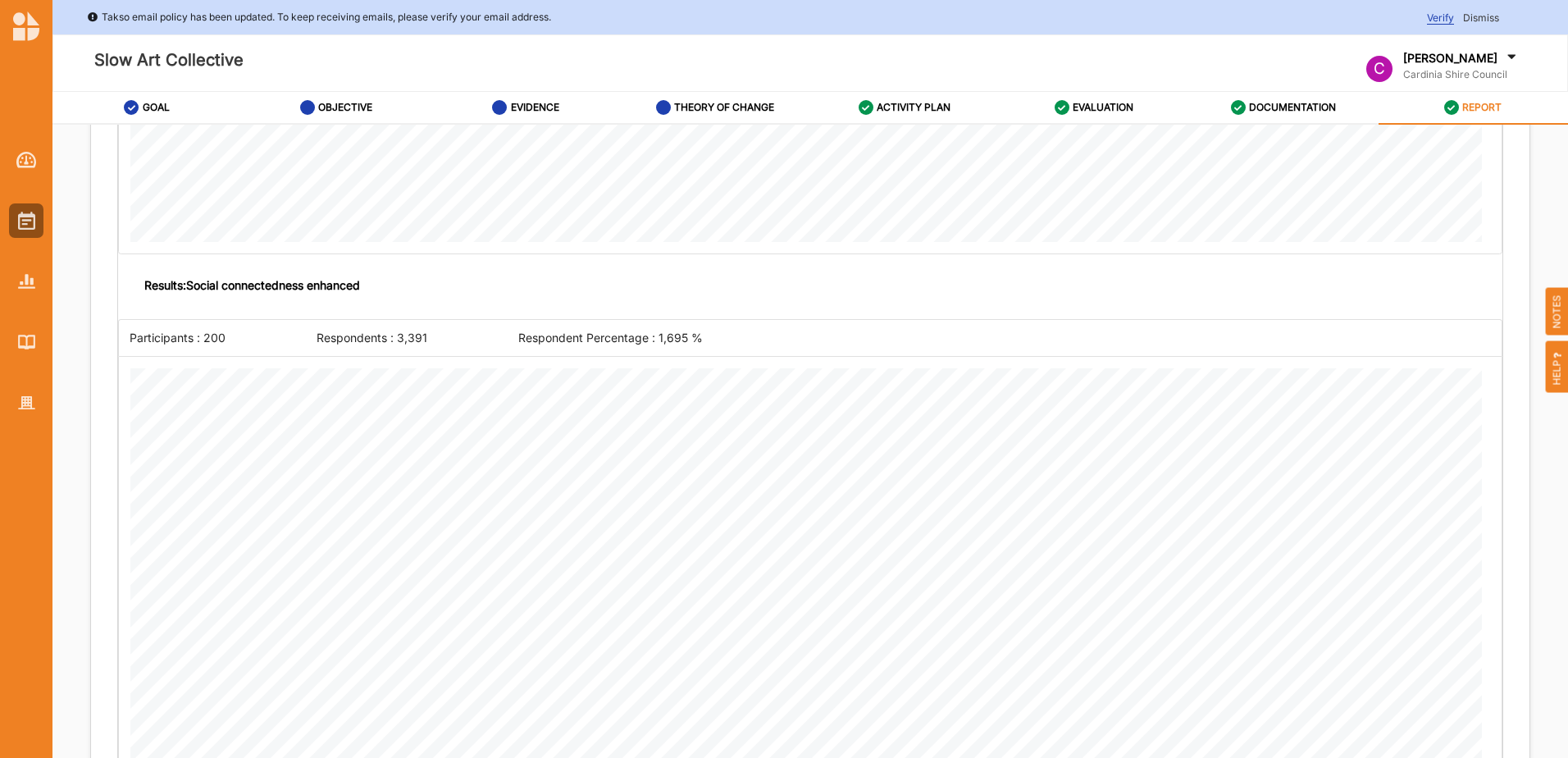
scroll to position [2173, 0]
drag, startPoint x: 242, startPoint y: 340, endPoint x: 139, endPoint y: 341, distance: 103.0
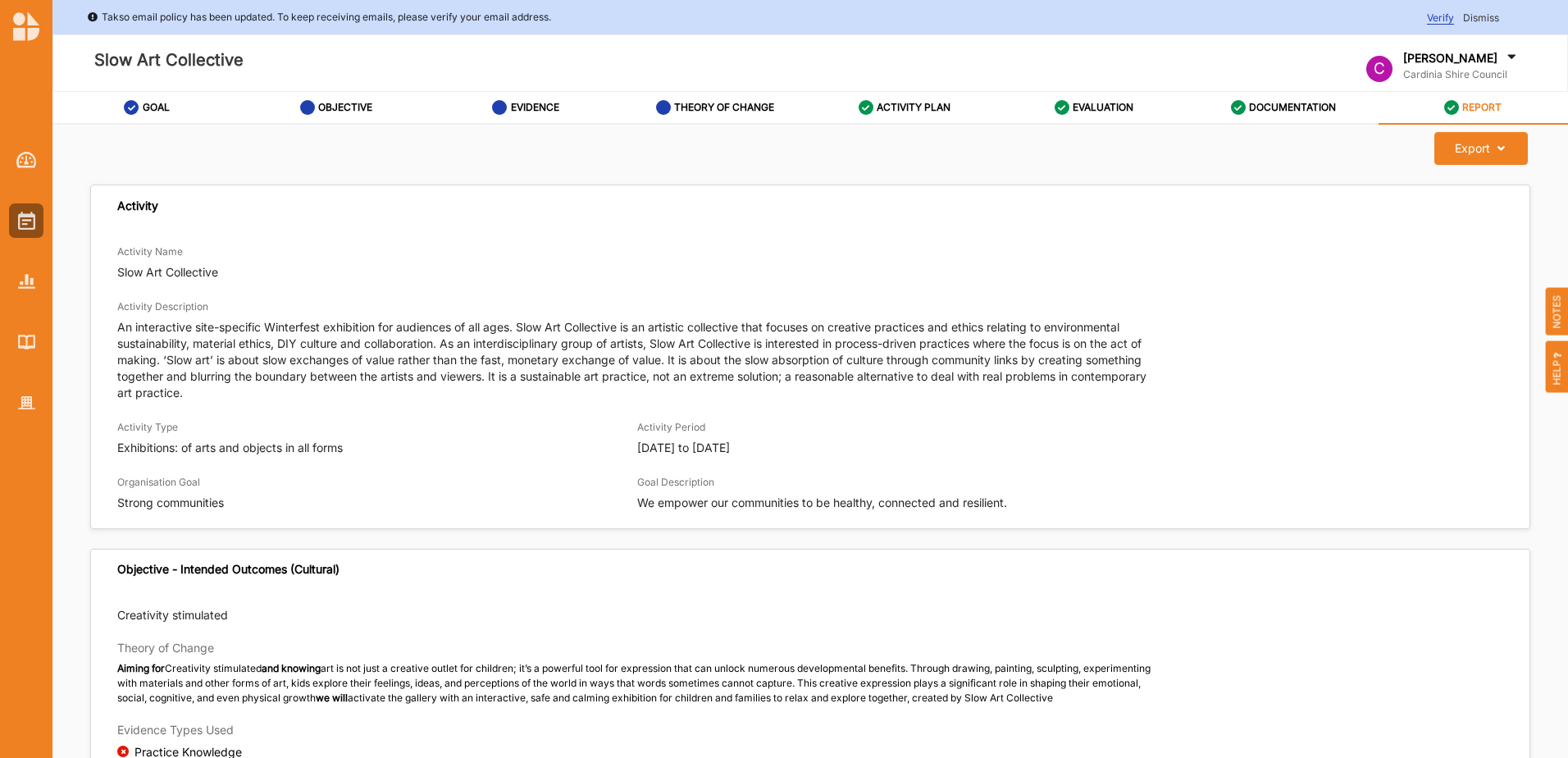
scroll to position [0, 0]
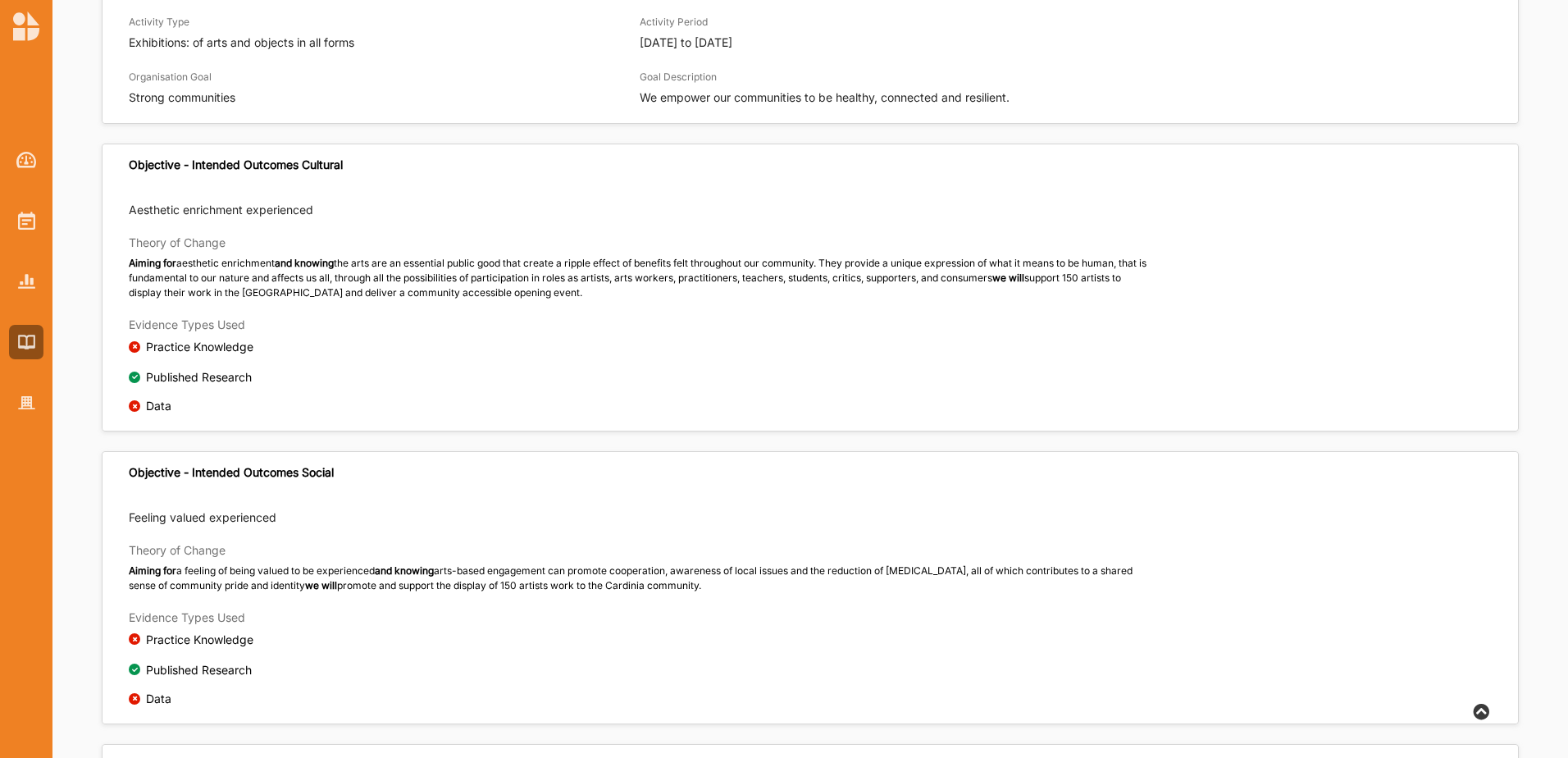
scroll to position [410, 0]
